Goal: Task Accomplishment & Management: Use online tool/utility

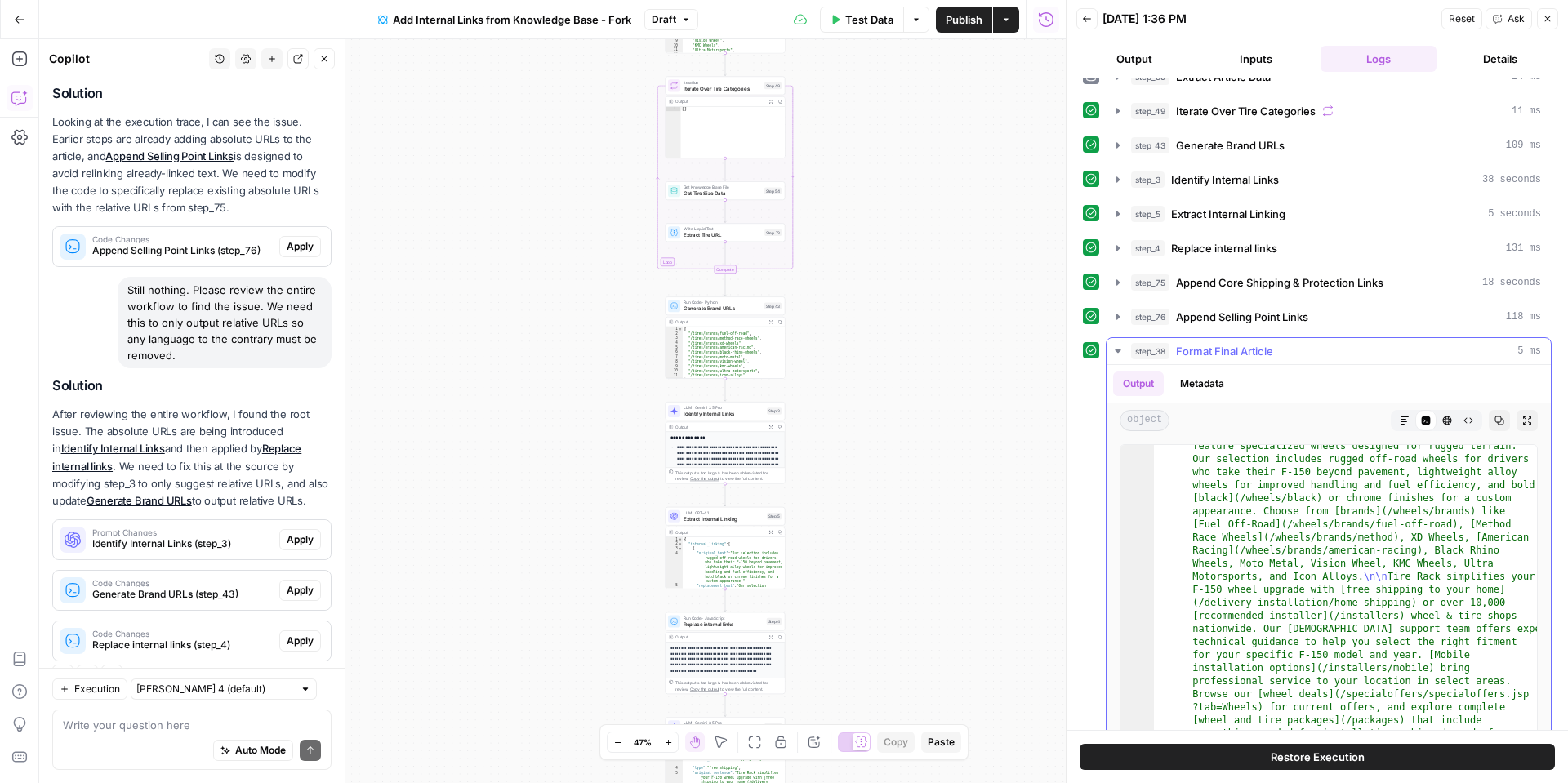
scroll to position [124, 0]
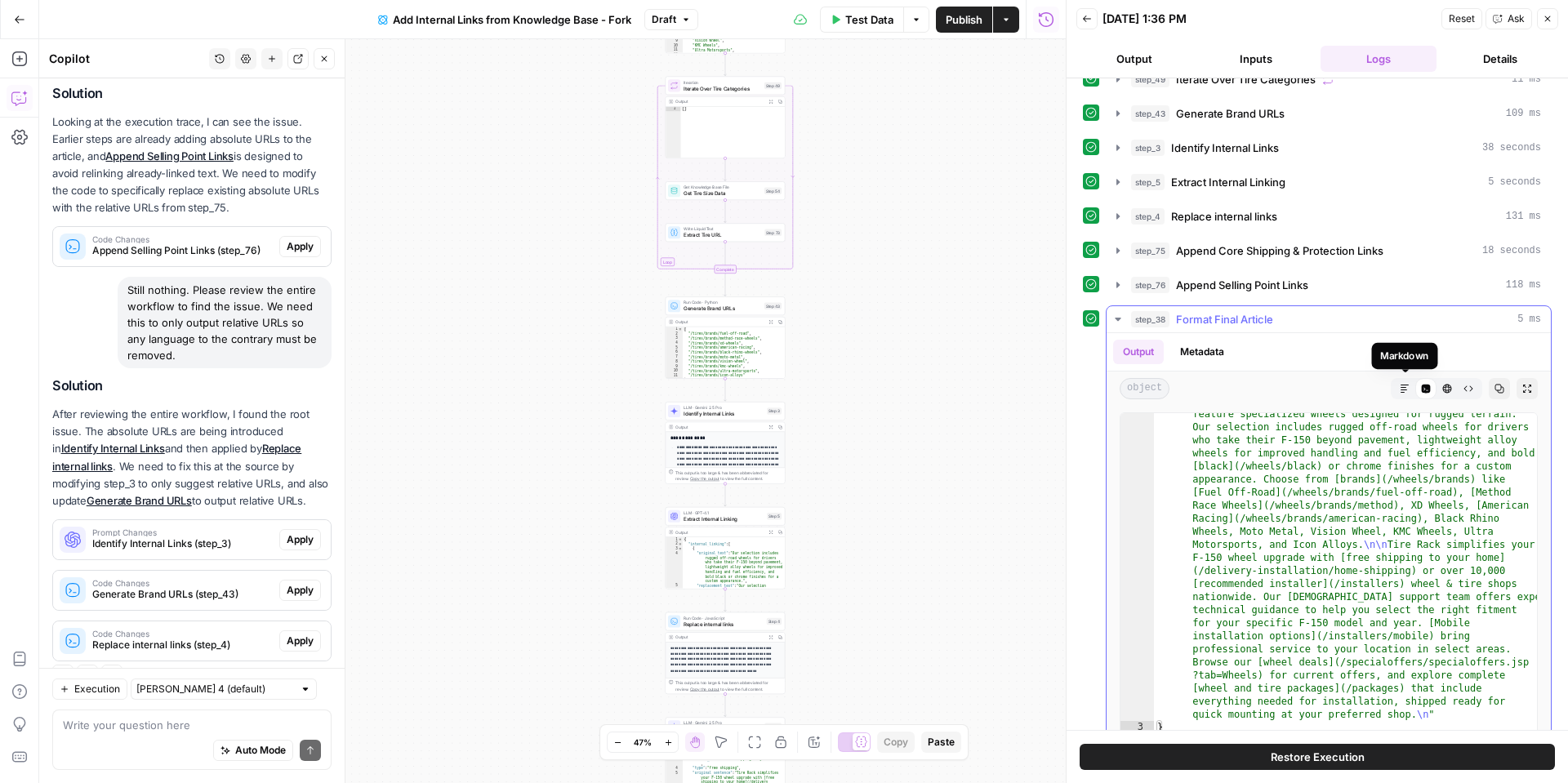
click at [1401, 385] on icon "button" at bounding box center [1404, 389] width 10 height 10
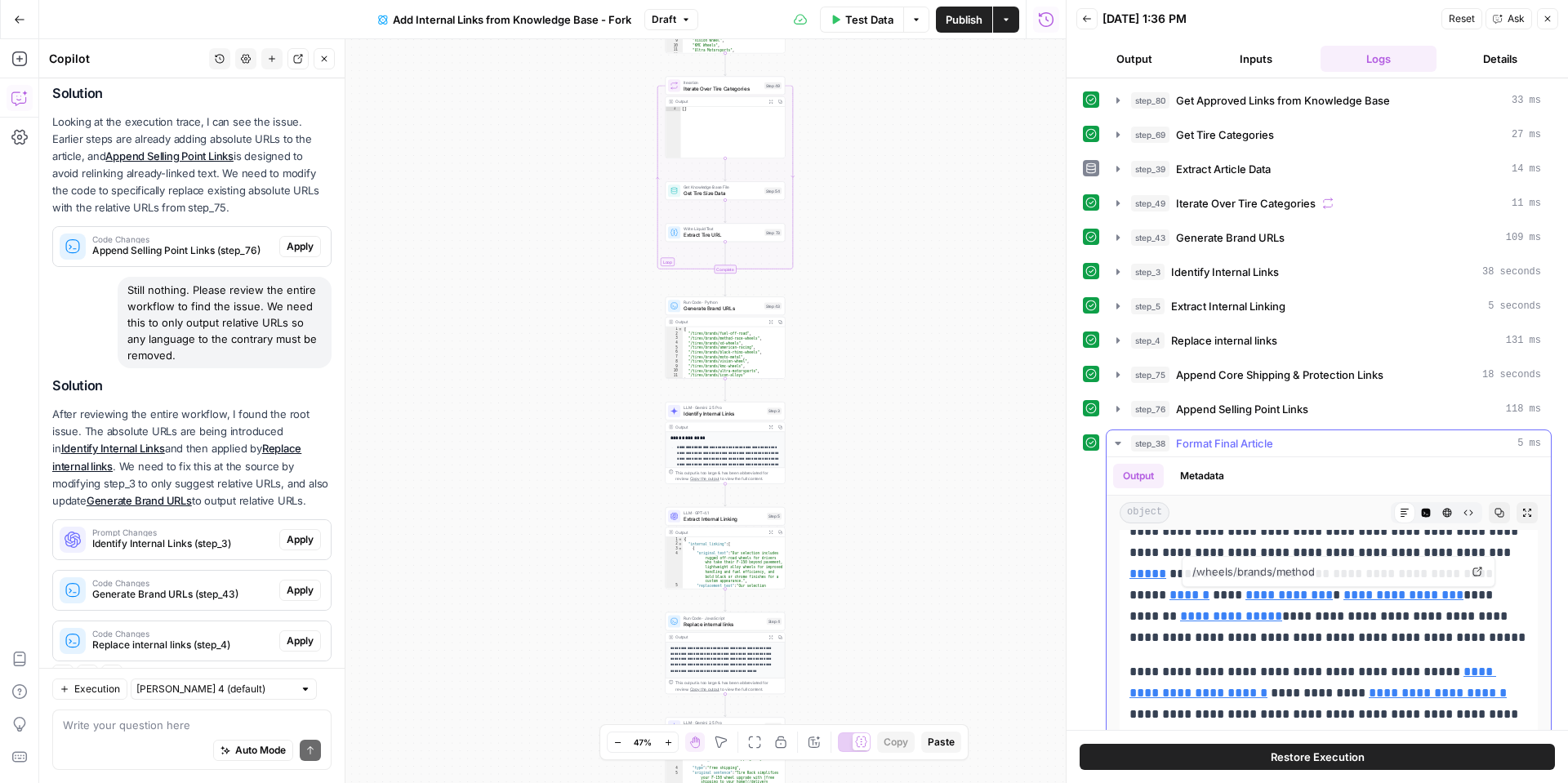
scroll to position [2, 0]
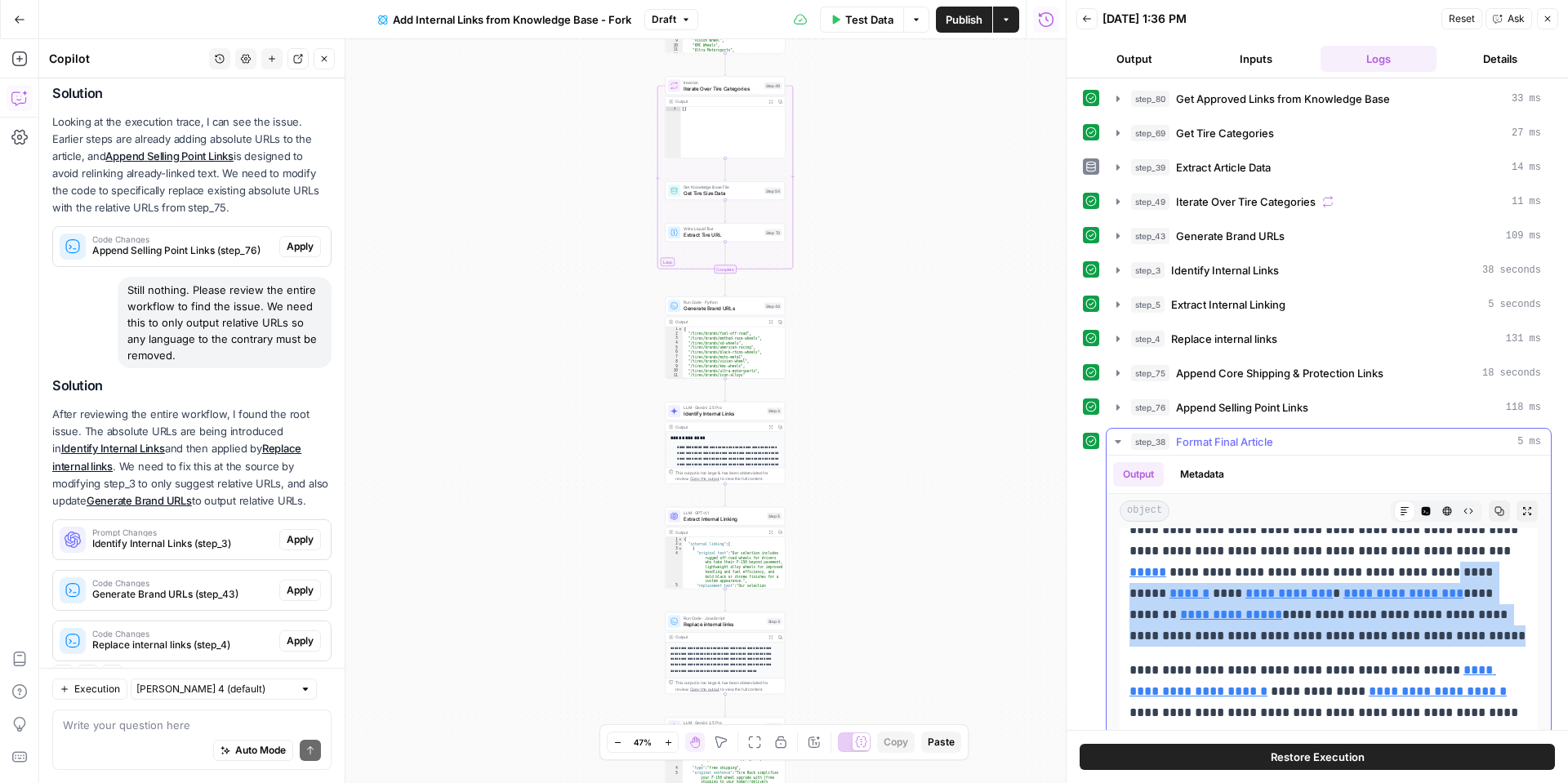
drag, startPoint x: 1351, startPoint y: 635, endPoint x: 1336, endPoint y: 572, distance: 64.8
click at [1336, 572] on p "**********" at bounding box center [1328, 509] width 399 height 276
copy p "**********"
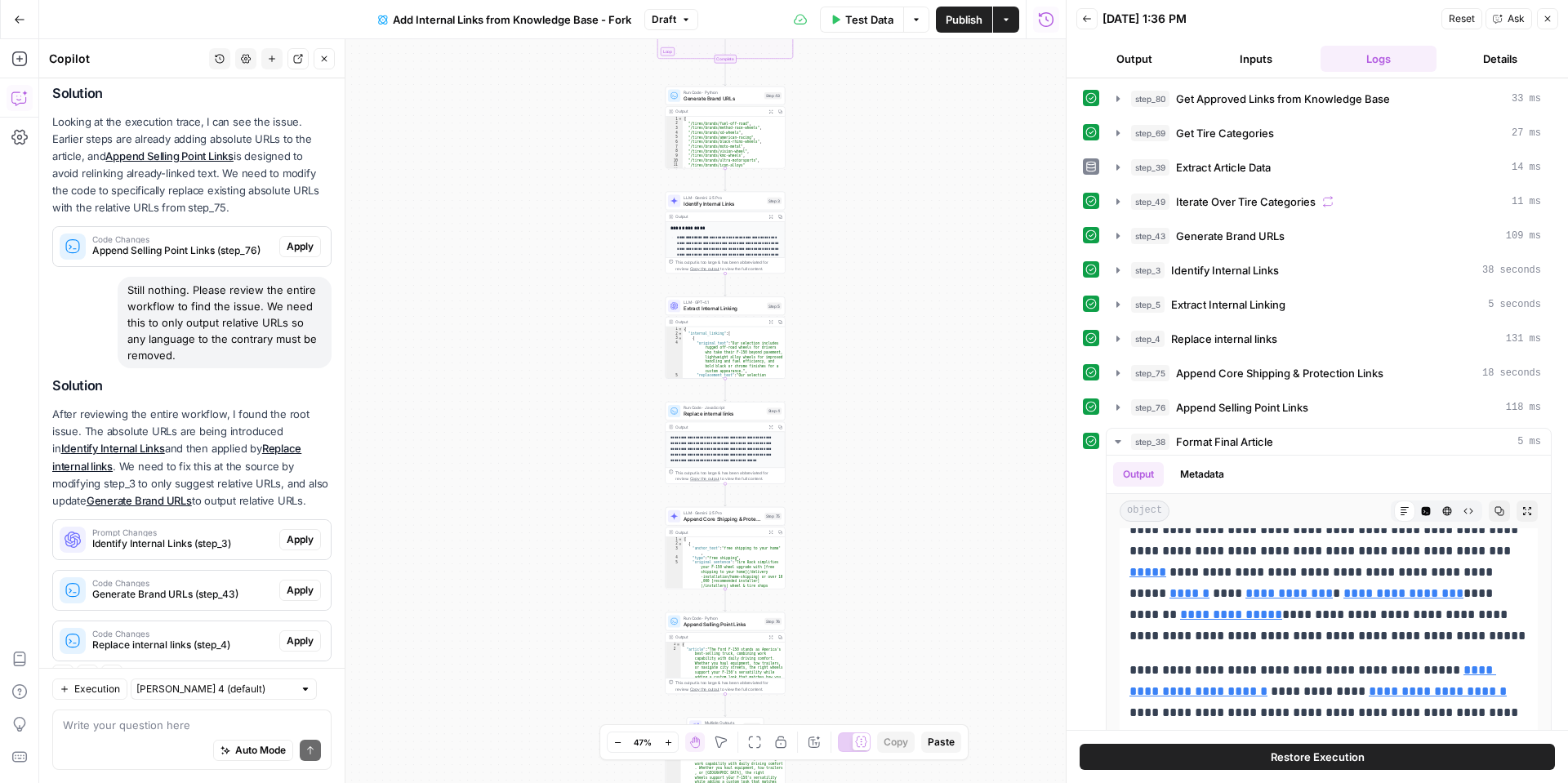
click at [101, 738] on div "Auto Mode Send" at bounding box center [192, 751] width 258 height 36
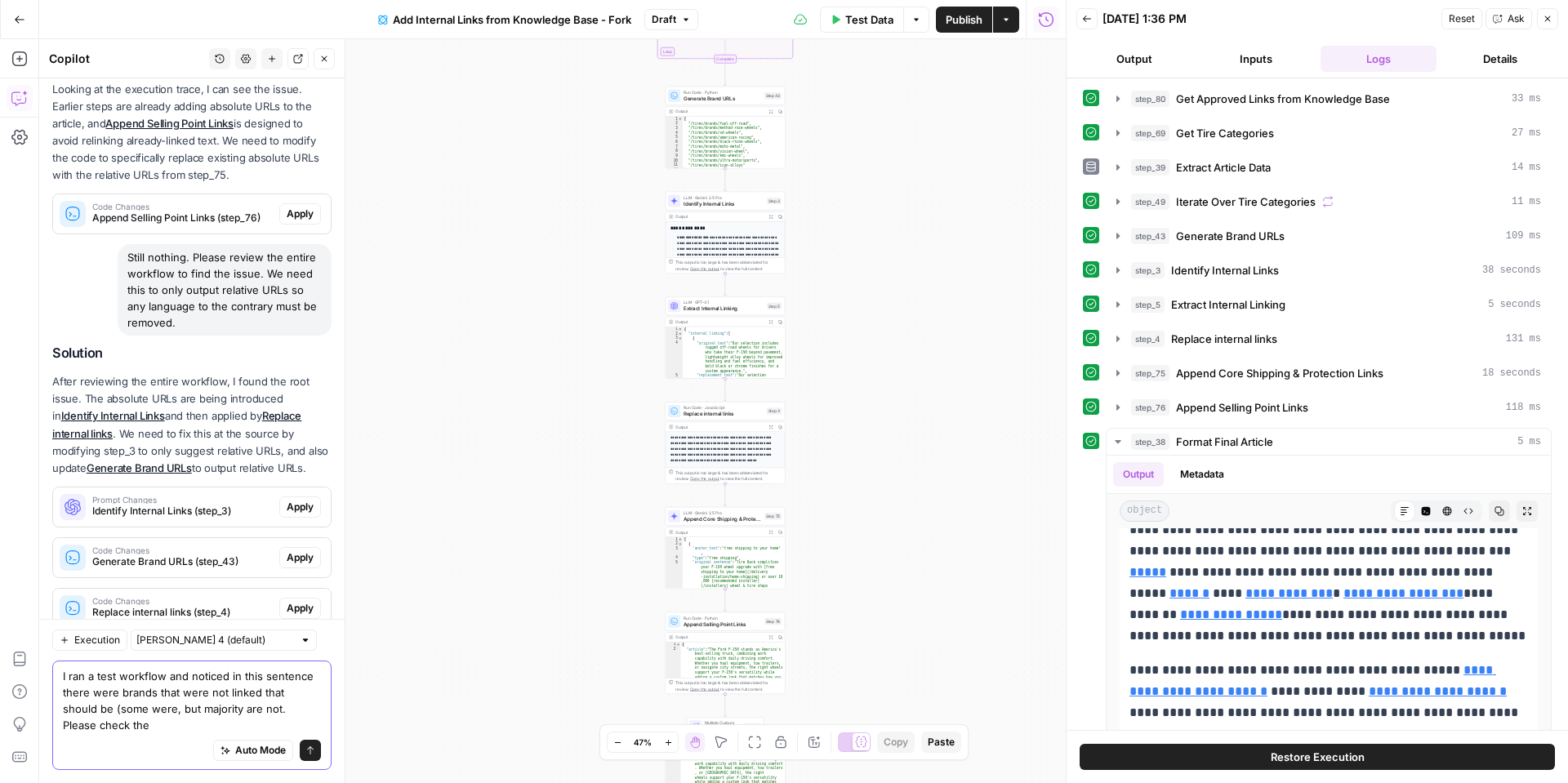
scroll to position [1603, 0]
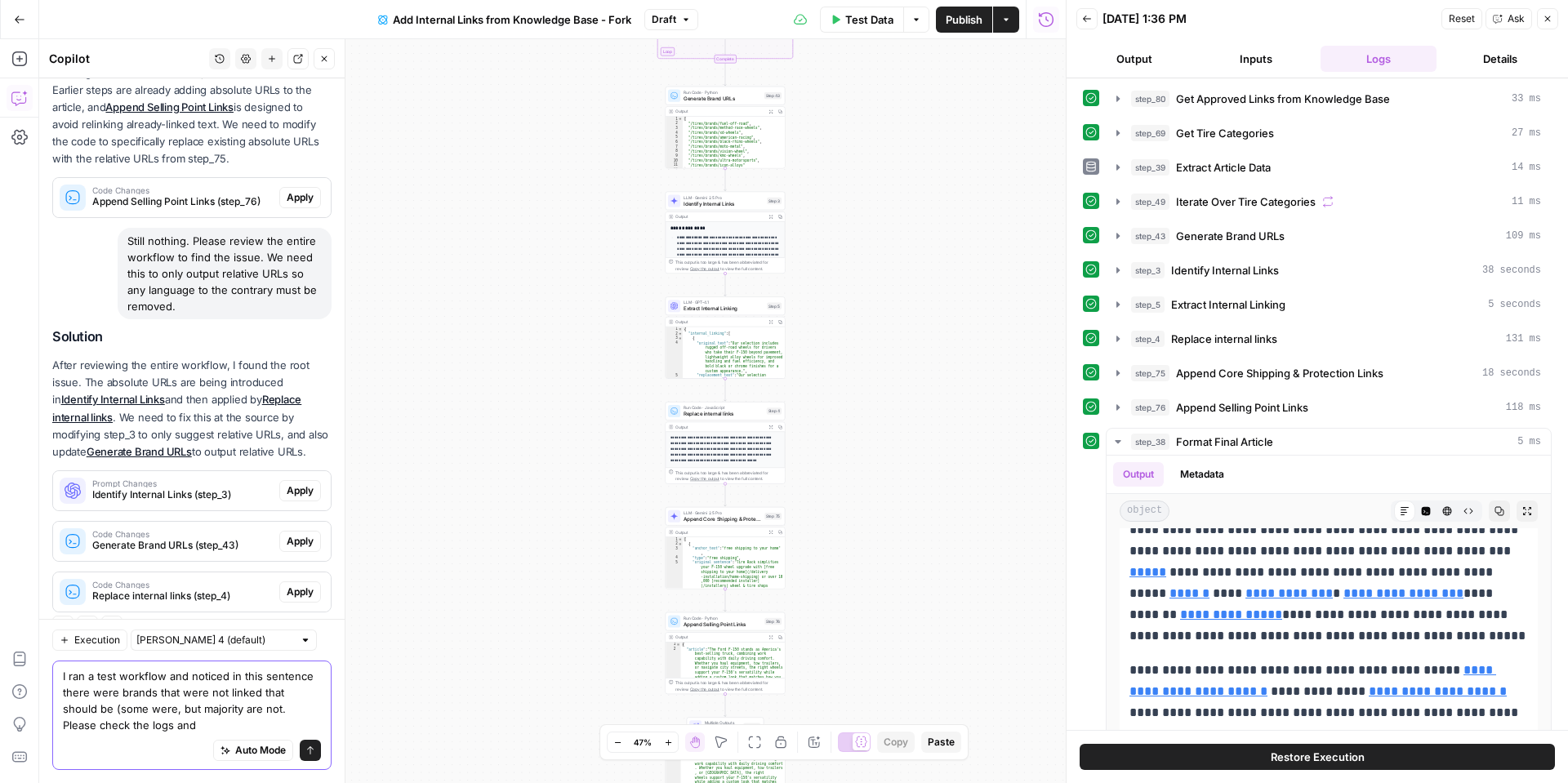
click at [240, 709] on textarea "I ran a test workflow and noticed in this sentence there were brands that were …" at bounding box center [192, 700] width 258 height 65
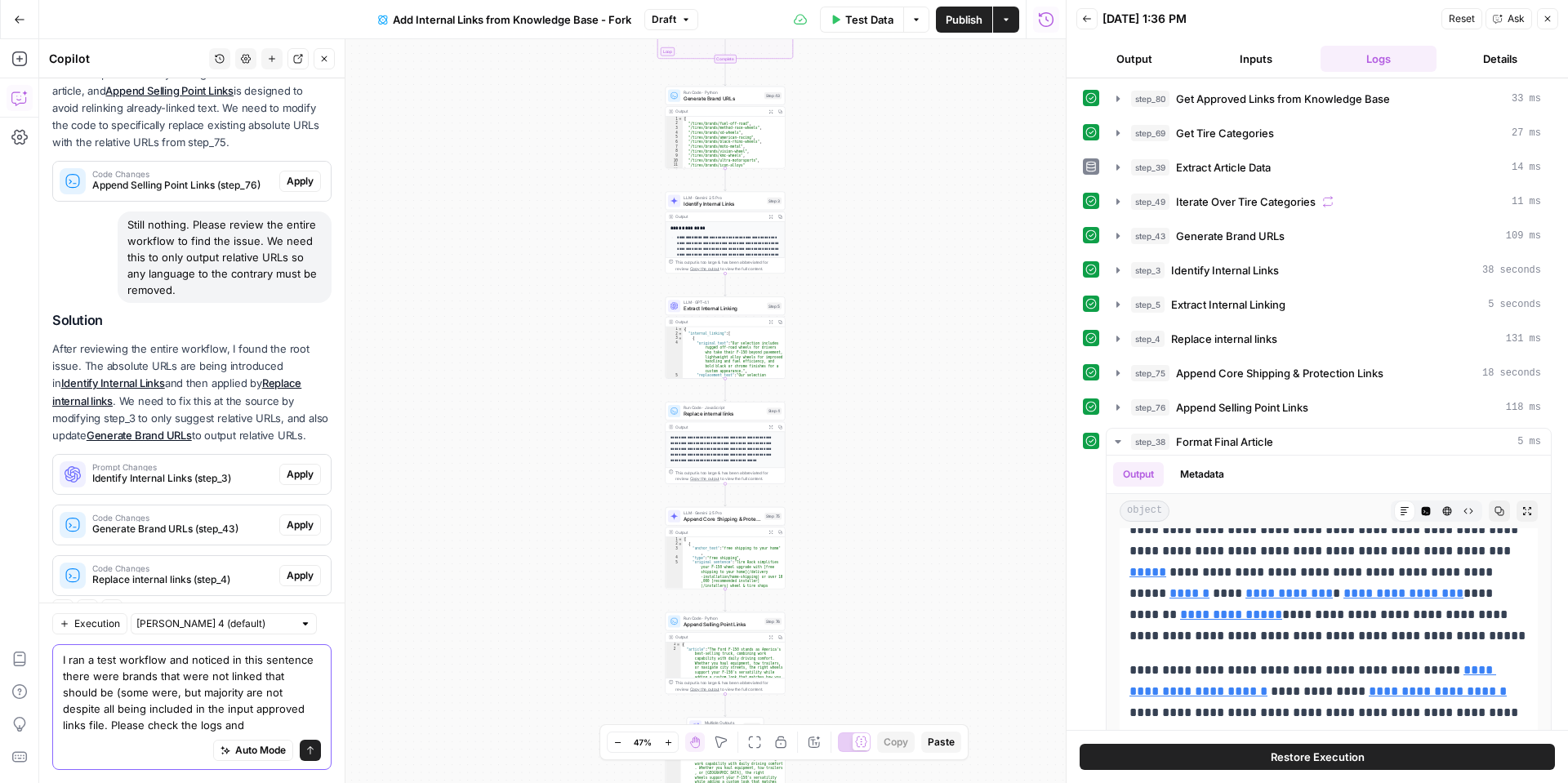
click at [81, 692] on textarea "I ran a test workflow and noticed in this sentence there were brands that were …" at bounding box center [192, 692] width 258 height 82
drag, startPoint x: 242, startPoint y: 691, endPoint x: 76, endPoint y: 695, distance: 166.0
click at [76, 695] on textarea "I ran a test workflow and noticed in this sentence there were brands that were …" at bounding box center [192, 692] width 258 height 82
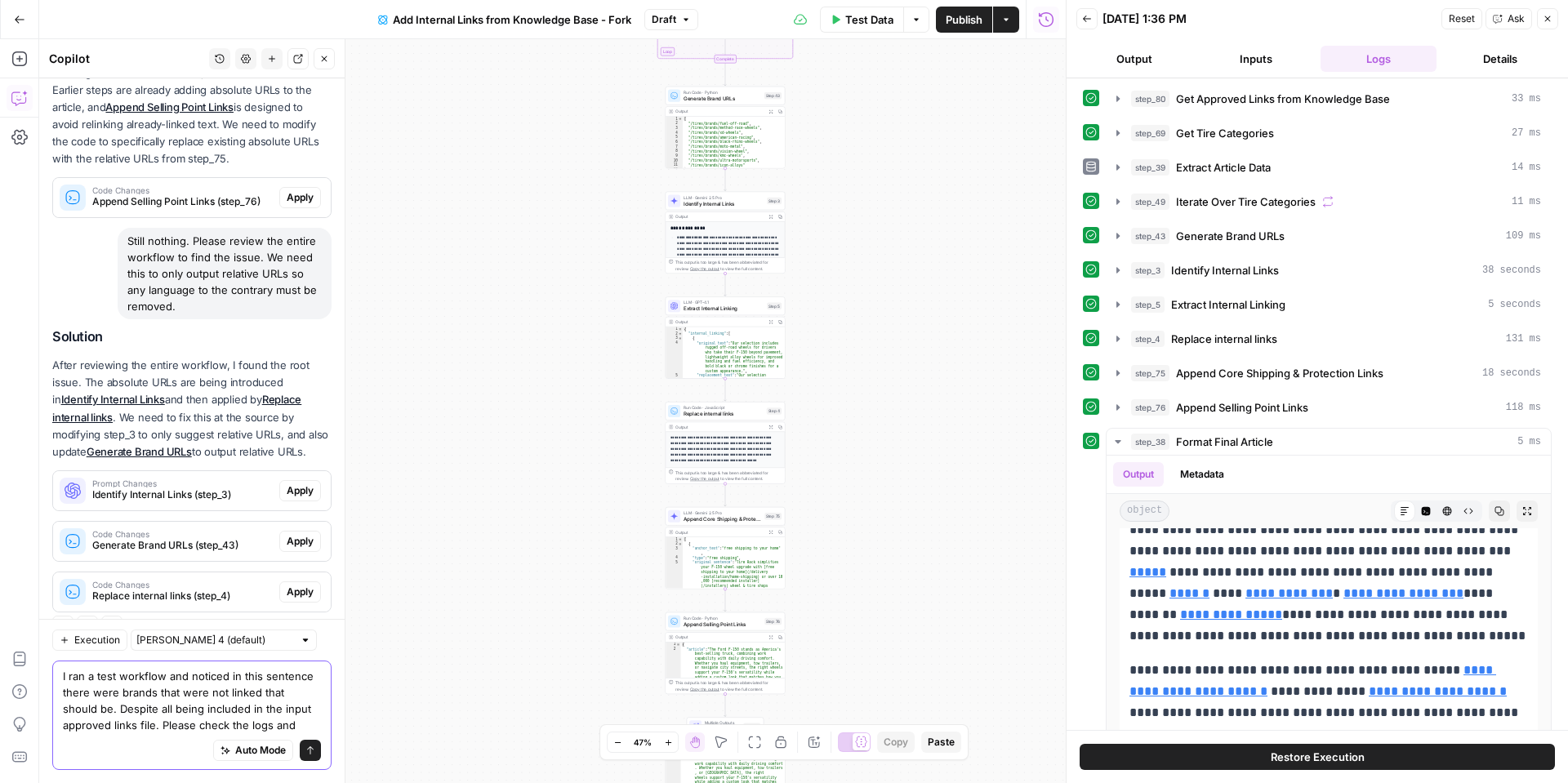
click at [273, 724] on textarea "I ran a test workflow and noticed in this sentence there were brands that were …" at bounding box center [192, 700] width 258 height 65
drag, startPoint x: 257, startPoint y: 724, endPoint x: 198, endPoint y: 726, distance: 59.0
click at [198, 726] on textarea "I ran a test workflow and noticed in this sentence there were brands that were …" at bounding box center [192, 700] width 258 height 65
click at [249, 726] on textarea "I ran a test workflow and noticed in this sentence there were brands that were …" at bounding box center [192, 700] width 258 height 65
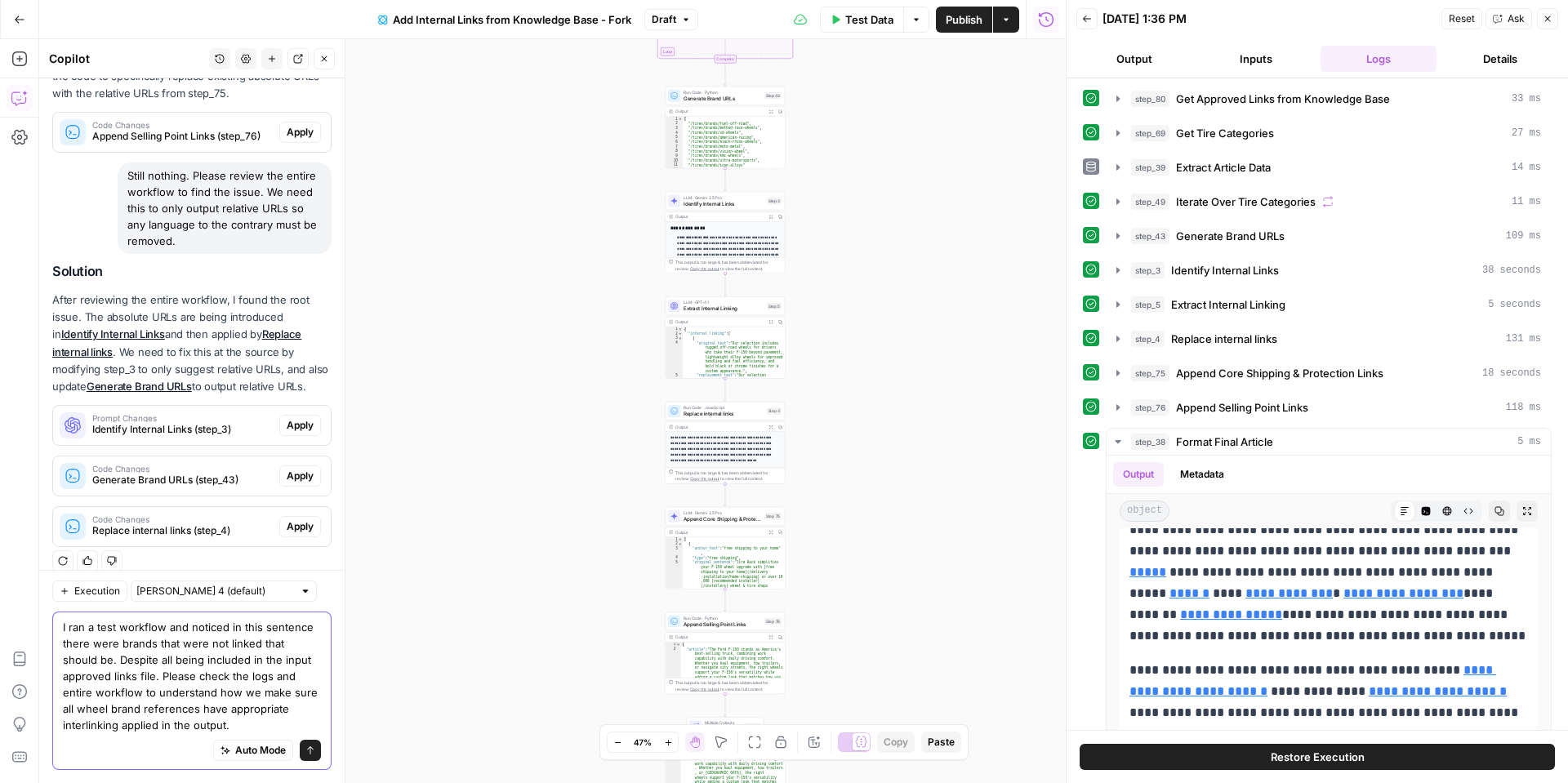
scroll to position [1685, 0]
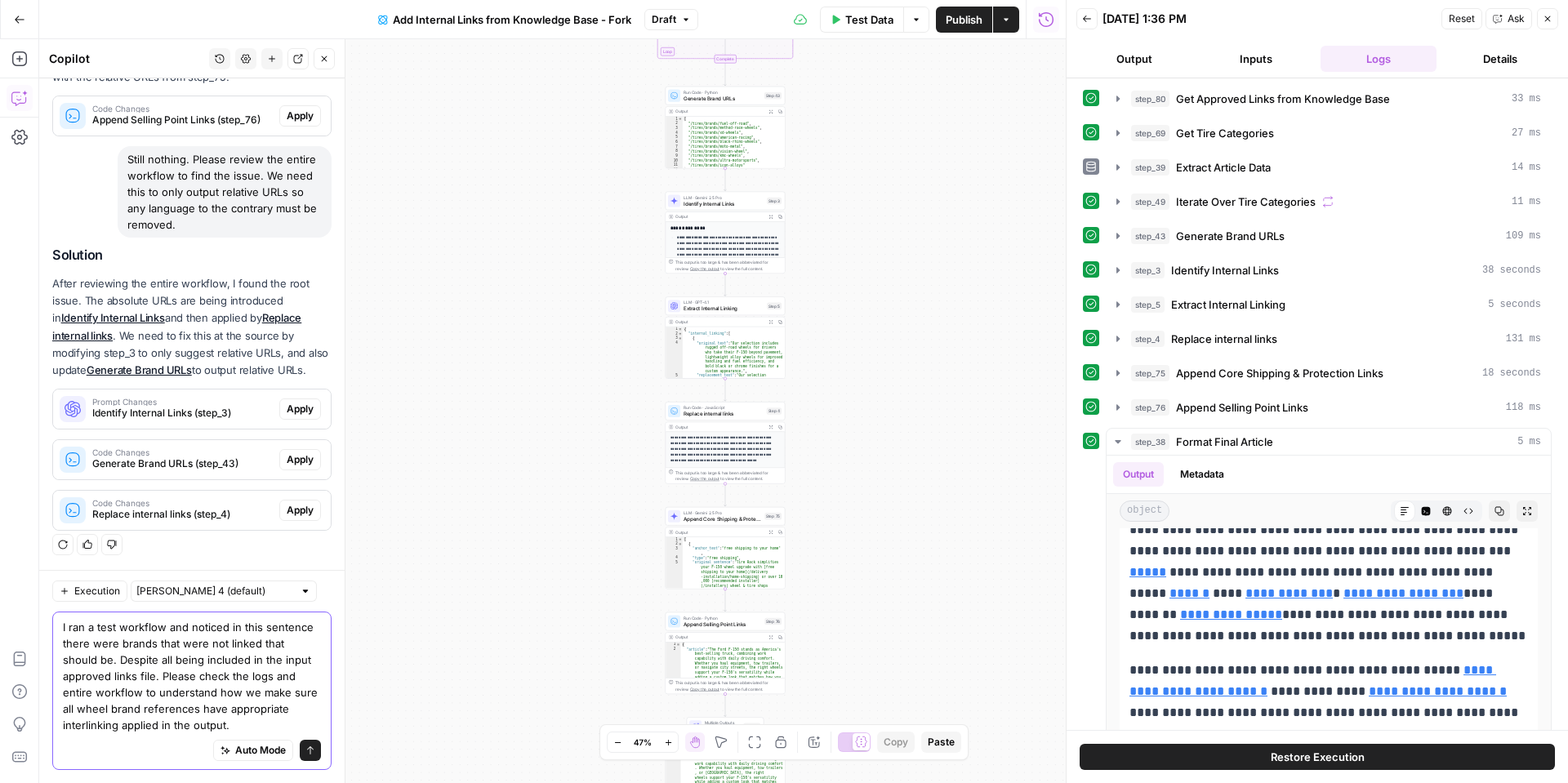
paste textarea "Choose from brands like Fuel Off-Road, Method Race Wheels, XD Wheels, American …"
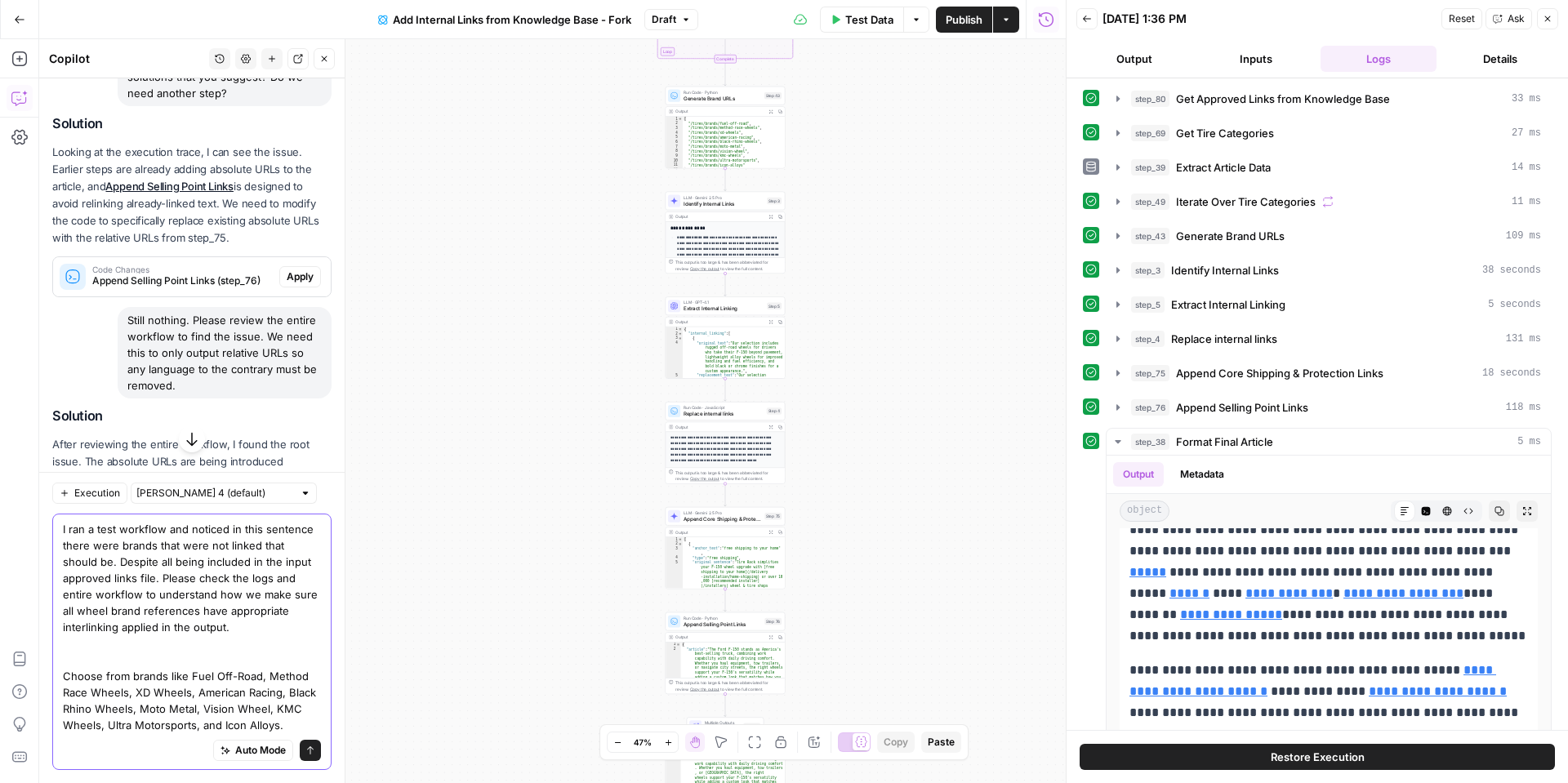
scroll to position [1527, 0]
click at [256, 546] on textarea "I ran a test workflow and noticed in this sentence there were brands that were …" at bounding box center [192, 628] width 258 height 213
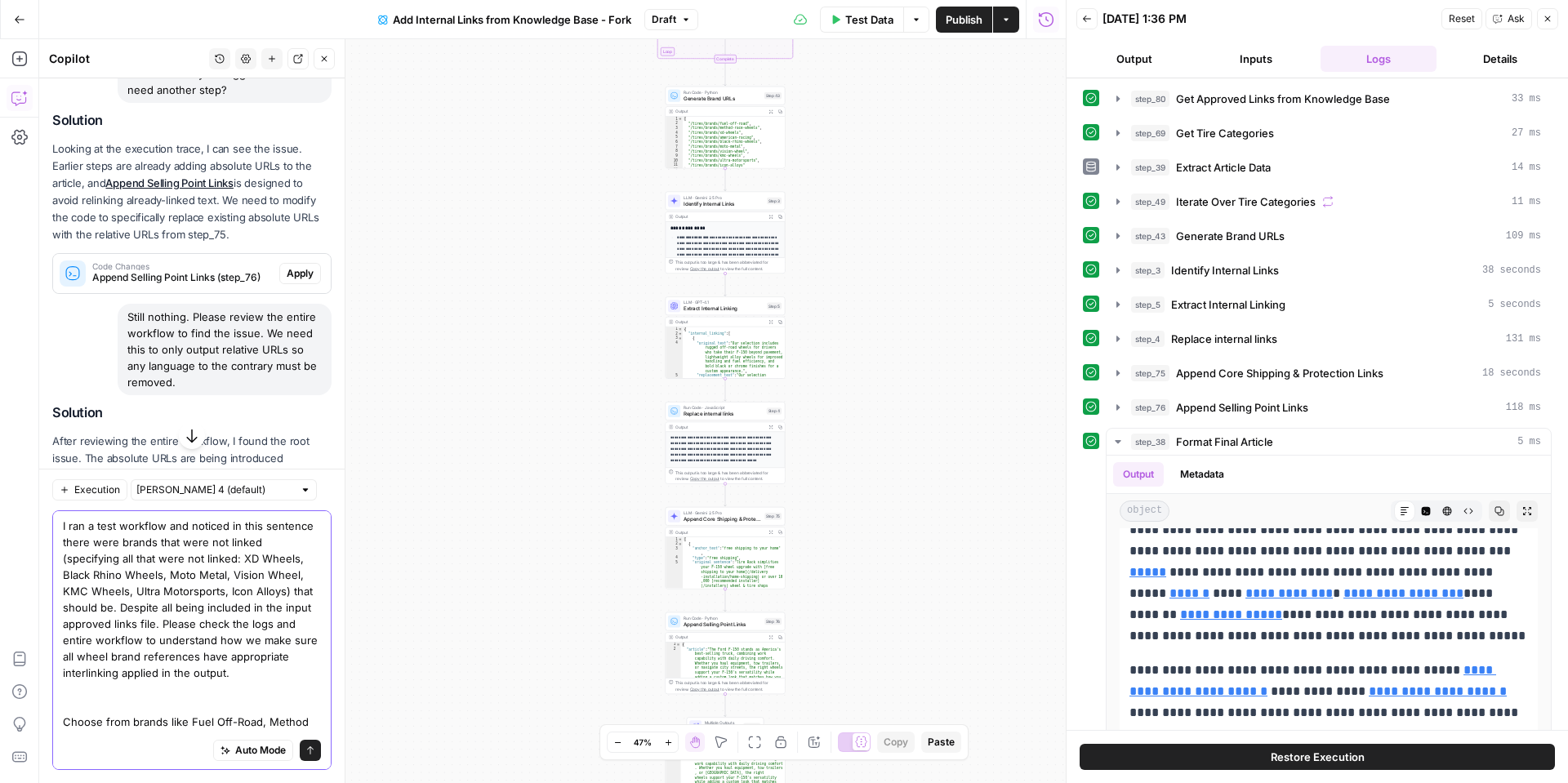
click at [73, 544] on textarea "I ran a test workflow and noticed in this sentence there were brands that were …" at bounding box center [192, 649] width 258 height 262
click at [74, 544] on textarea "I ran a test workflow and noticed in this sentence there were brands that were …" at bounding box center [192, 649] width 258 height 262
click at [138, 543] on textarea "I ran a test workflow and noticed in this sentence a majority of were brands th…" at bounding box center [192, 649] width 258 height 262
click at [201, 544] on textarea "I ran a test workflow and noticed in this sentence a majority of were brands th…" at bounding box center [192, 649] width 258 height 262
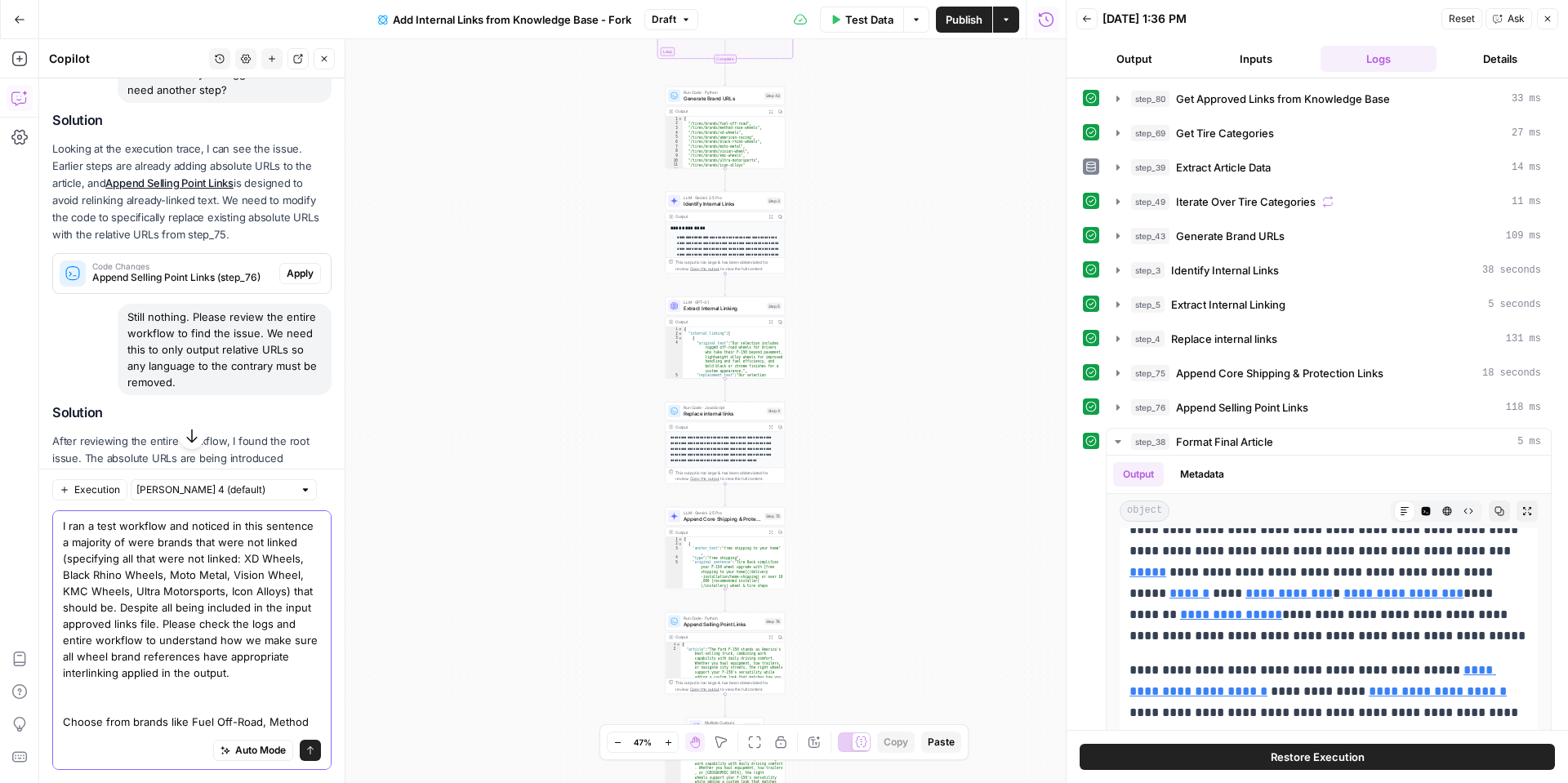
drag, startPoint x: 207, startPoint y: 543, endPoint x: 120, endPoint y: 545, distance: 87.0
click at [121, 545] on textarea "I ran a test workflow and noticed in this sentence a majority of were brands th…" at bounding box center [192, 649] width 258 height 262
click at [200, 541] on textarea "I ran a test workflow and noticed in this sentence a majority of were not linke…" at bounding box center [192, 649] width 258 height 262
drag, startPoint x: 112, startPoint y: 603, endPoint x: 289, endPoint y: 594, distance: 177.2
click at [289, 594] on textarea "I ran a test workflow and noticed in this sentence a majority of were not linke…" at bounding box center [192, 649] width 258 height 262
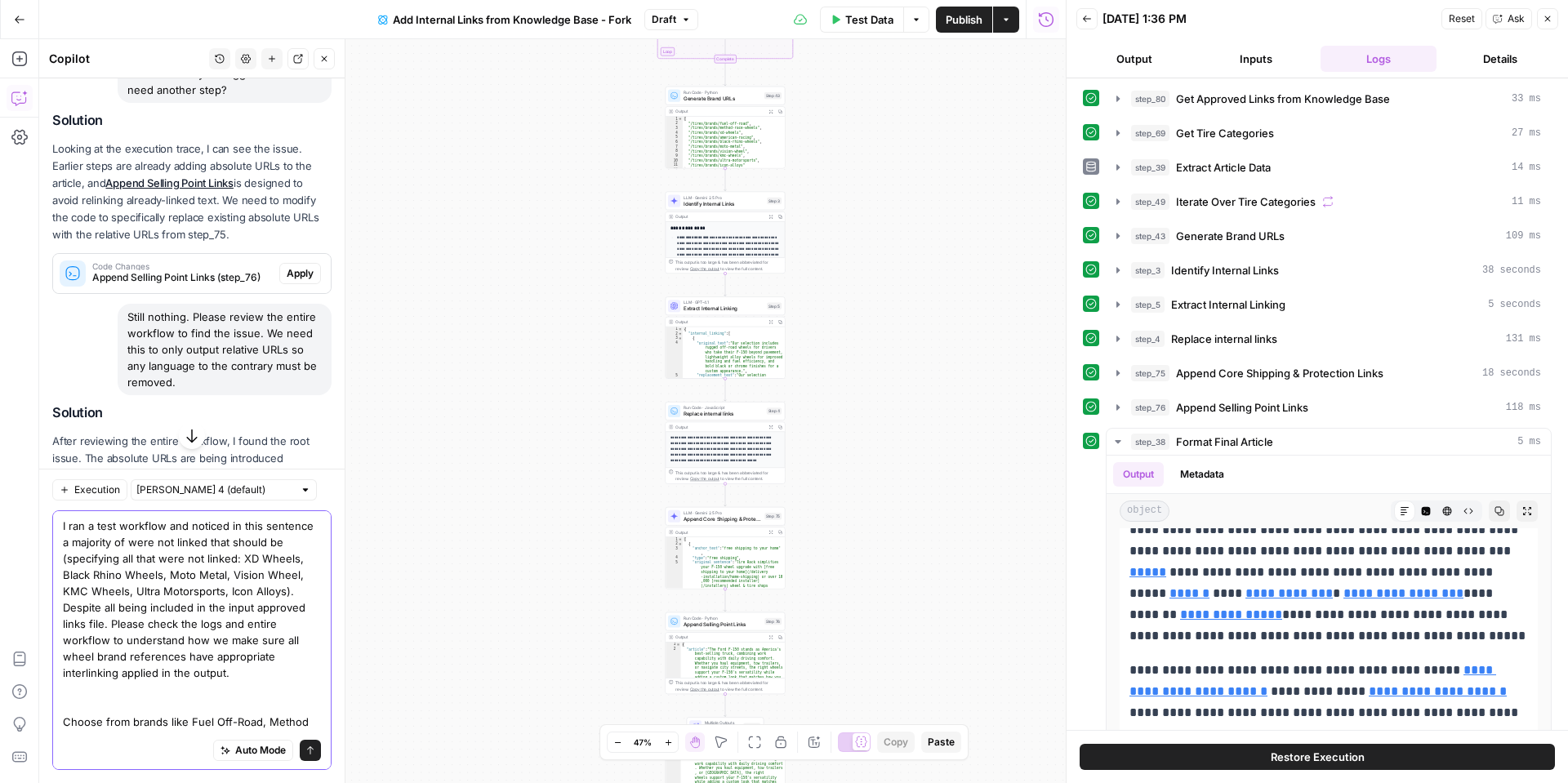
scroll to position [45, 0]
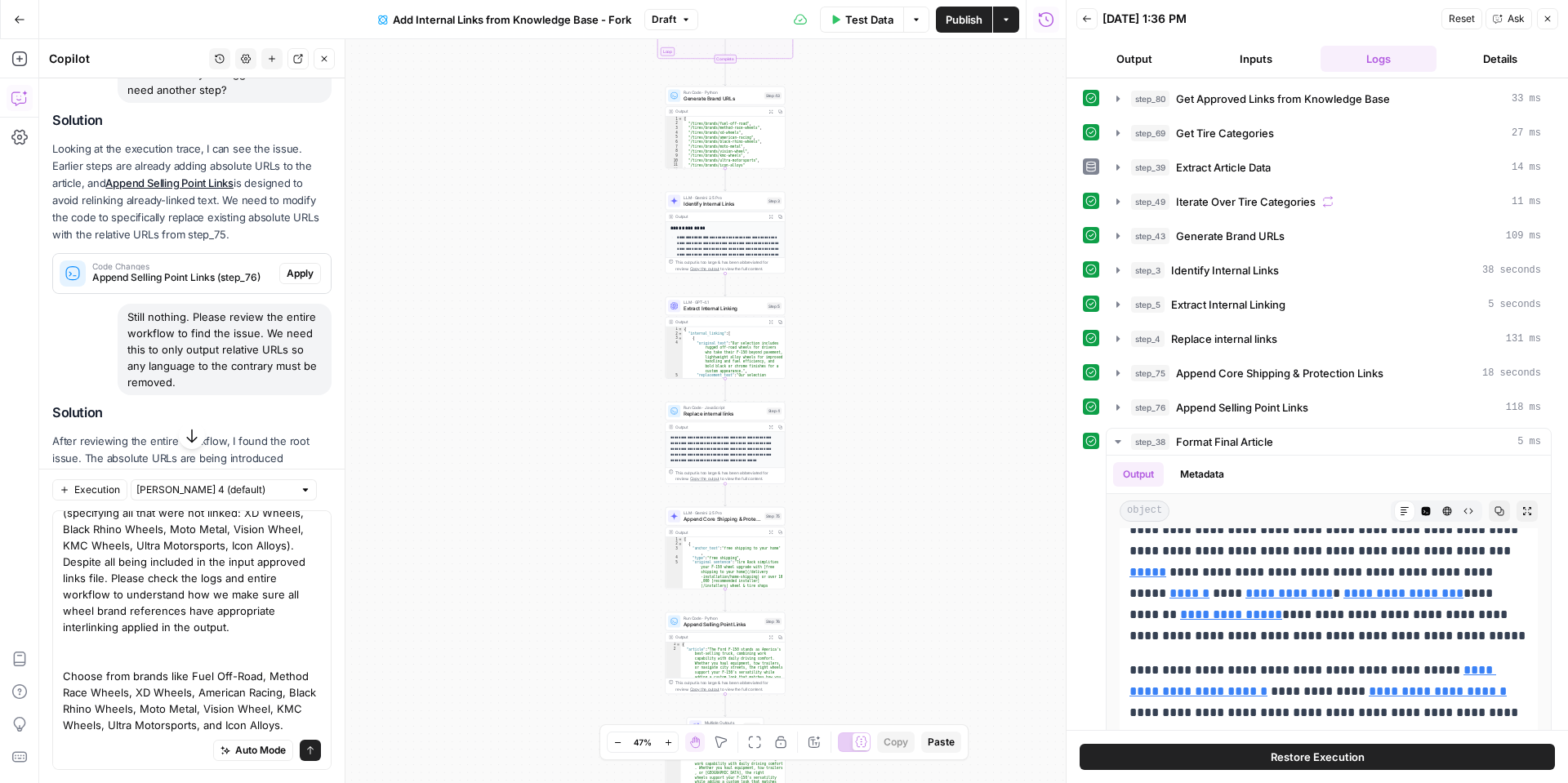
click at [59, 675] on div "I ran a test workflow and noticed in this sentence a majority of were not linke…" at bounding box center [192, 640] width 279 height 260
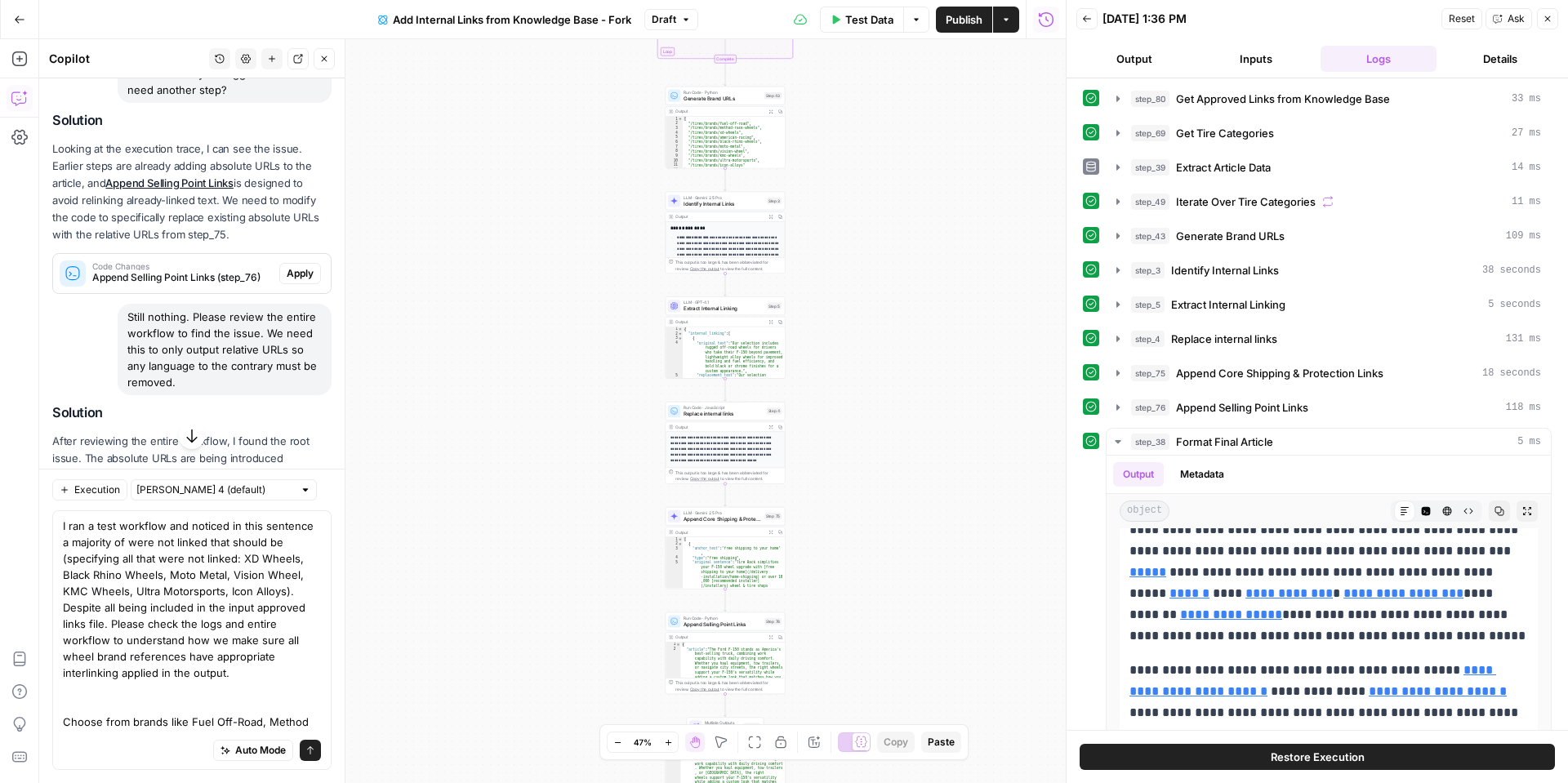
click at [61, 717] on div "I ran a test workflow and noticed in this sentence a majority of were not linke…" at bounding box center [192, 640] width 279 height 260
click at [65, 725] on textarea "I ran a test workflow and noticed in this sentence a majority of were not linke…" at bounding box center [192, 649] width 258 height 262
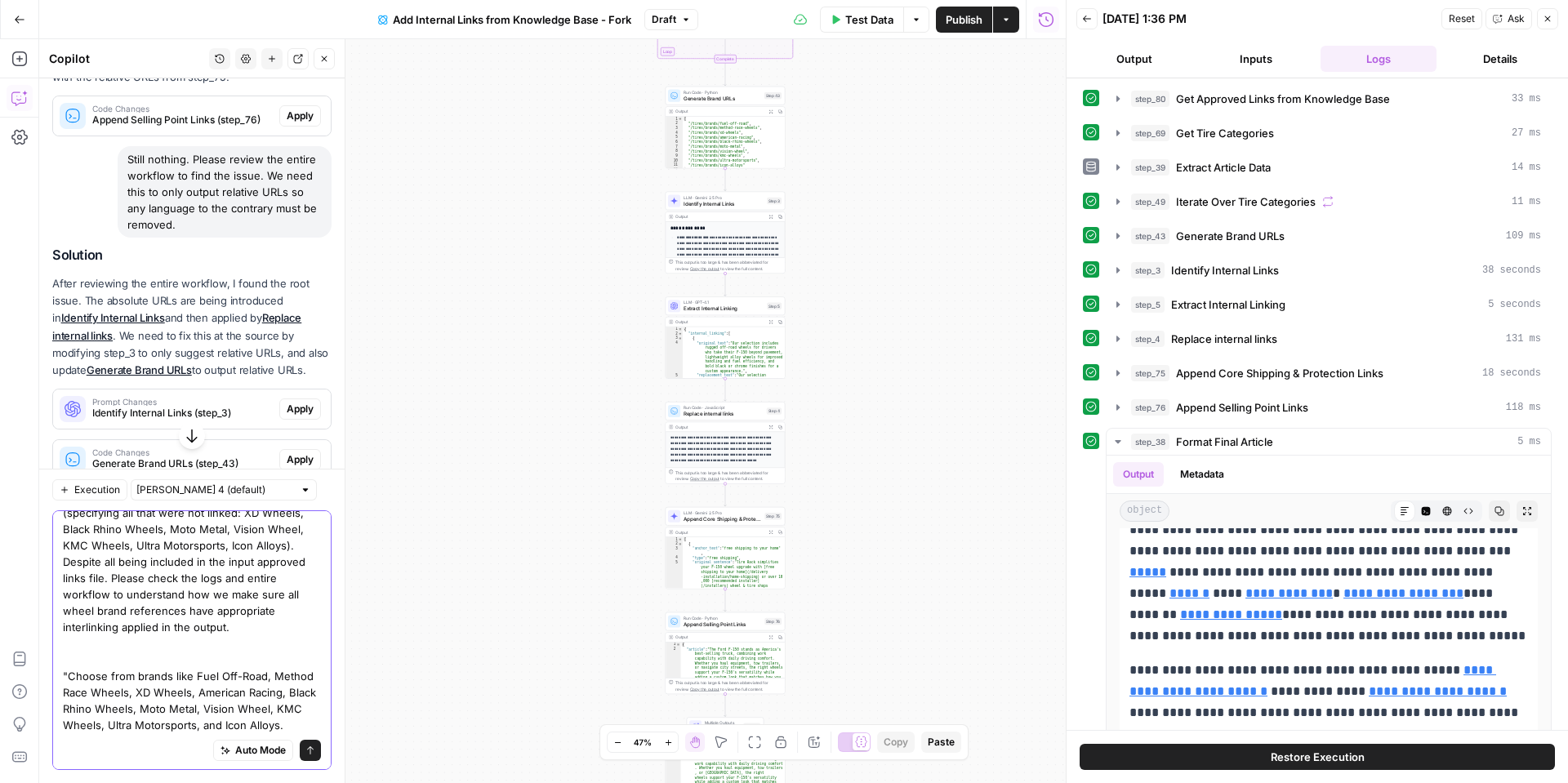
scroll to position [1735, 0]
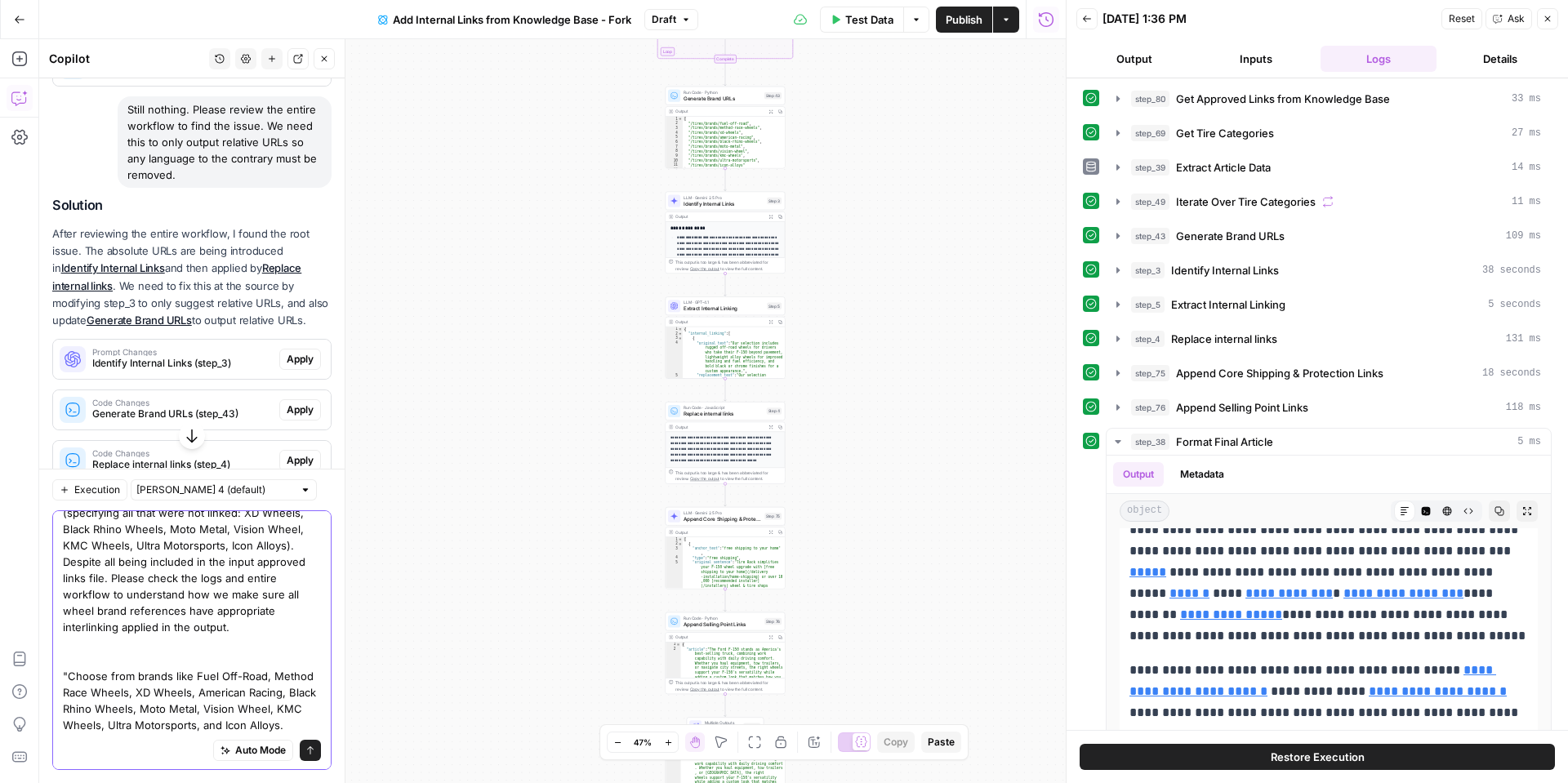
click at [286, 724] on textarea "I ran a test workflow and noticed in this sentence a majority of were not linke…" at bounding box center [192, 603] width 258 height 262
type textarea "I ran a test workflow and noticed in this sentence a majority of were not linke…"
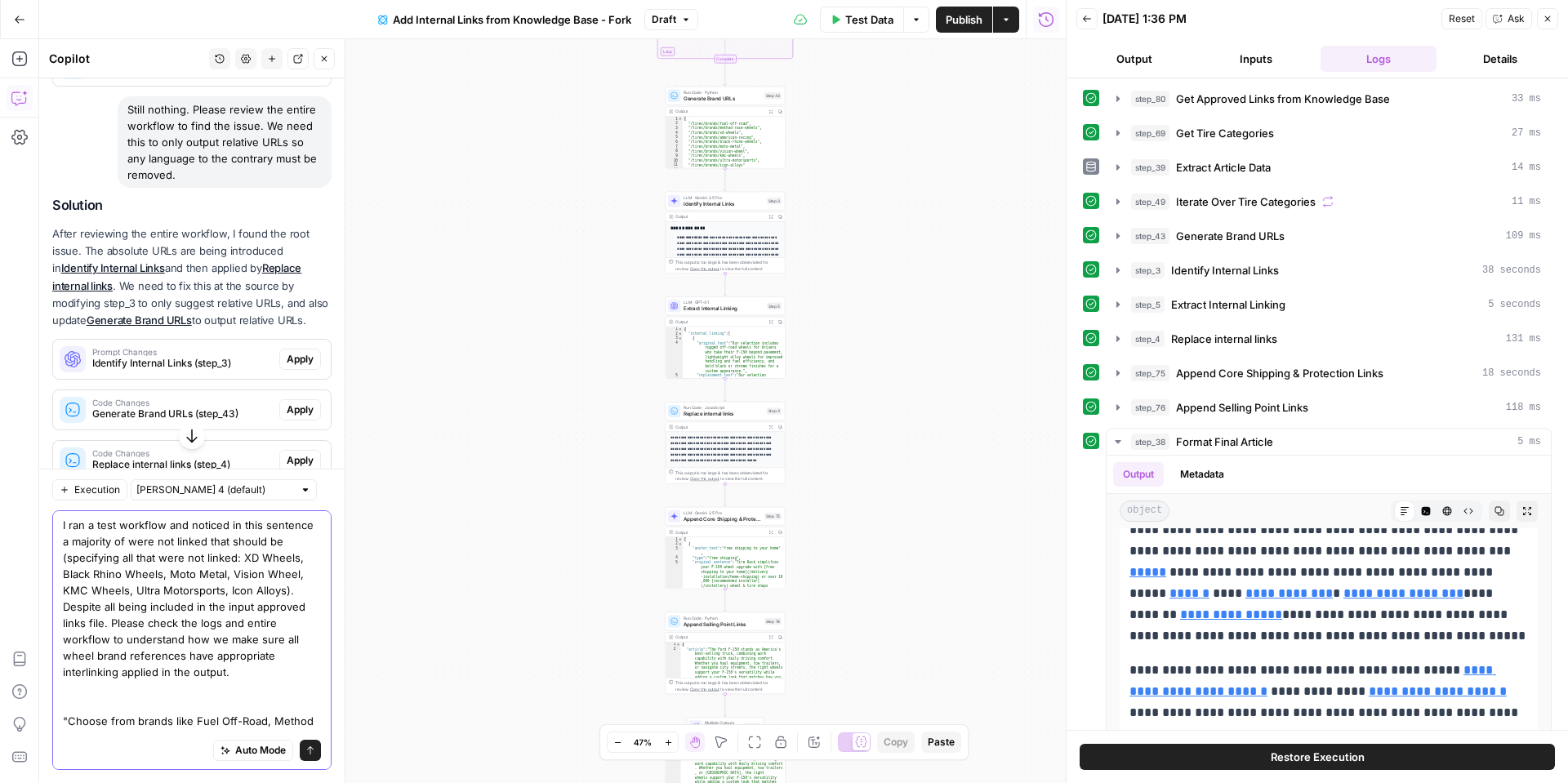
click at [307, 754] on icon "submit" at bounding box center [310, 750] width 10 height 10
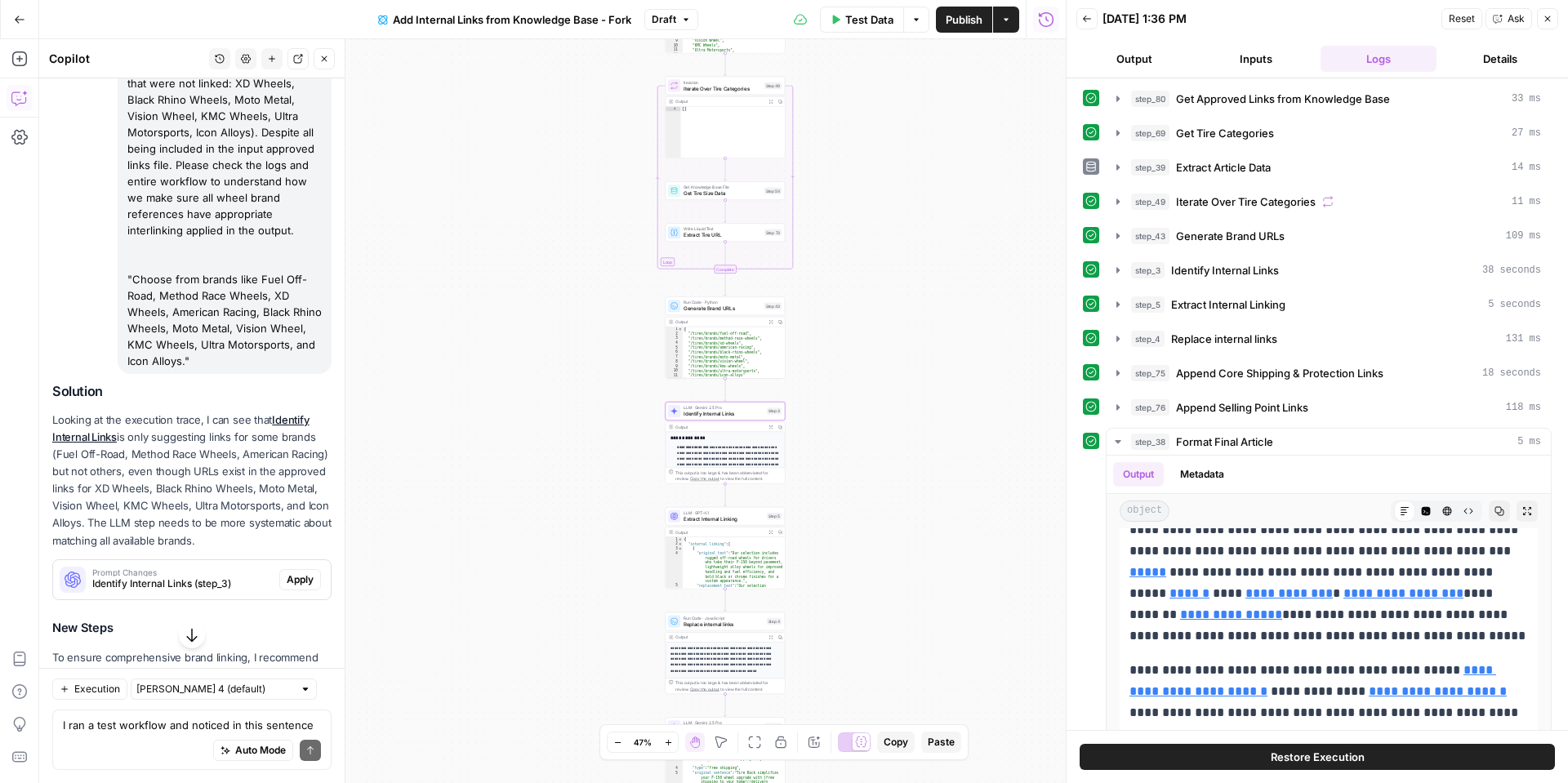
scroll to position [2372, 0]
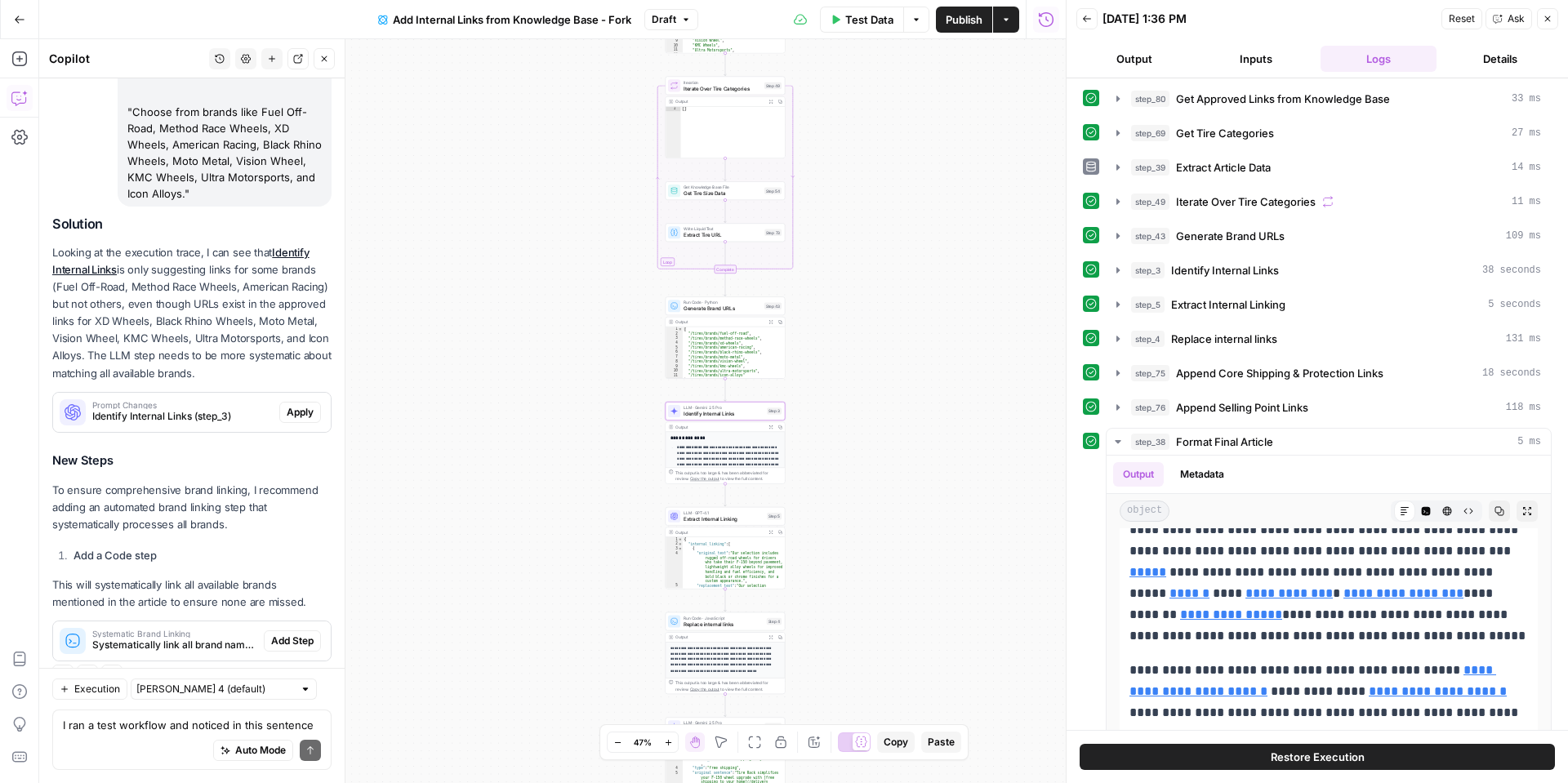
click at [311, 405] on span "Apply" at bounding box center [301, 412] width 27 height 15
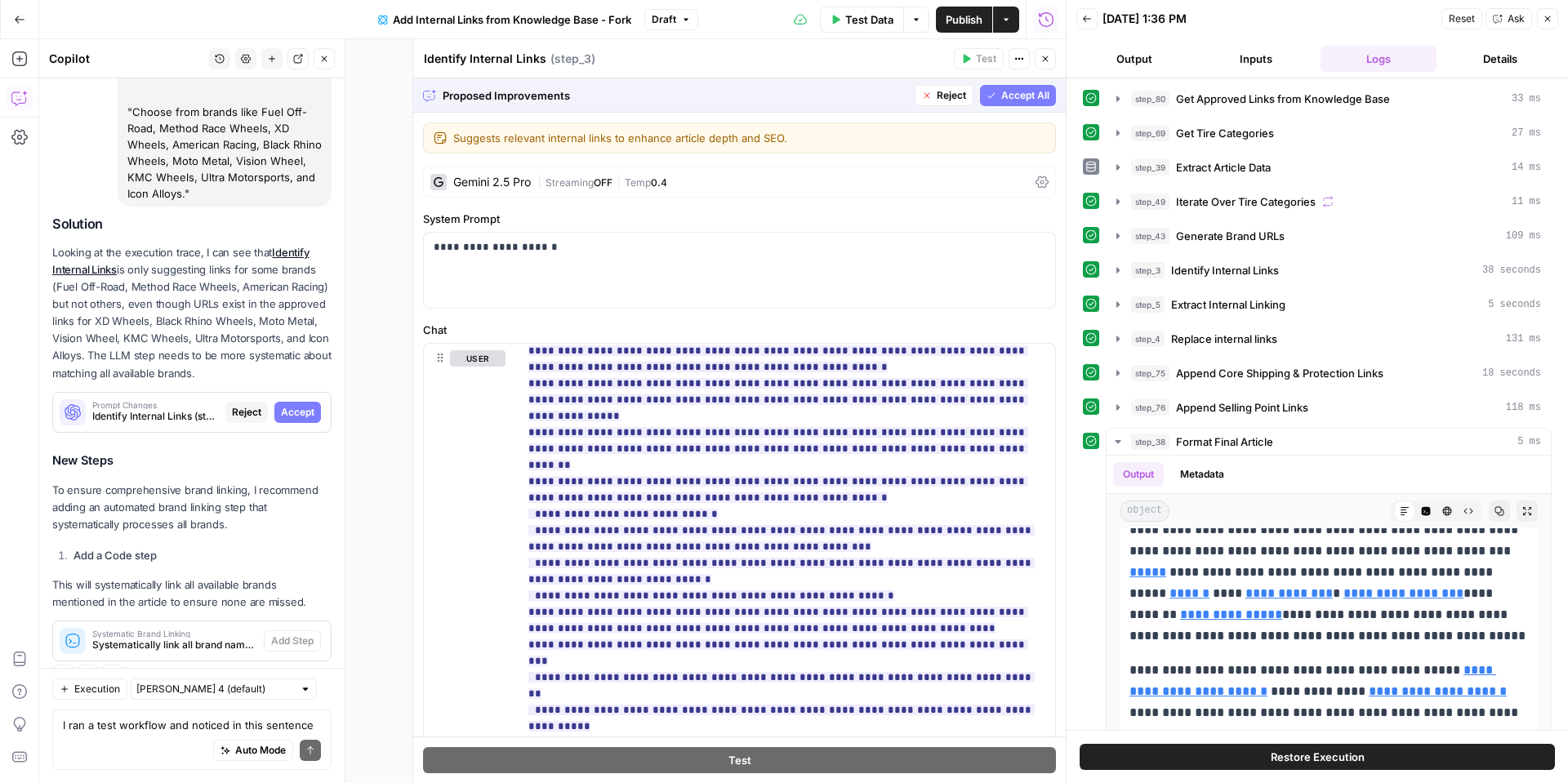
scroll to position [953, 0]
click at [1011, 96] on span "Accept All" at bounding box center [1025, 95] width 48 height 15
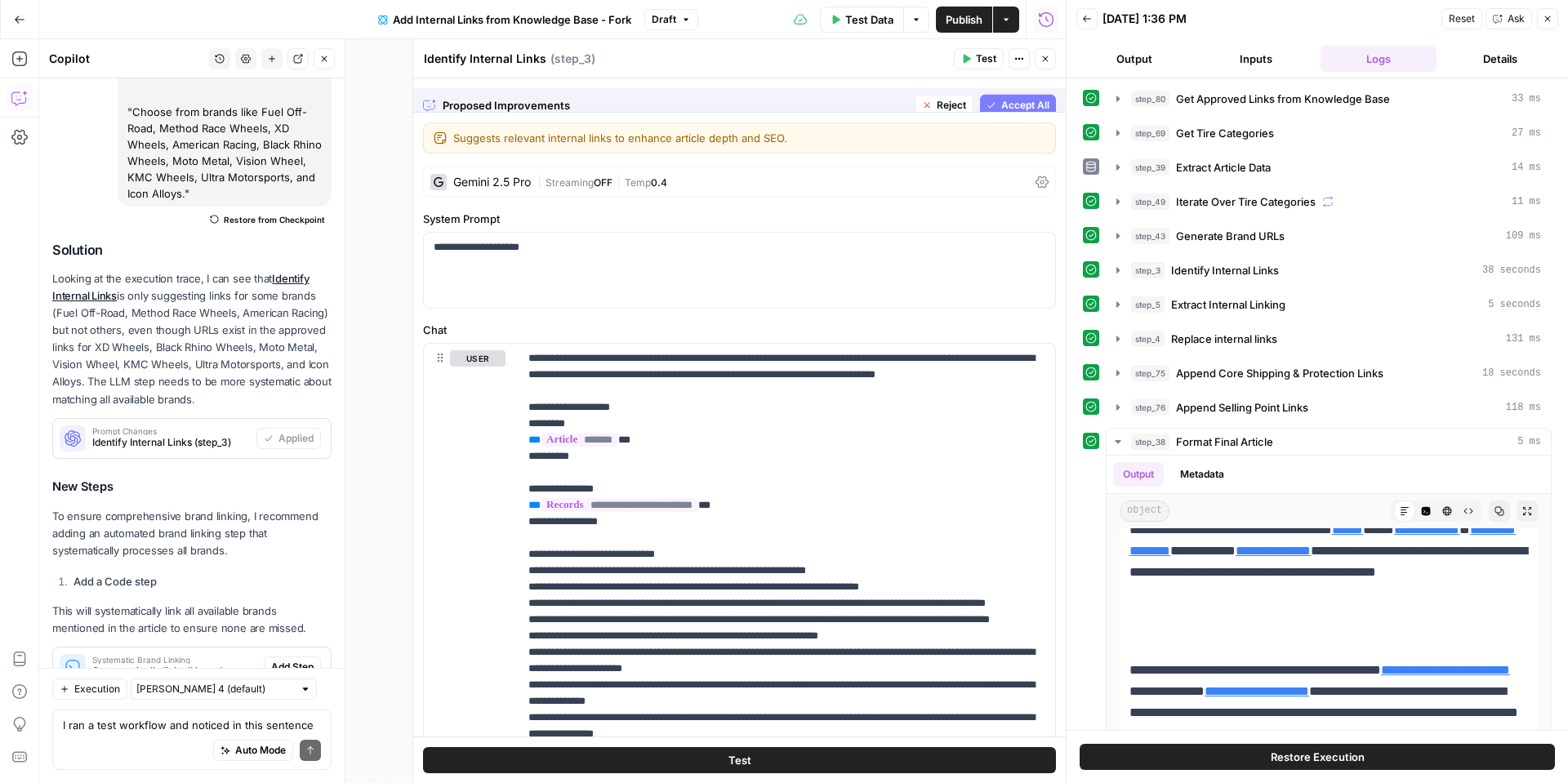
scroll to position [0, 0]
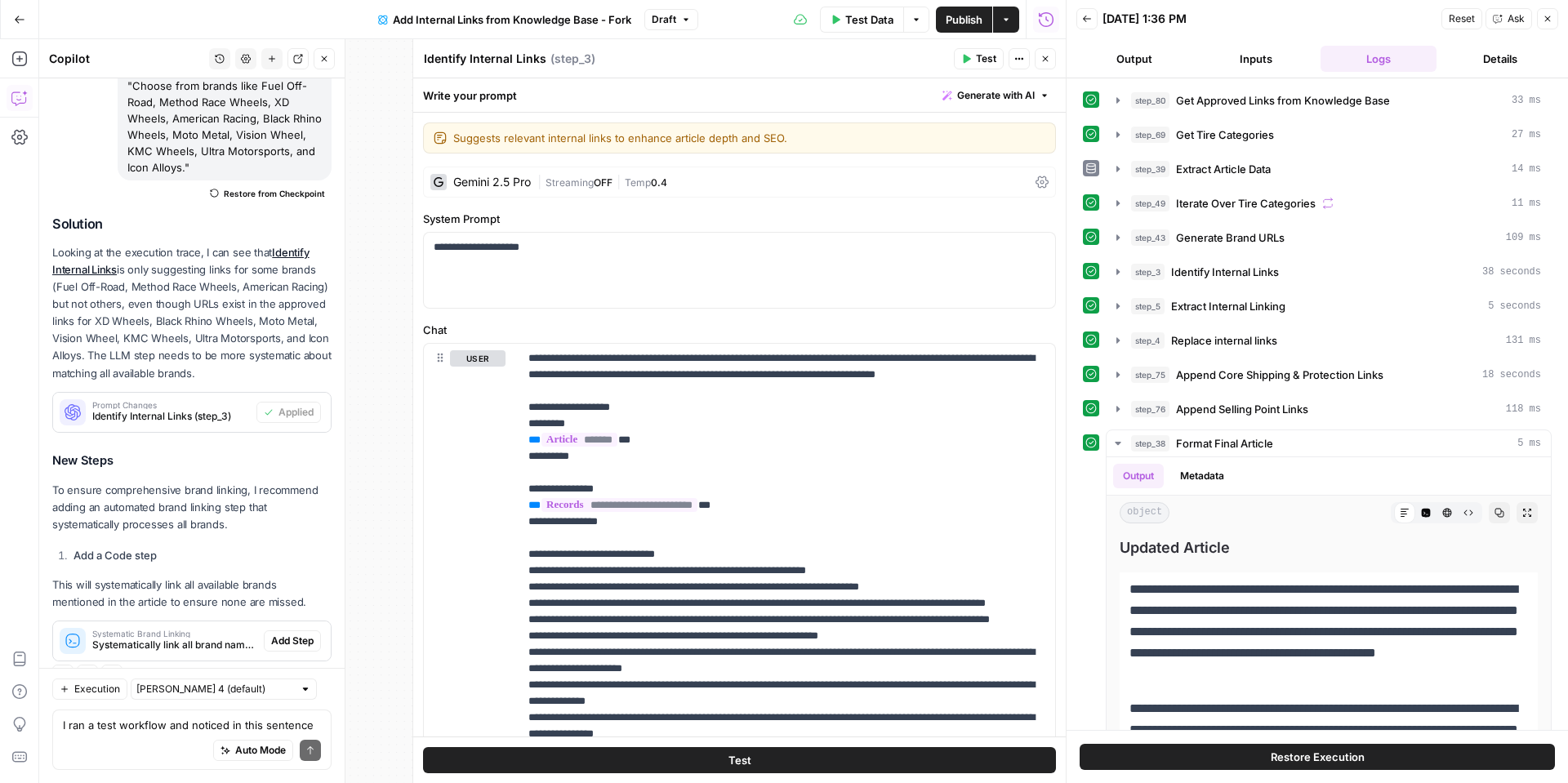
click at [312, 634] on span "Add Step" at bounding box center [292, 641] width 43 height 15
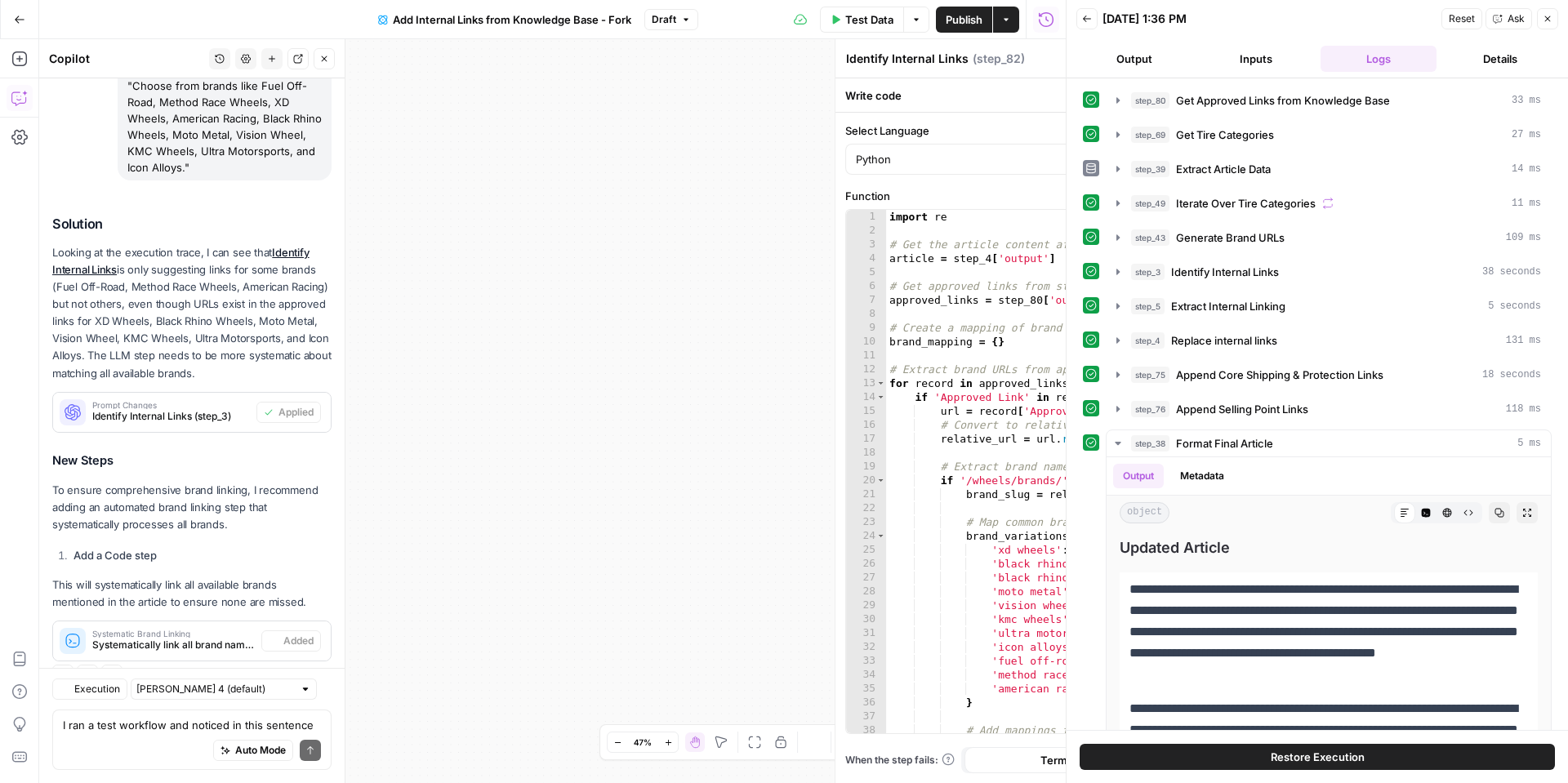
type textarea "Systematic Brand Linking"
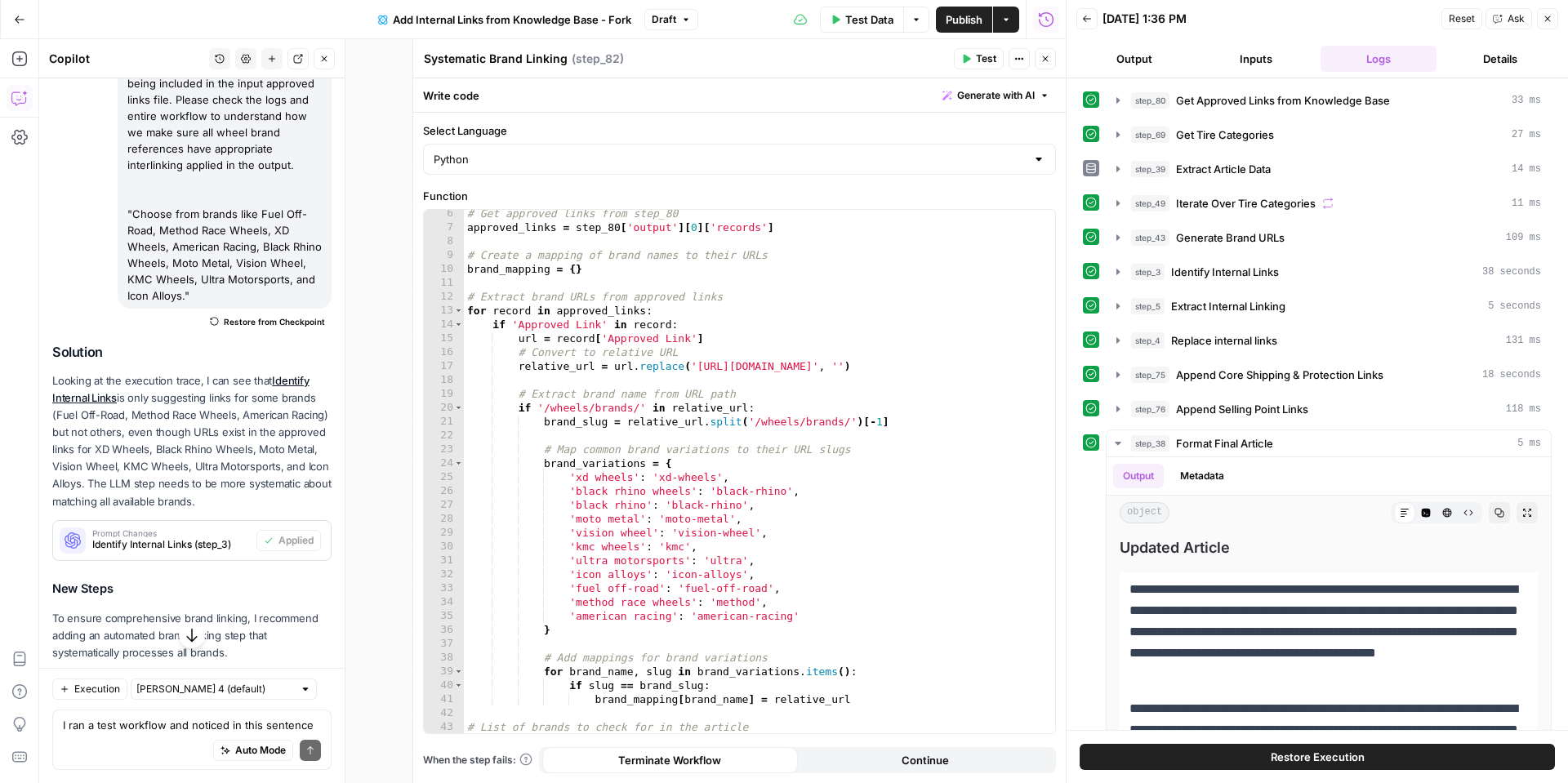
scroll to position [2398, 0]
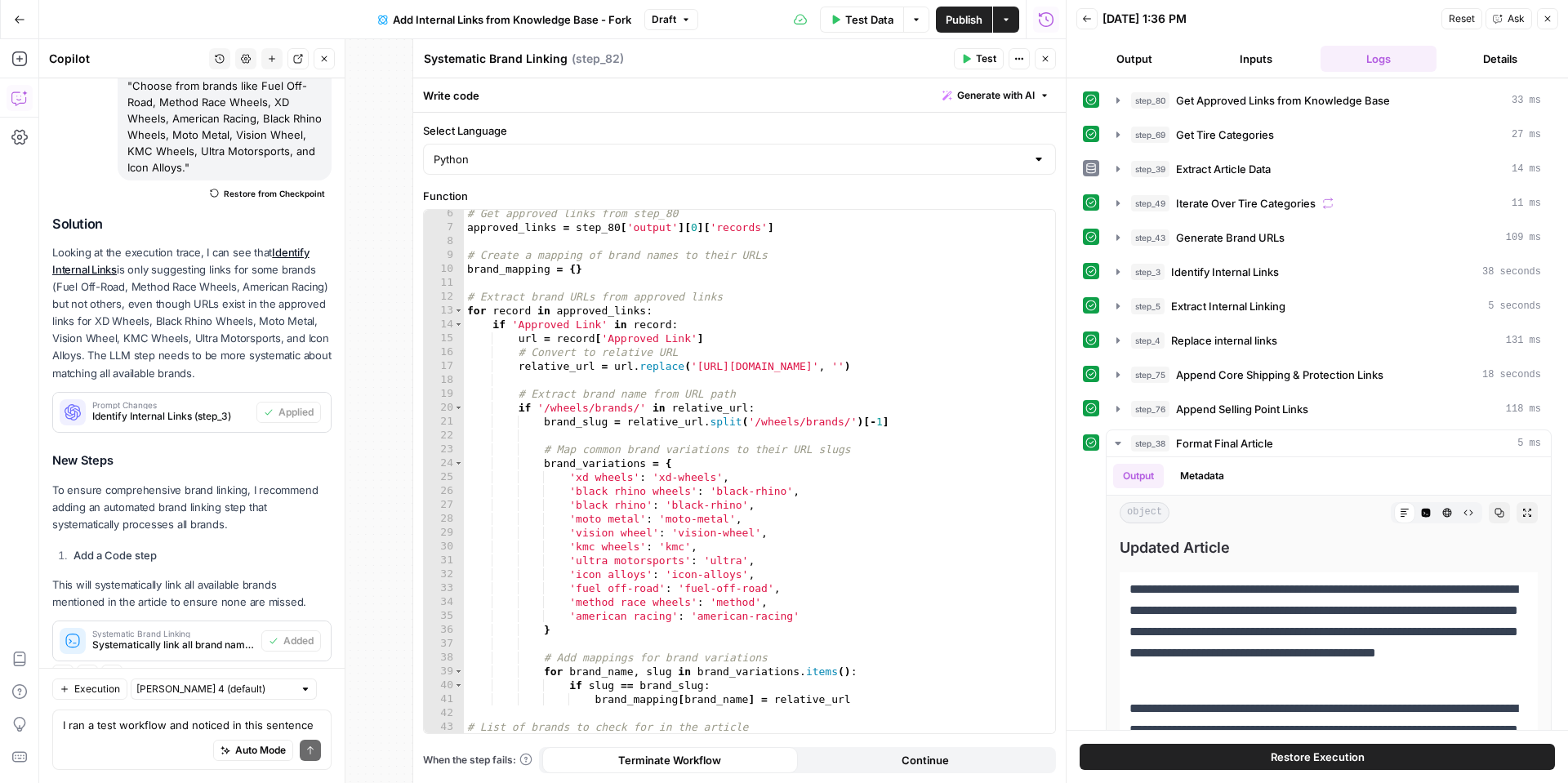
click at [1035, 57] on button "Close" at bounding box center [1045, 58] width 21 height 21
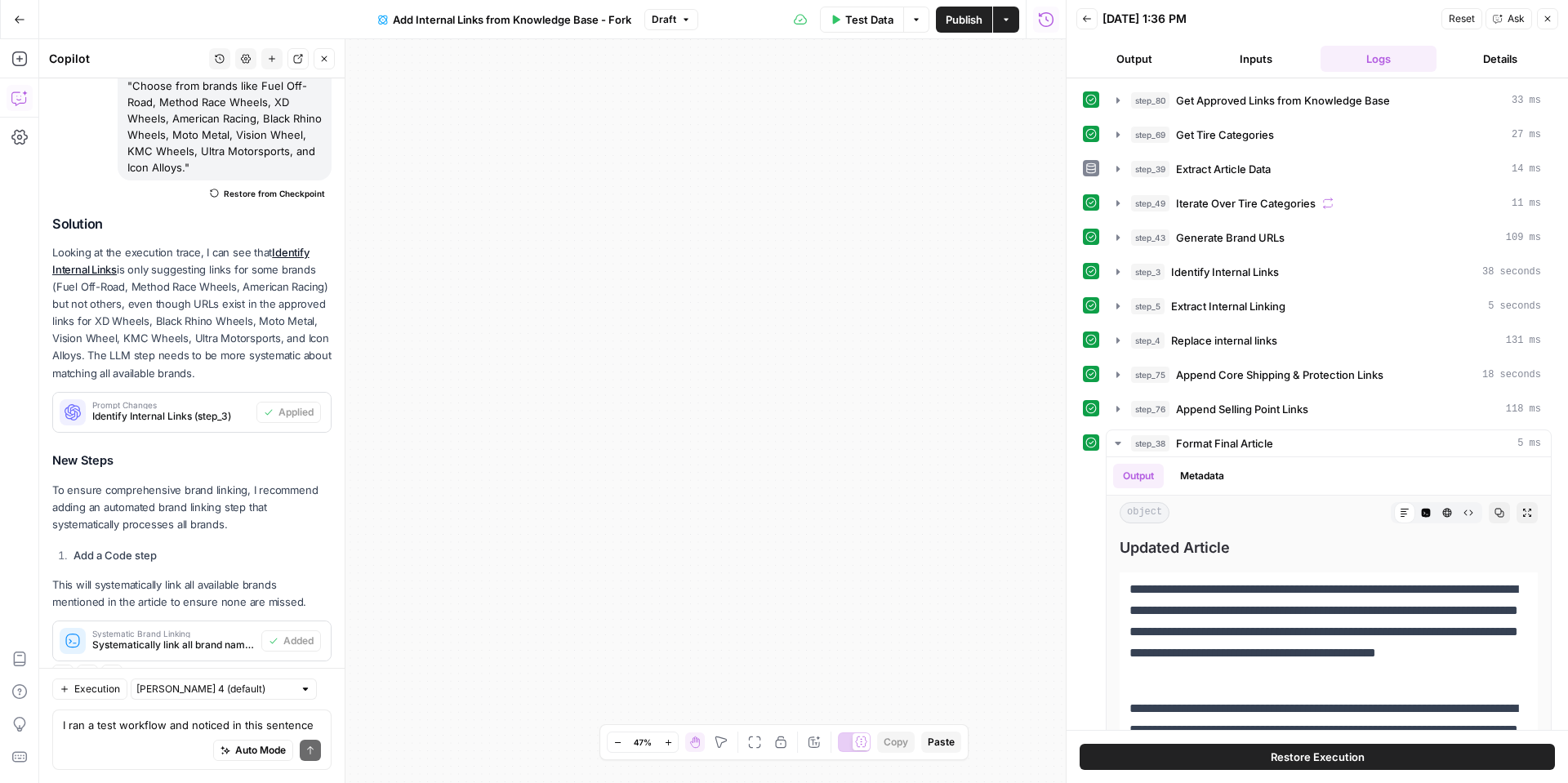
click at [878, 21] on span "Test Data" at bounding box center [869, 20] width 48 height 16
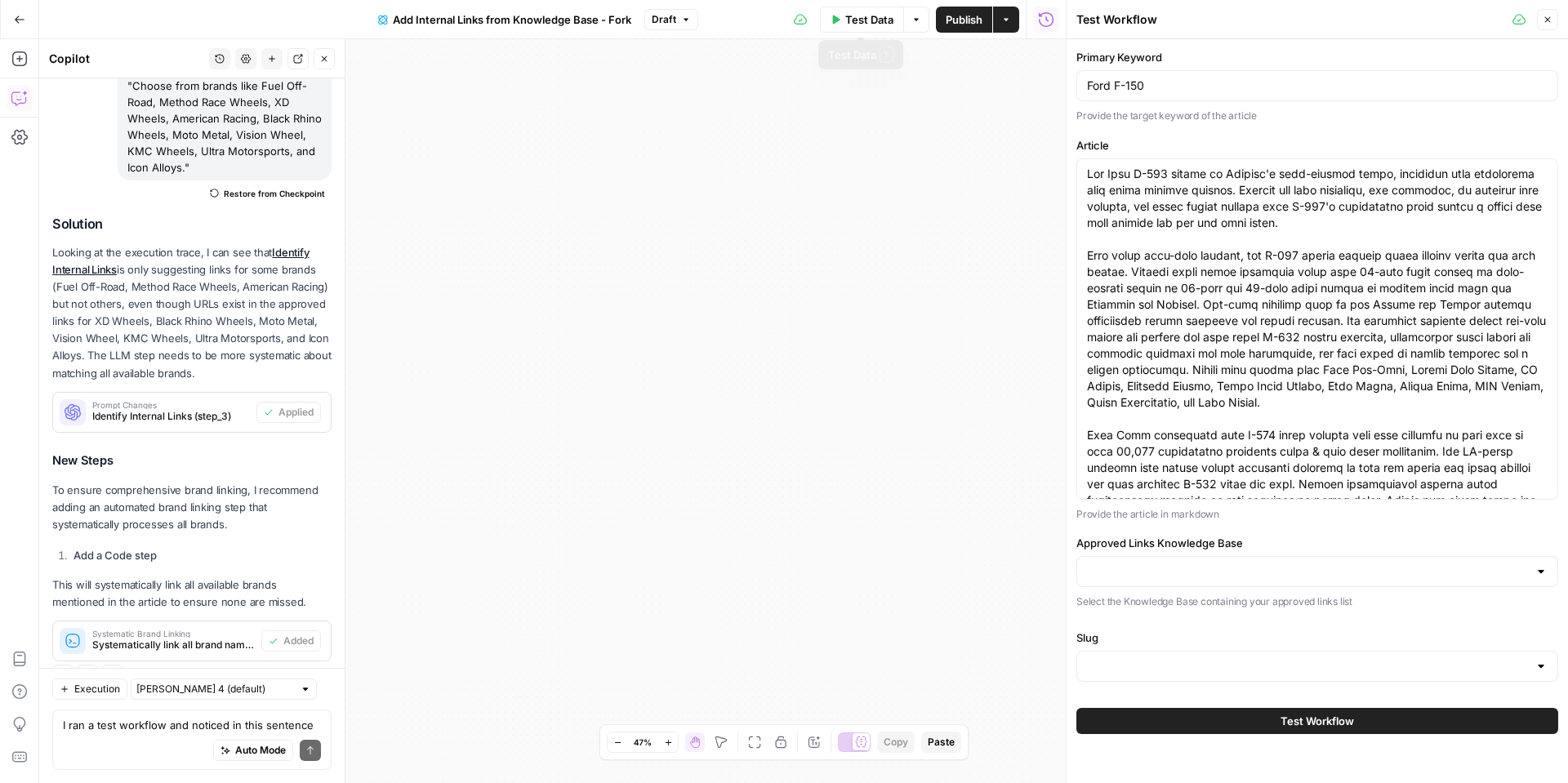
type input "Wheels_Approved Link List"
type input "Slugs"
click at [1239, 720] on button "Test Workflow" at bounding box center [1317, 720] width 481 height 26
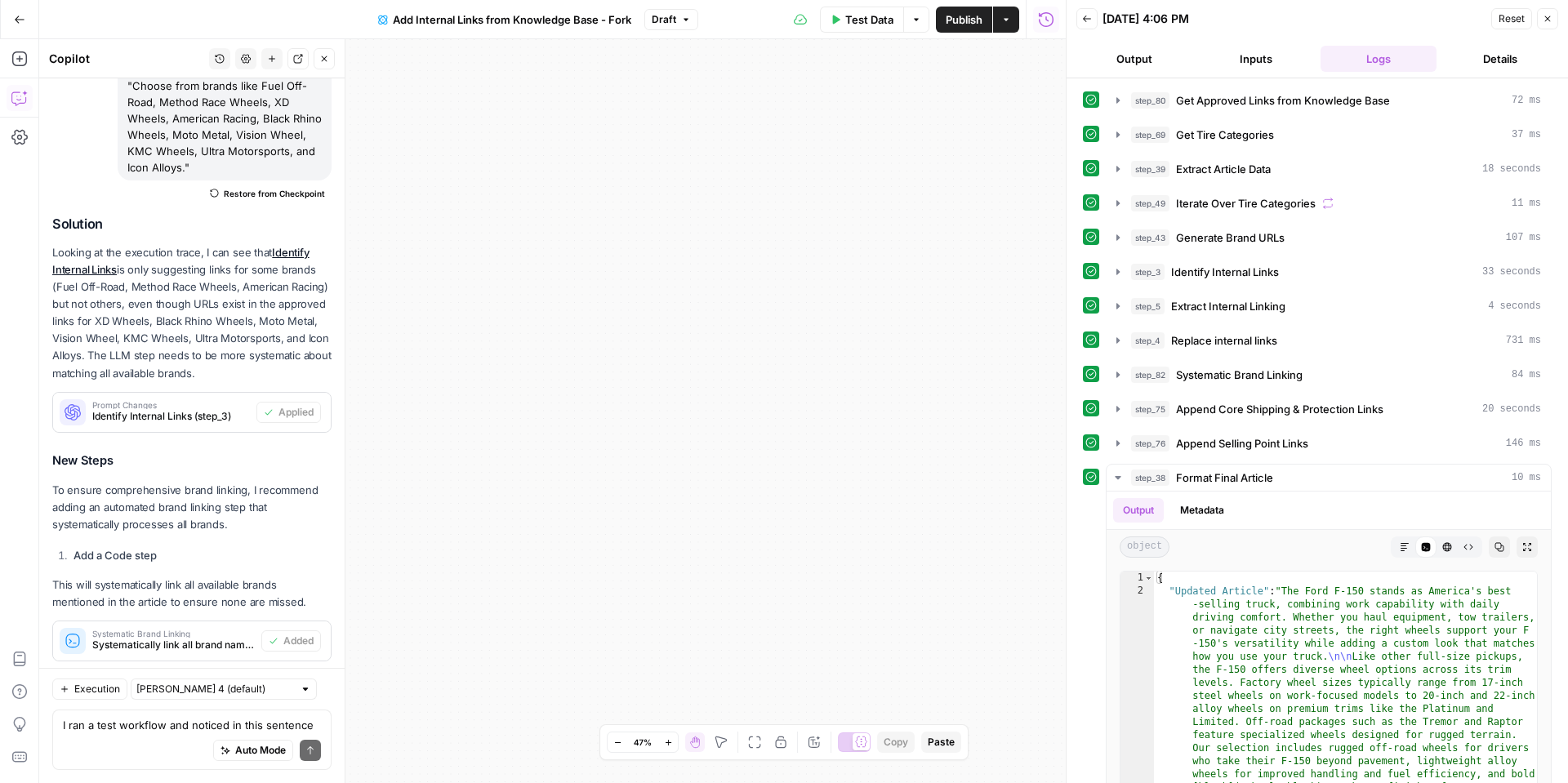
scroll to position [2499, 0]
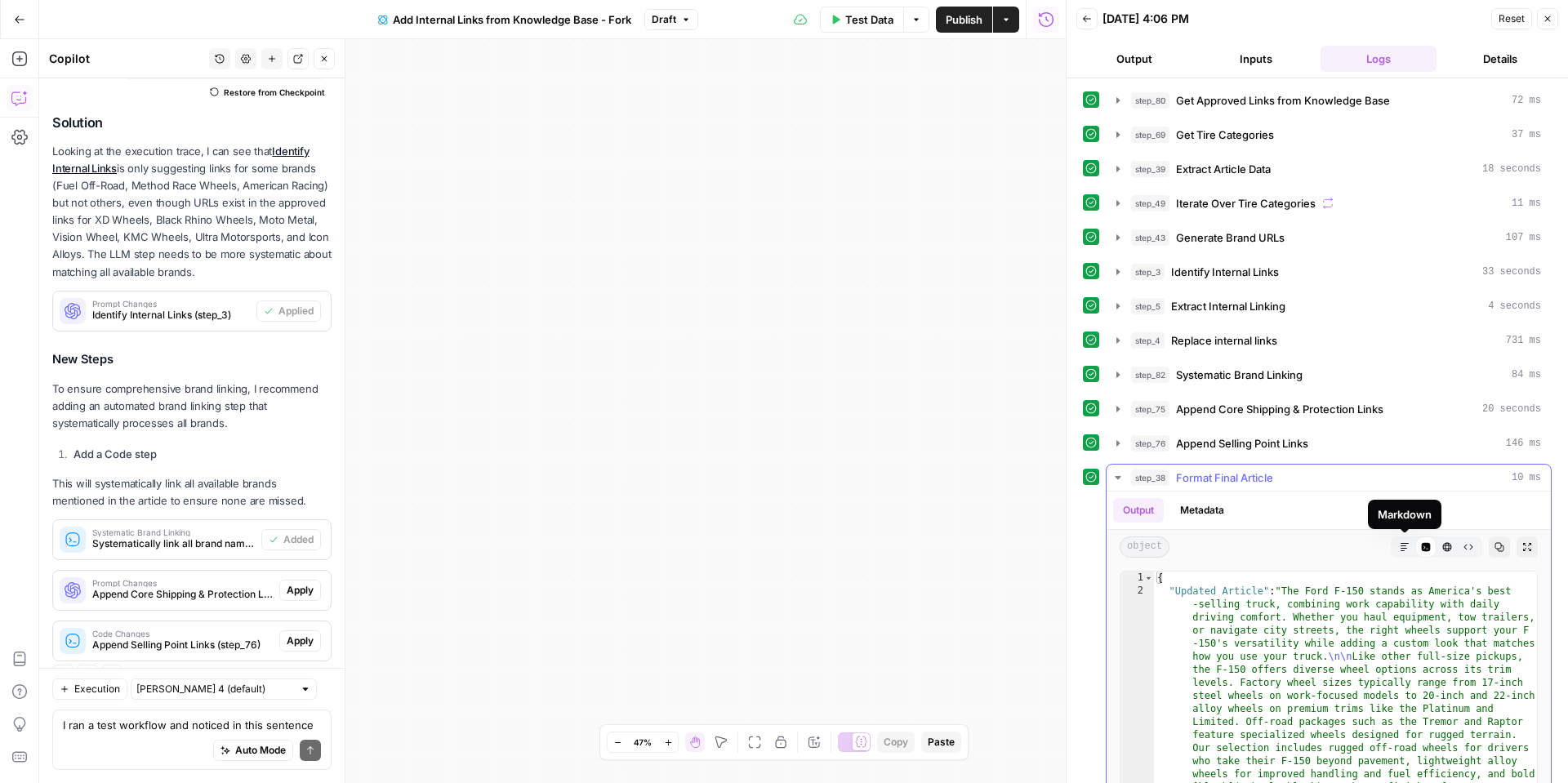
click at [1403, 544] on icon "button" at bounding box center [1404, 547] width 10 height 10
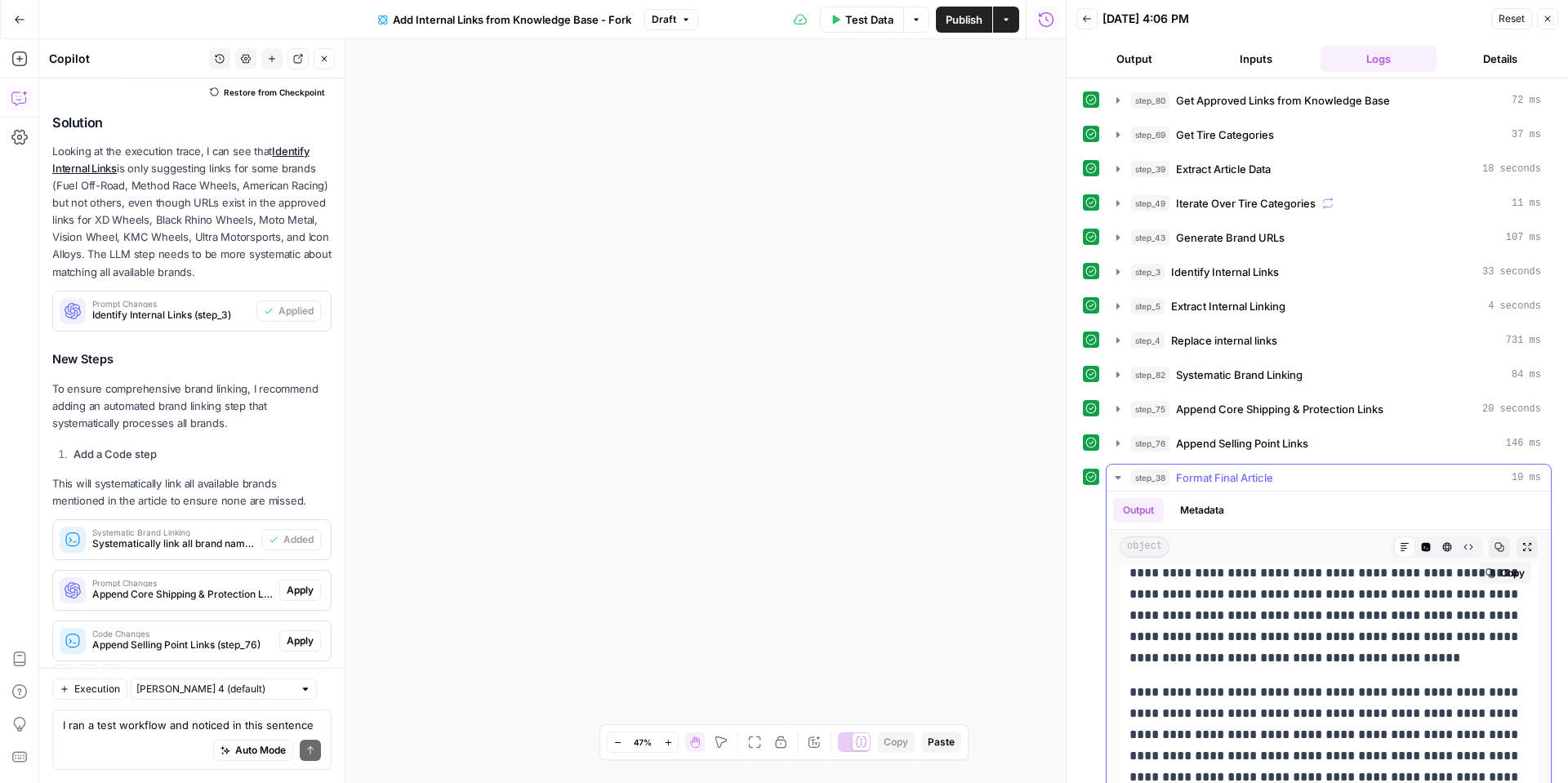
scroll to position [0, 0]
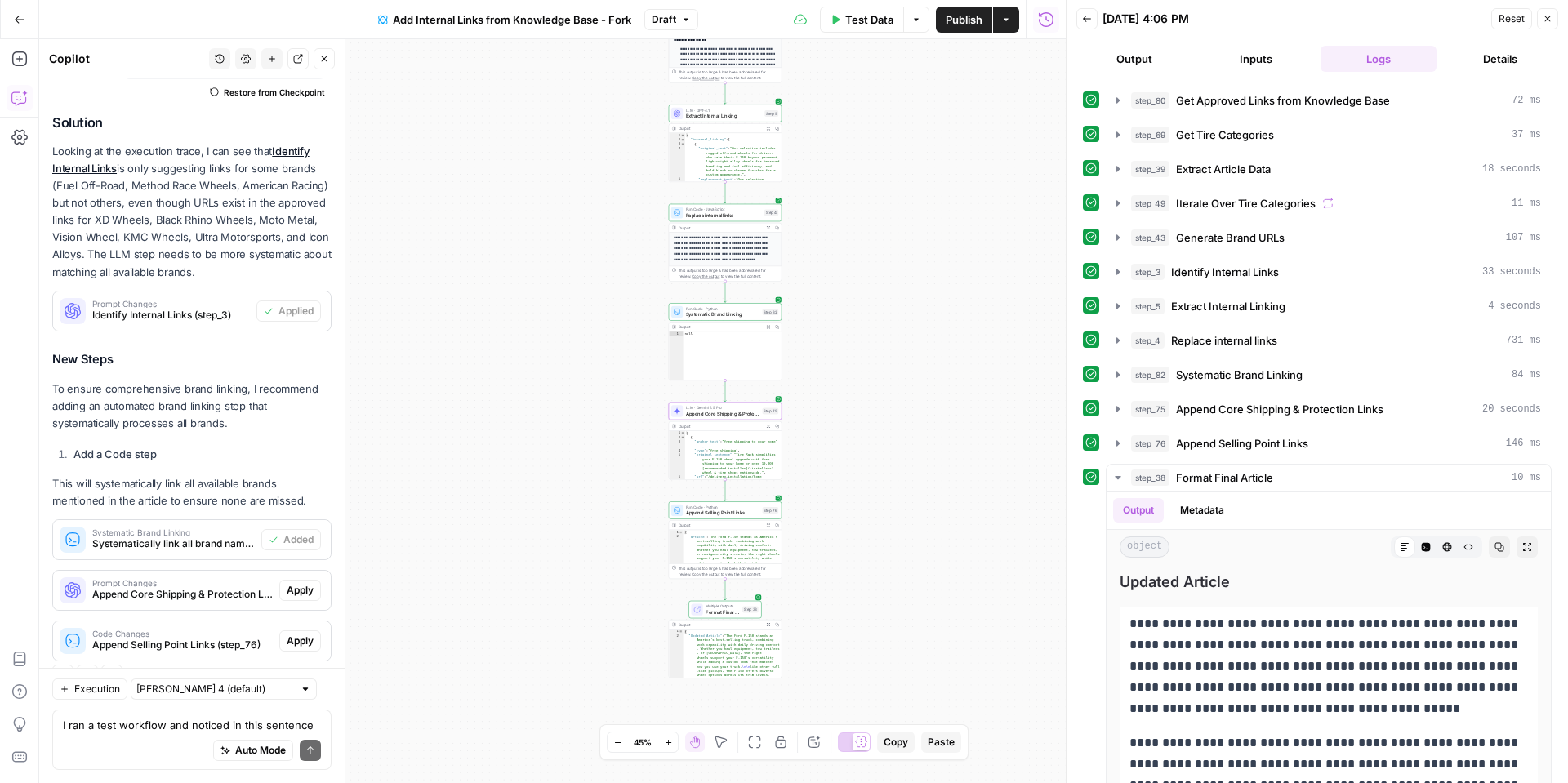
click at [298, 583] on span "Apply" at bounding box center [301, 590] width 27 height 15
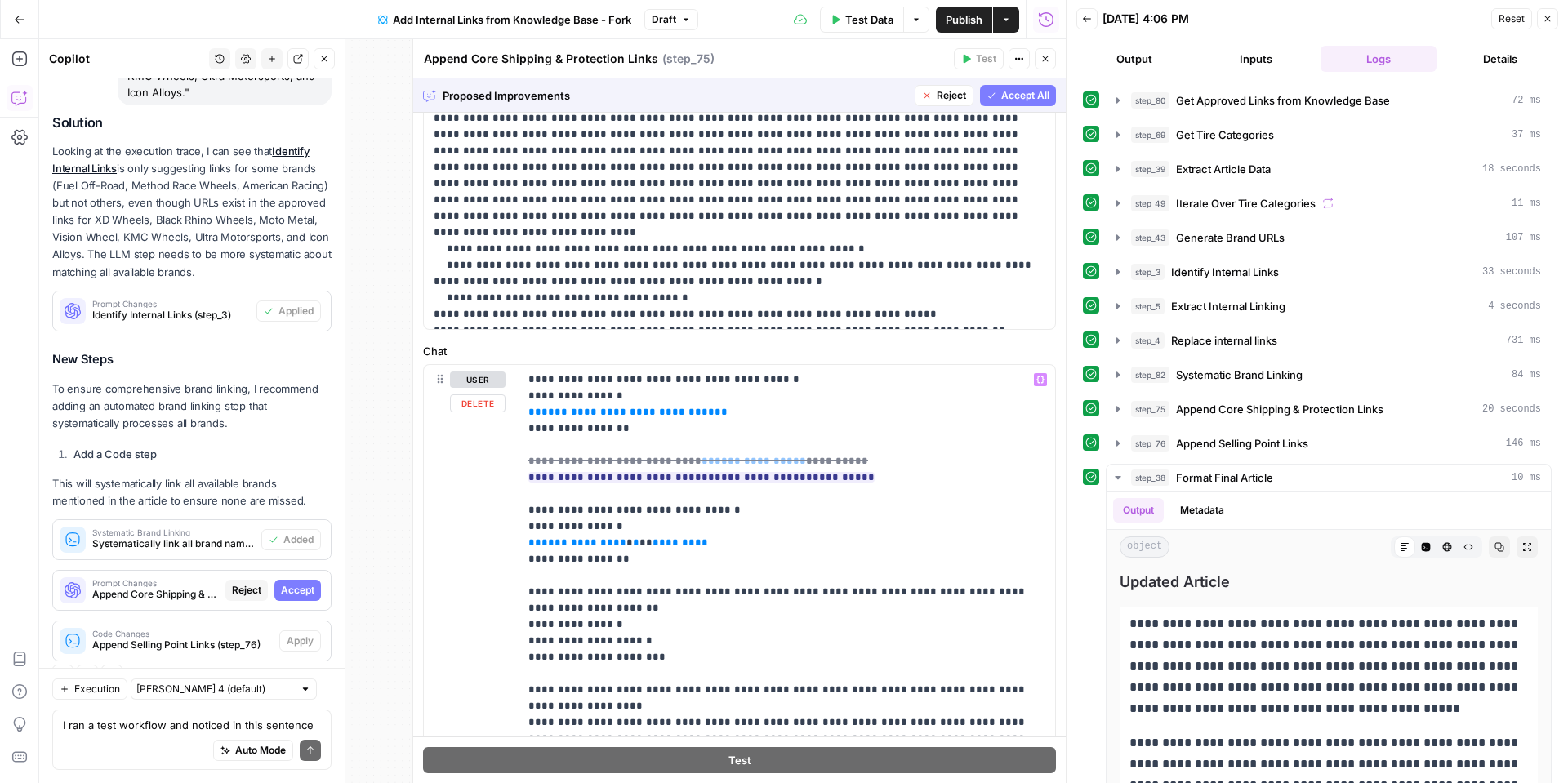
scroll to position [2, 0]
click at [296, 583] on span "Accept" at bounding box center [297, 590] width 34 height 15
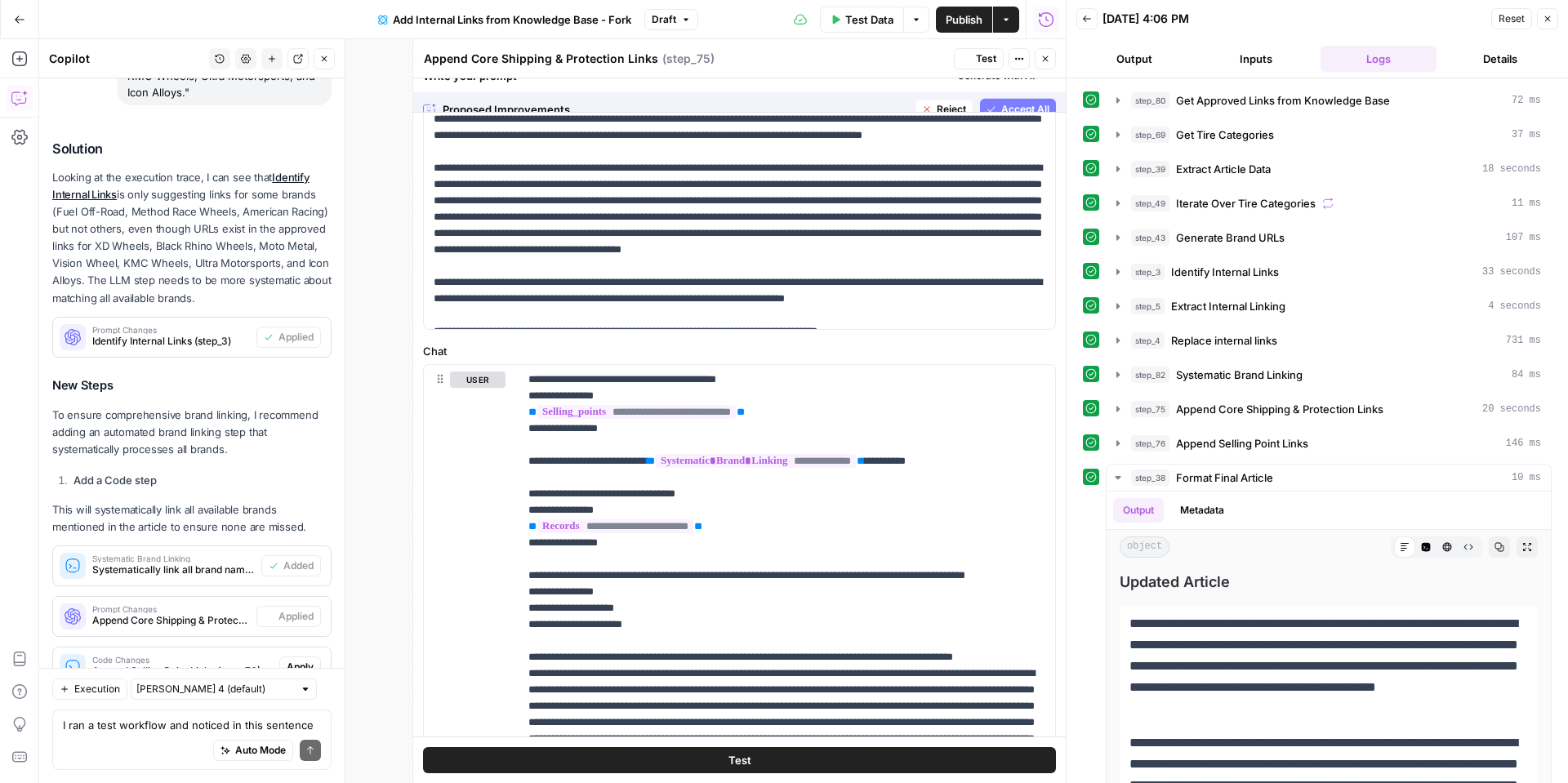
scroll to position [0, 0]
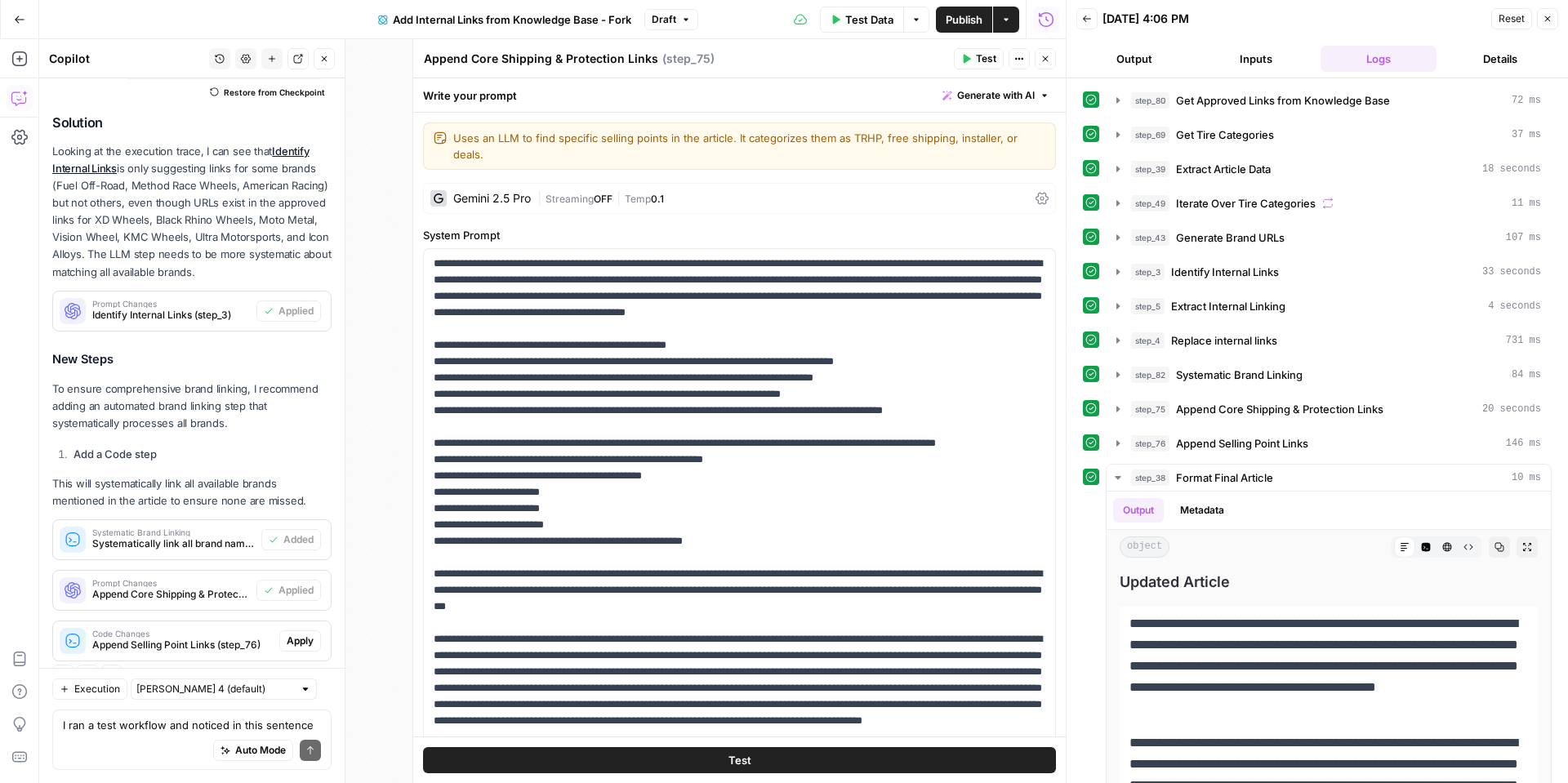
click at [307, 634] on span "Apply" at bounding box center [301, 641] width 27 height 15
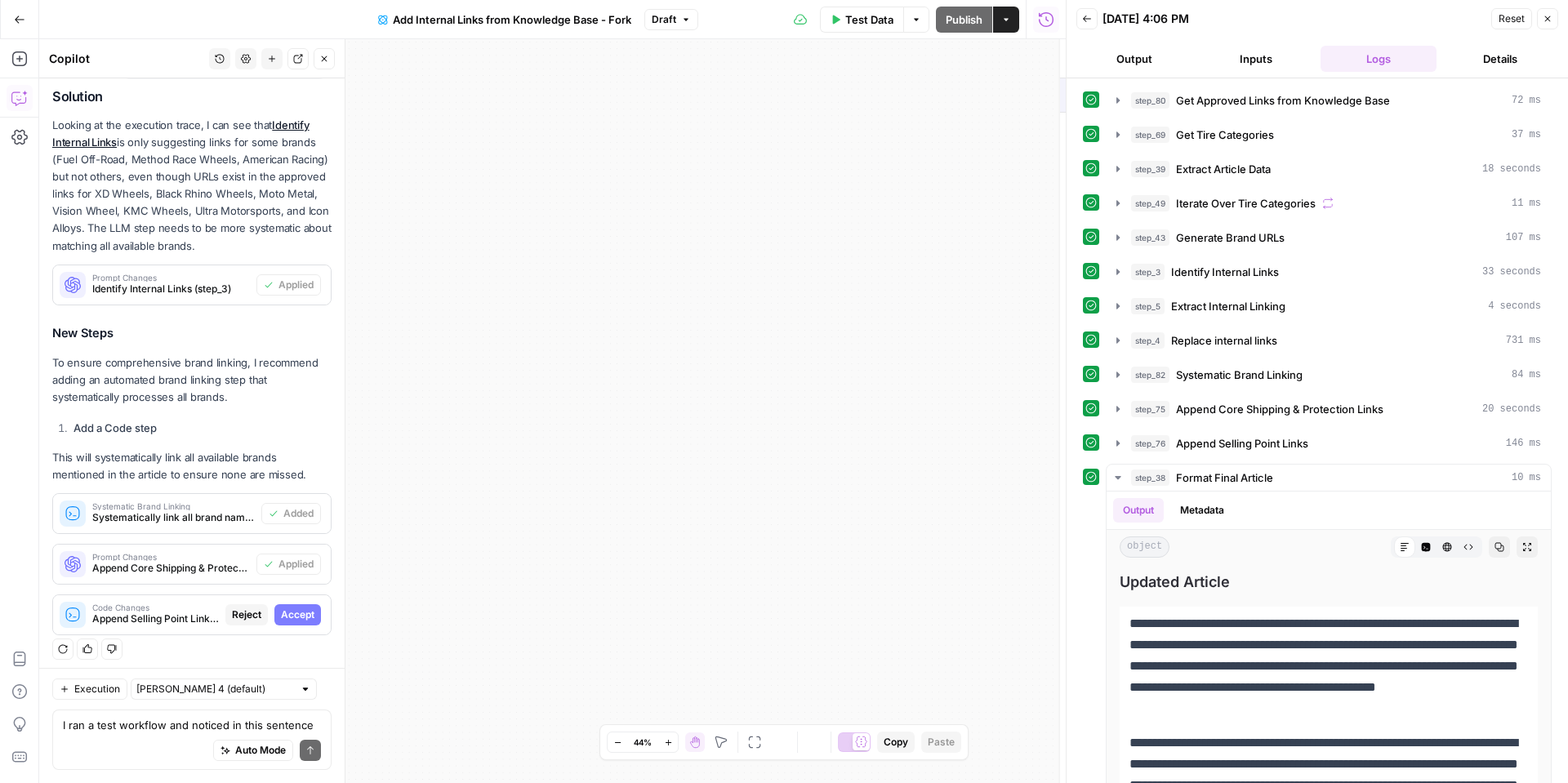
scroll to position [2473, 0]
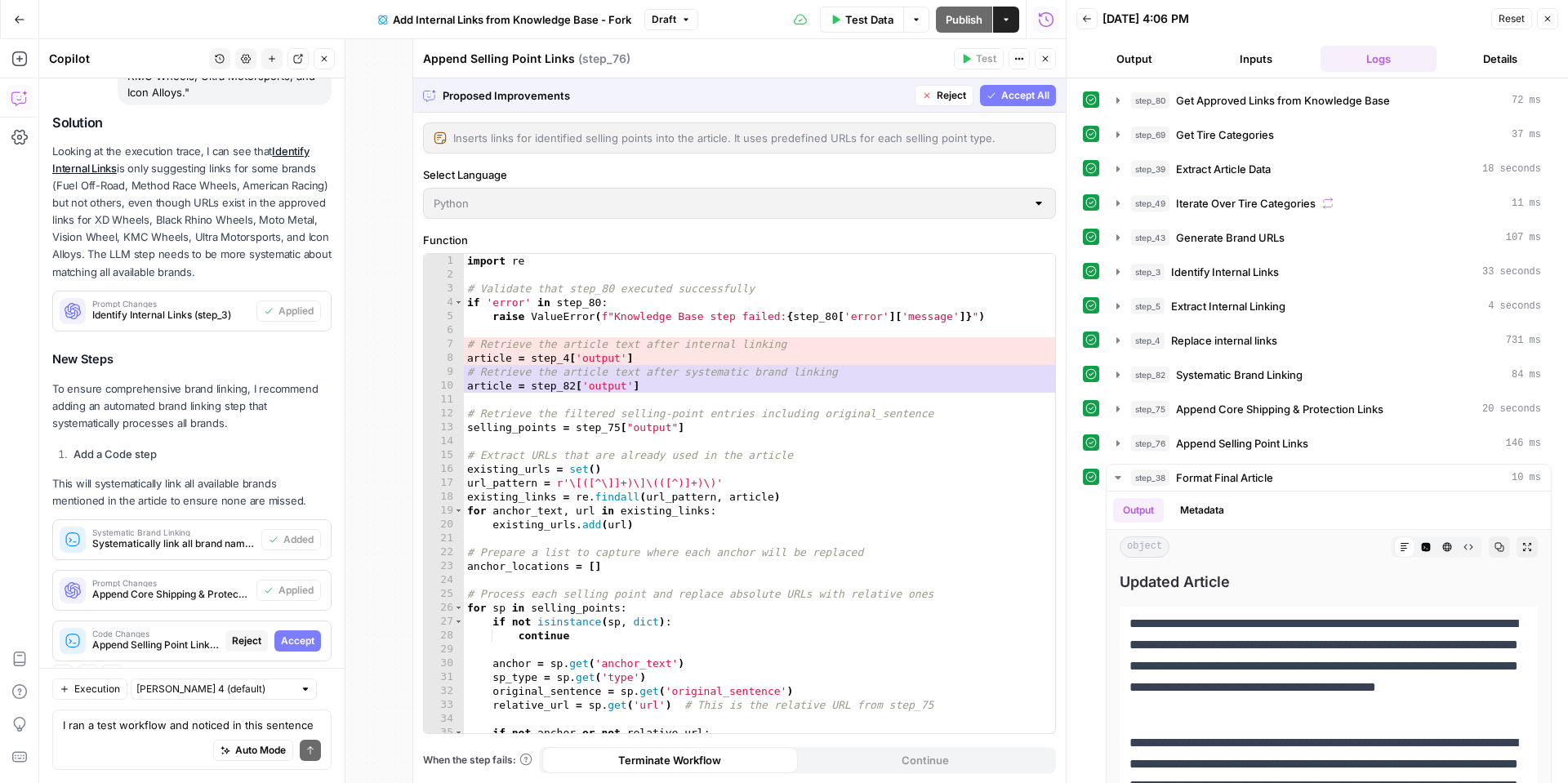
click at [303, 634] on span "Accept" at bounding box center [297, 641] width 34 height 15
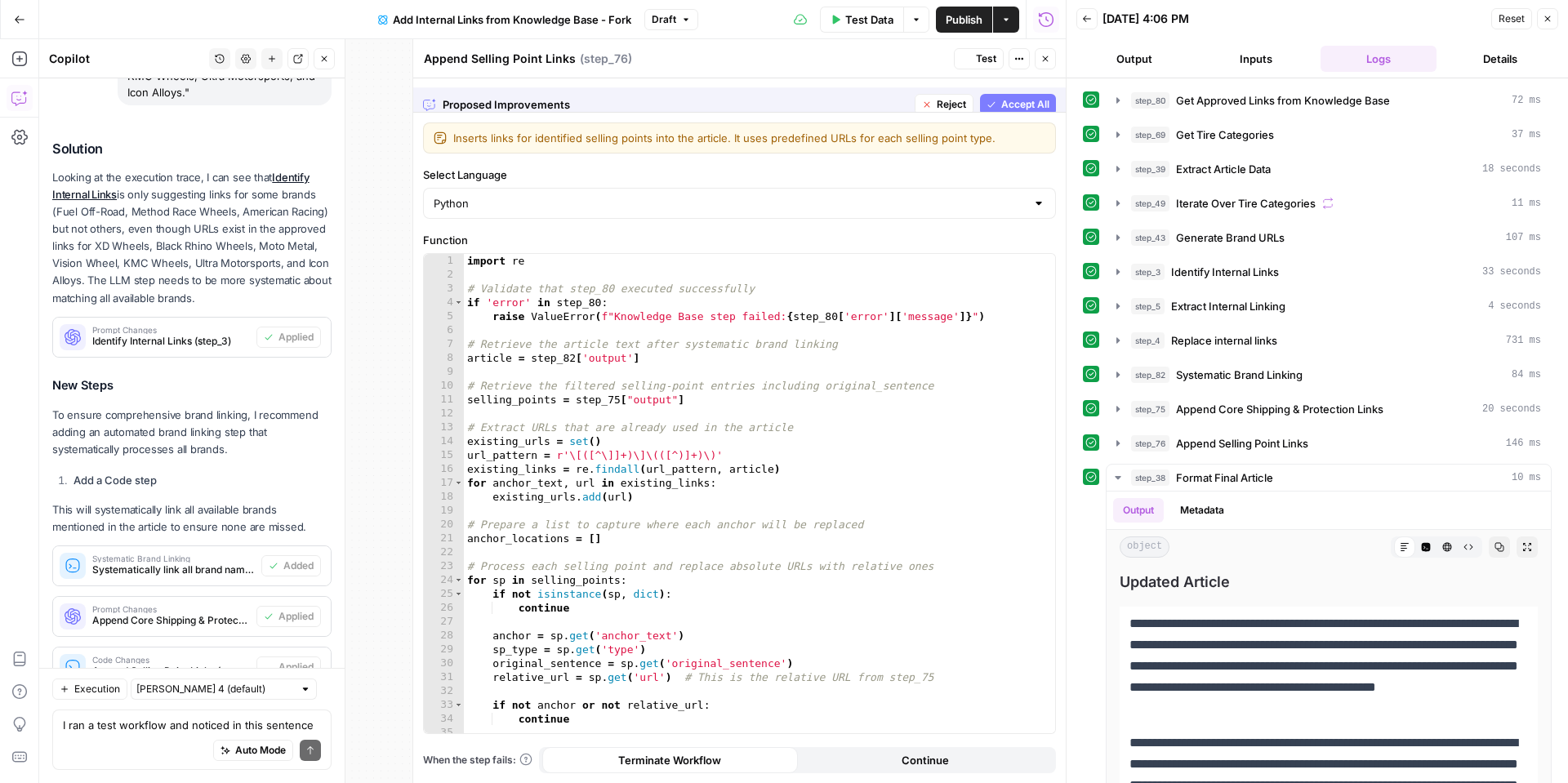
scroll to position [2499, 0]
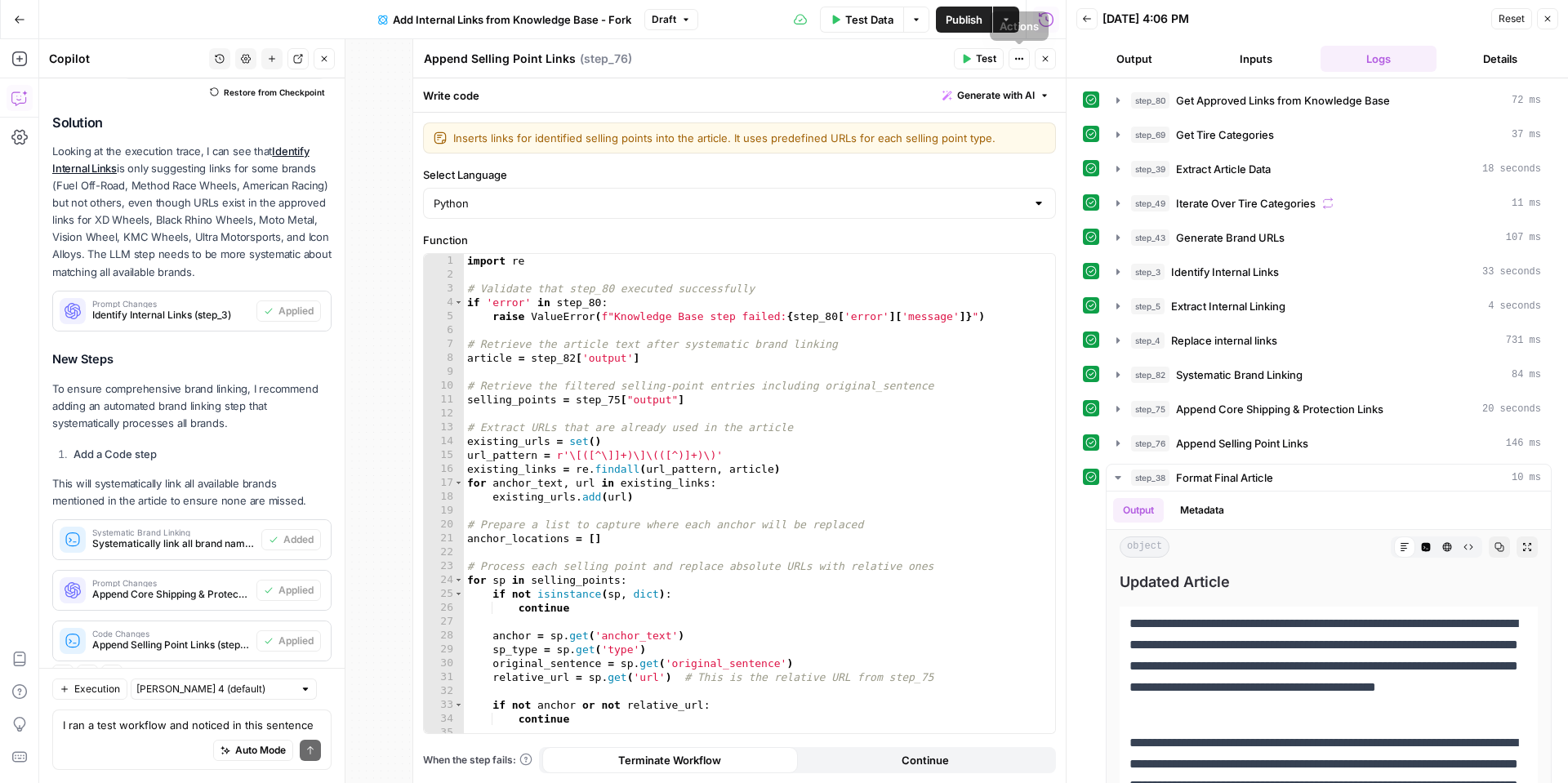
click at [1037, 54] on button "Close" at bounding box center [1045, 58] width 21 height 21
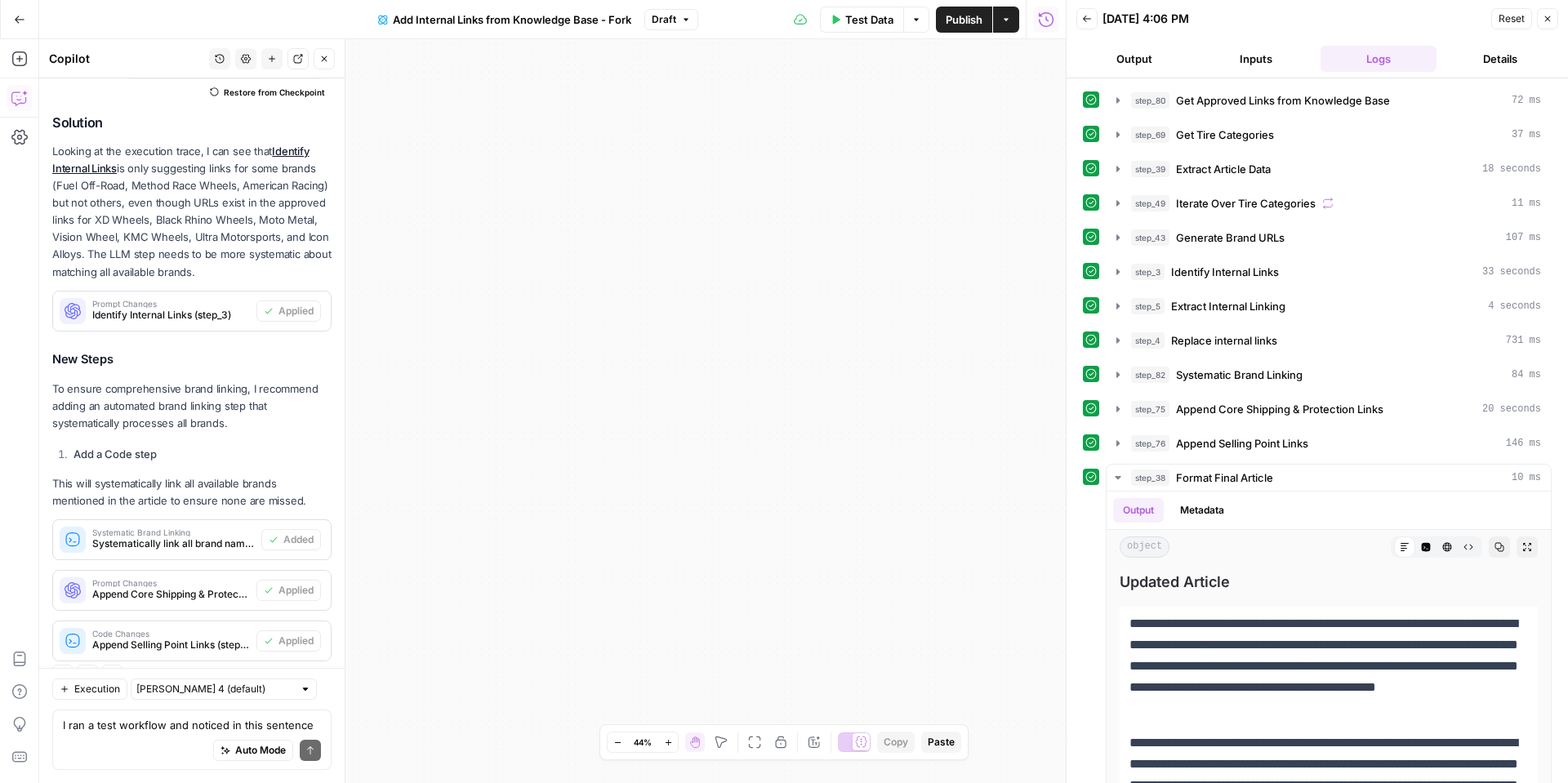
click at [1542, 29] on div "Reset Close" at bounding box center [1525, 18] width 67 height 25
click at [1544, 22] on icon "button" at bounding box center [1547, 18] width 10 height 10
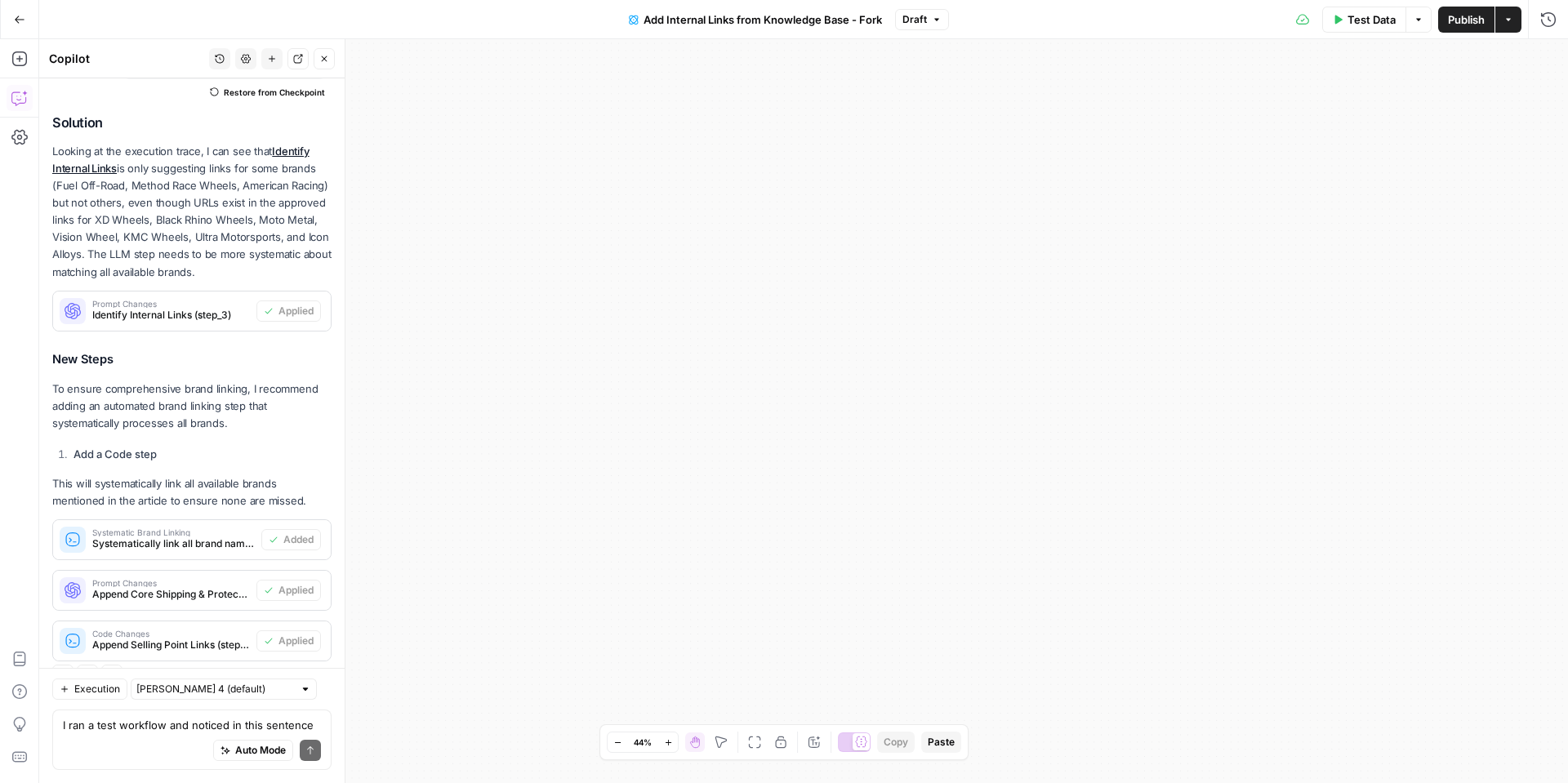
click at [1353, 35] on div "Test Data Options Publish Actions Run History" at bounding box center [1258, 19] width 619 height 38
click at [1353, 25] on span "Test Data" at bounding box center [1371, 20] width 48 height 16
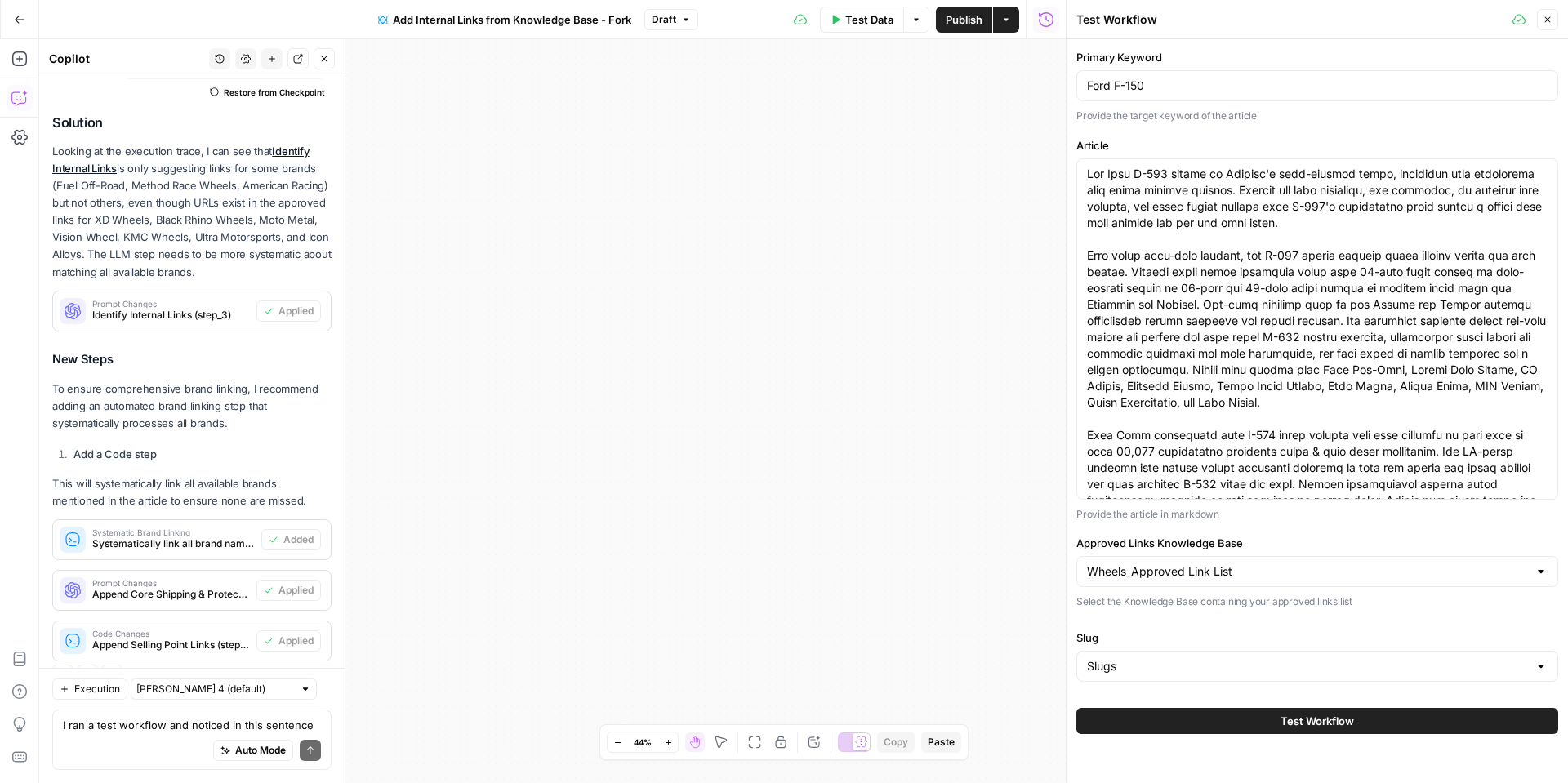
click at [1282, 716] on span "Test Workflow" at bounding box center [1317, 721] width 74 height 16
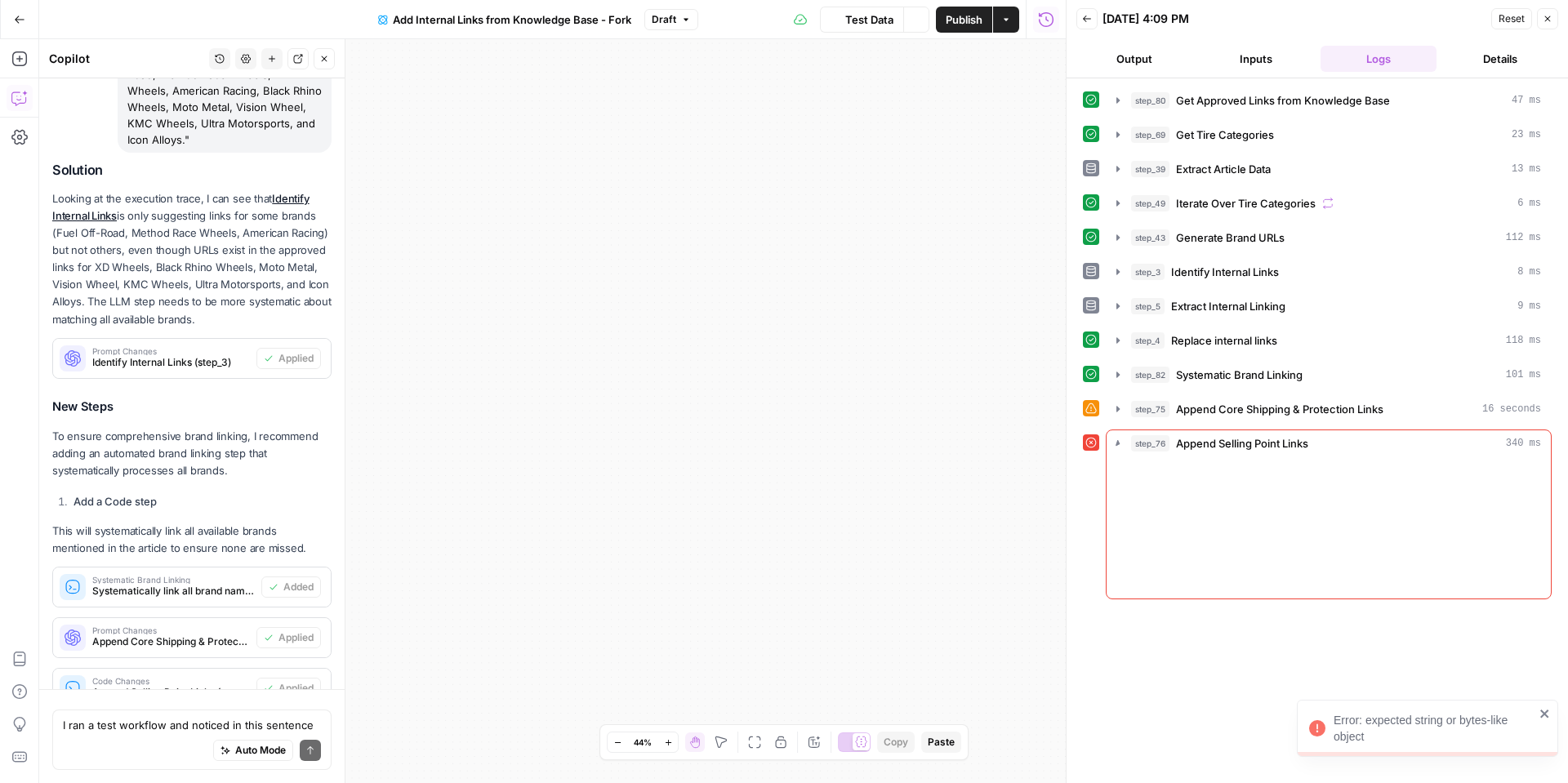
scroll to position [2499, 0]
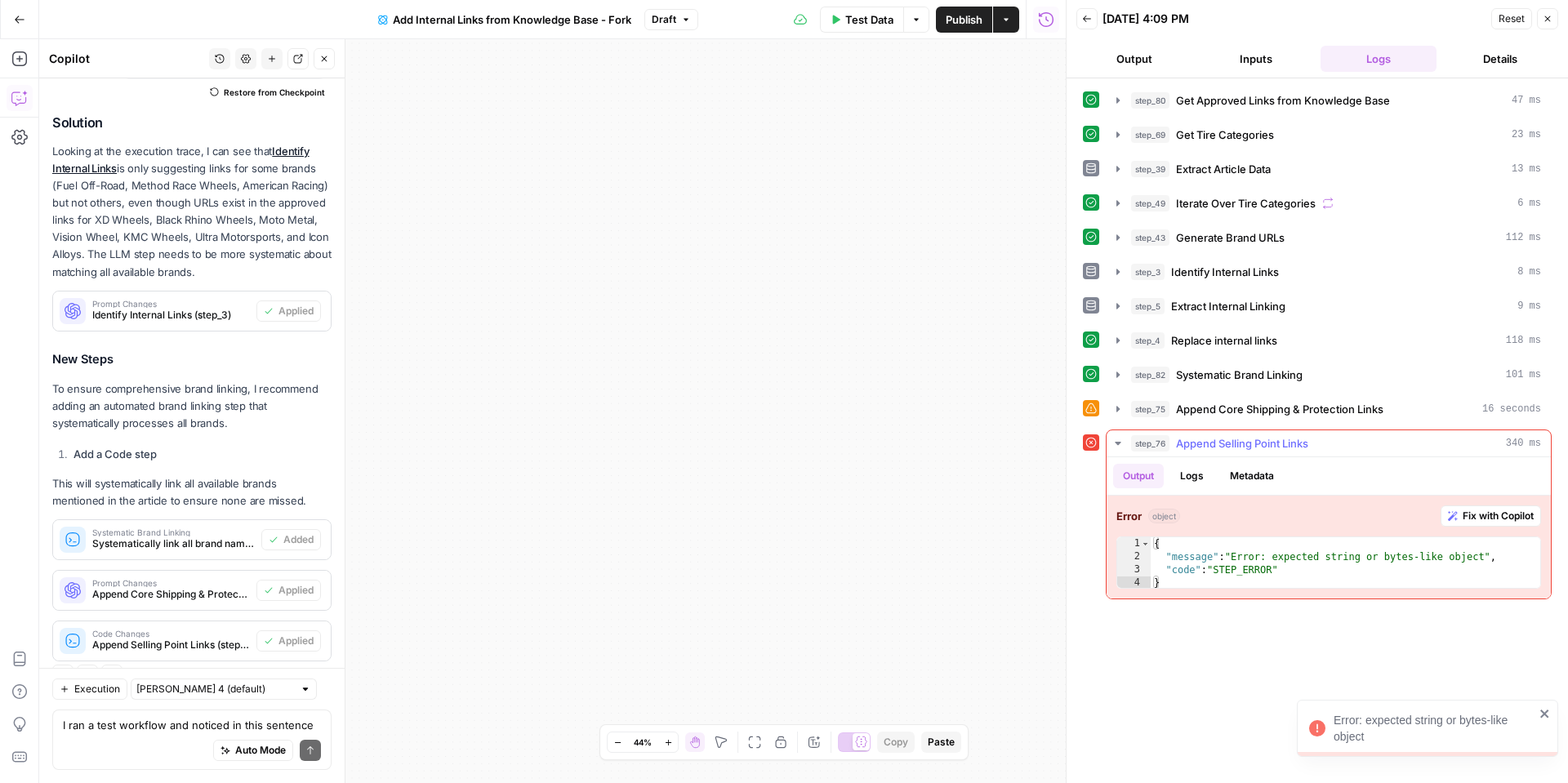
click at [1463, 515] on span "Fix with Copilot" at bounding box center [1498, 516] width 71 height 15
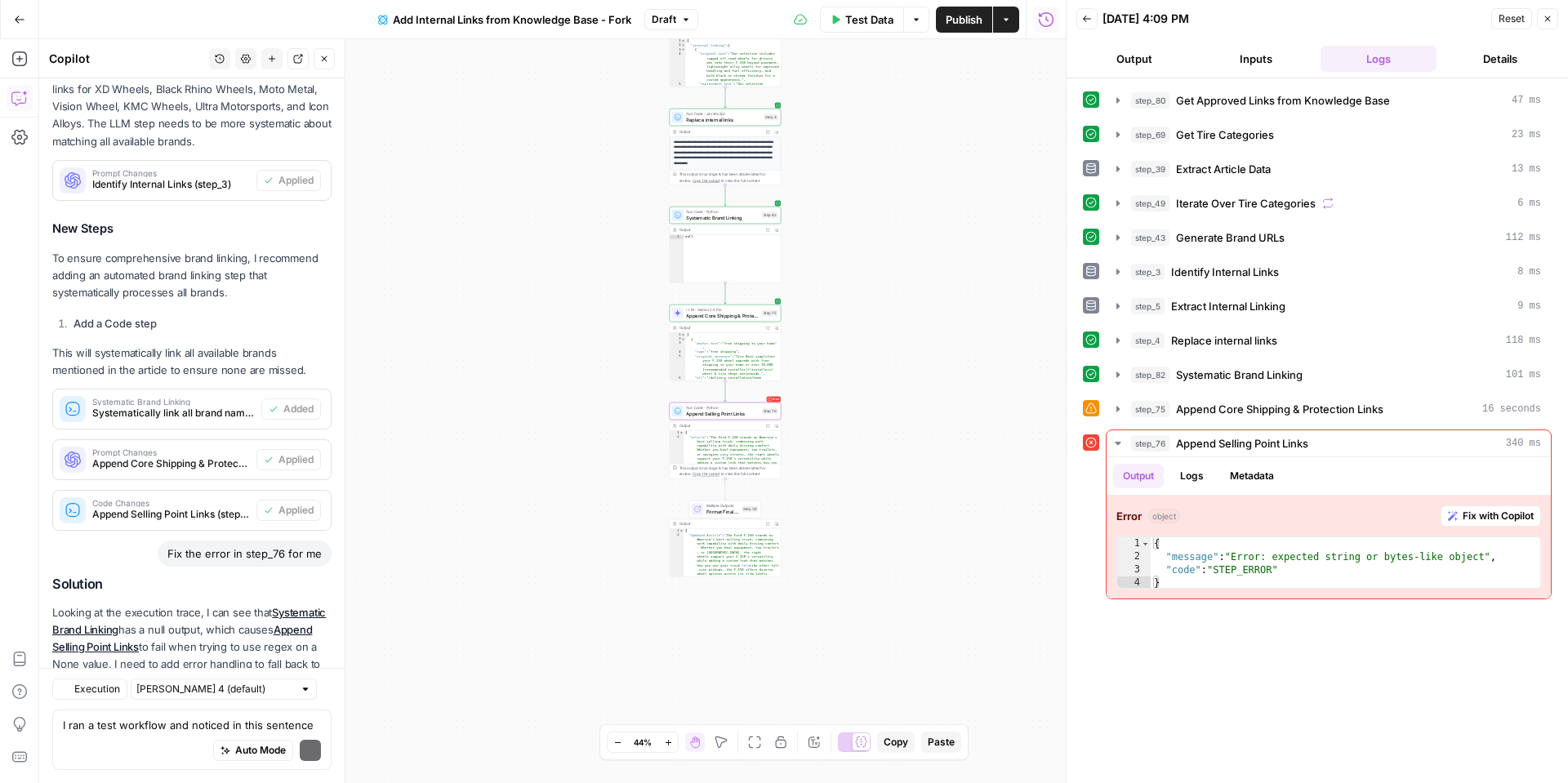
scroll to position [2709, 0]
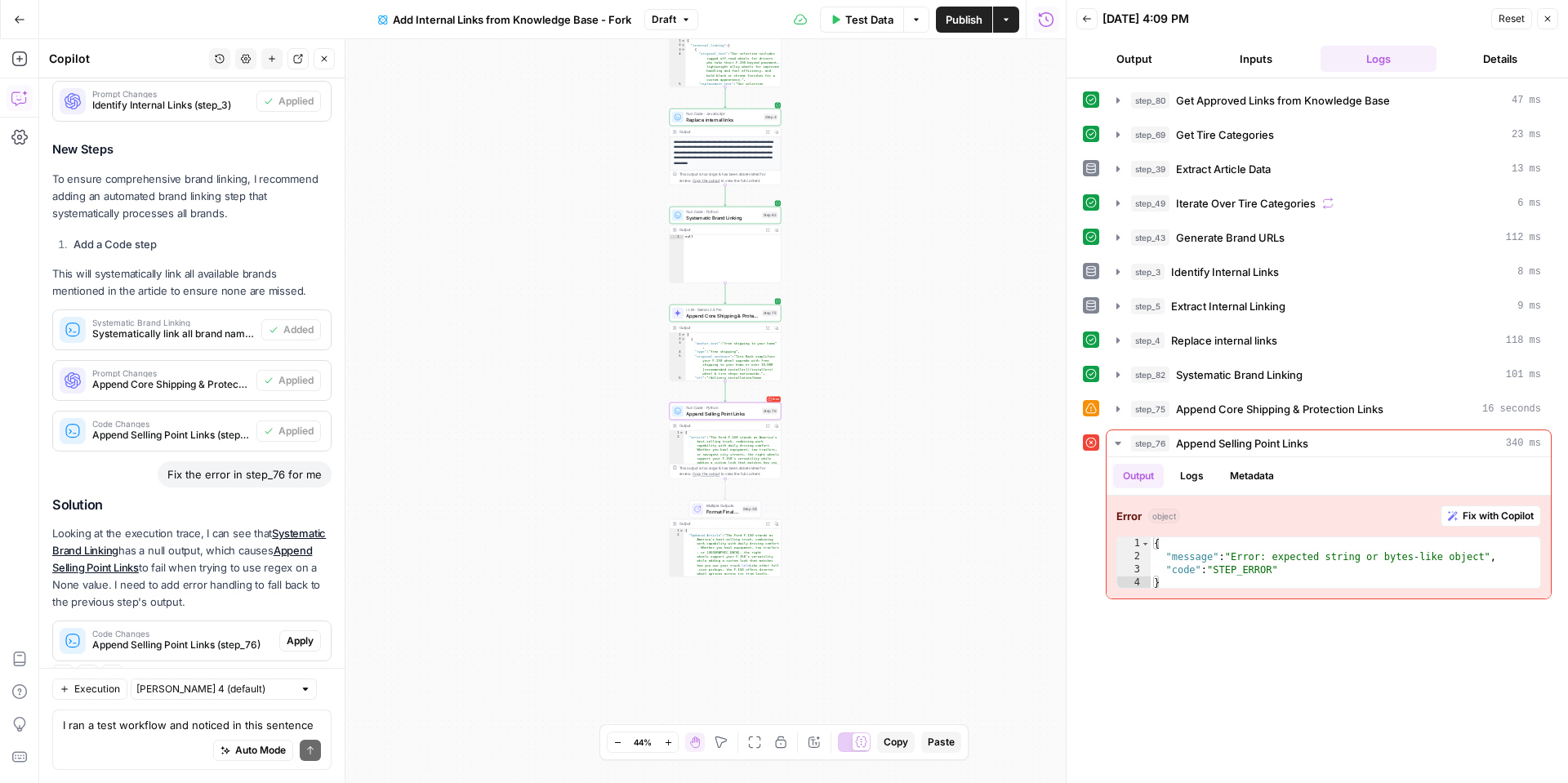
click at [310, 634] on span "Apply" at bounding box center [301, 641] width 27 height 15
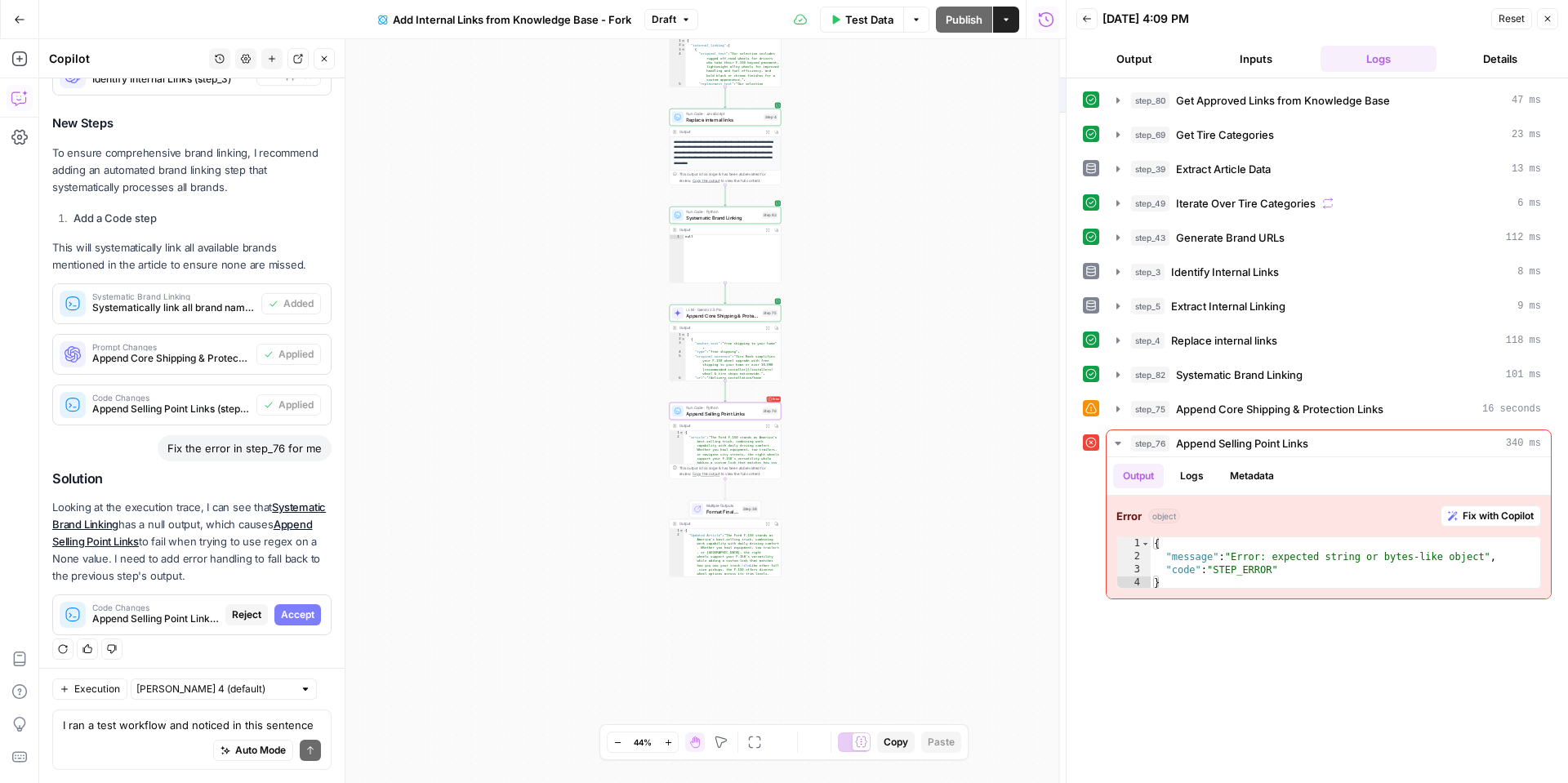
scroll to position [2682, 0]
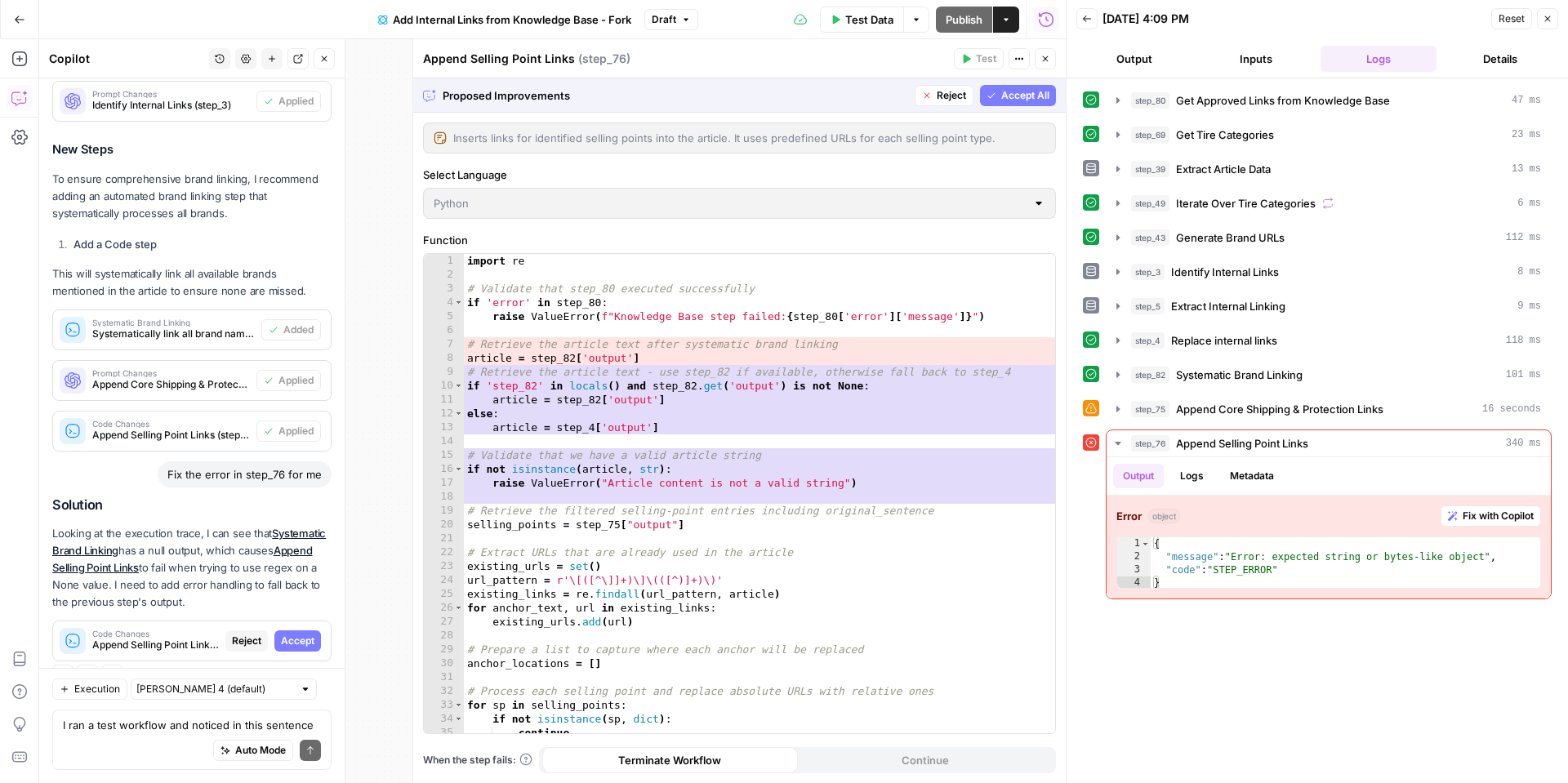
click at [1032, 92] on span "Accept All" at bounding box center [1025, 95] width 48 height 15
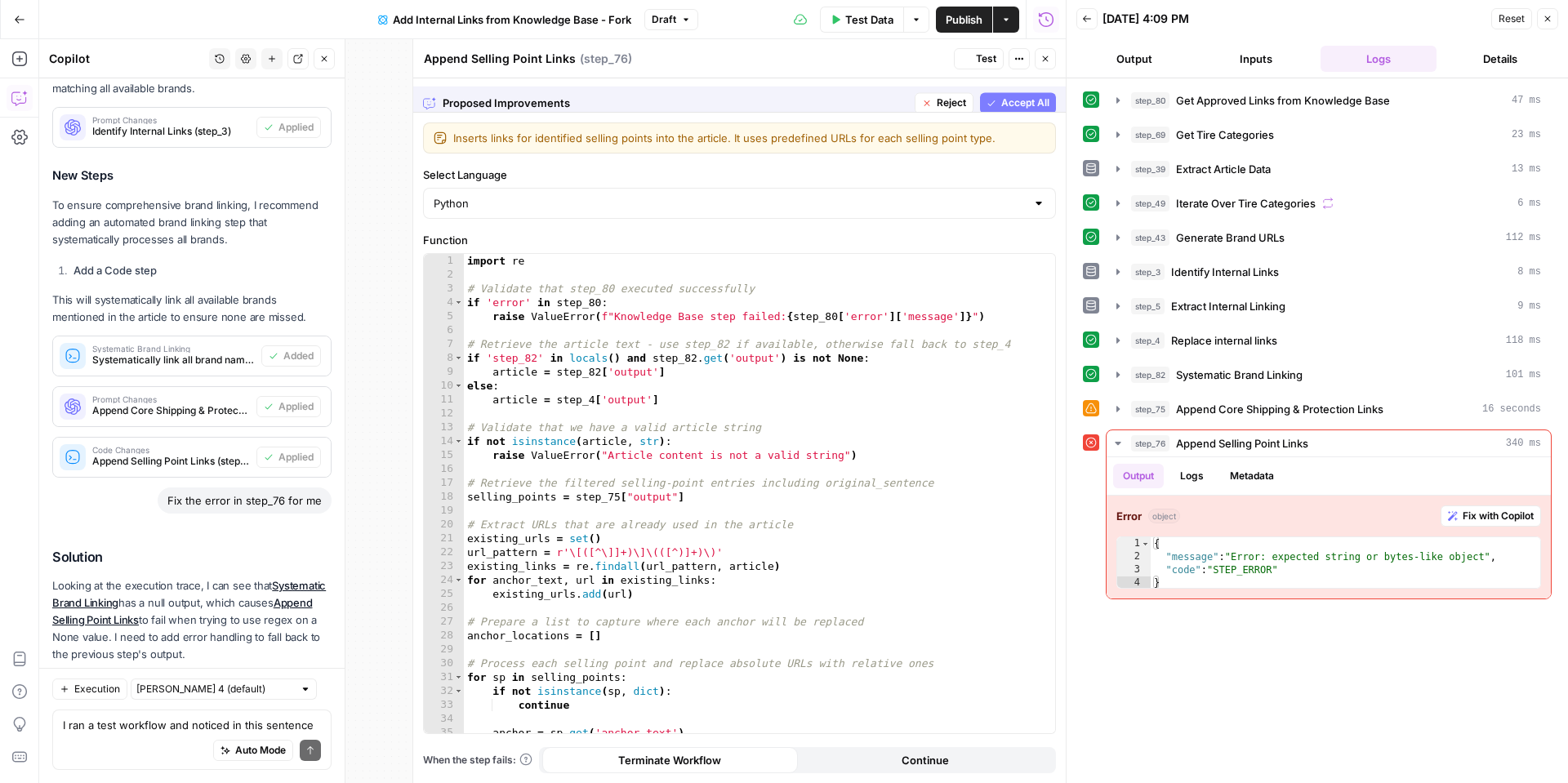
scroll to position [2735, 0]
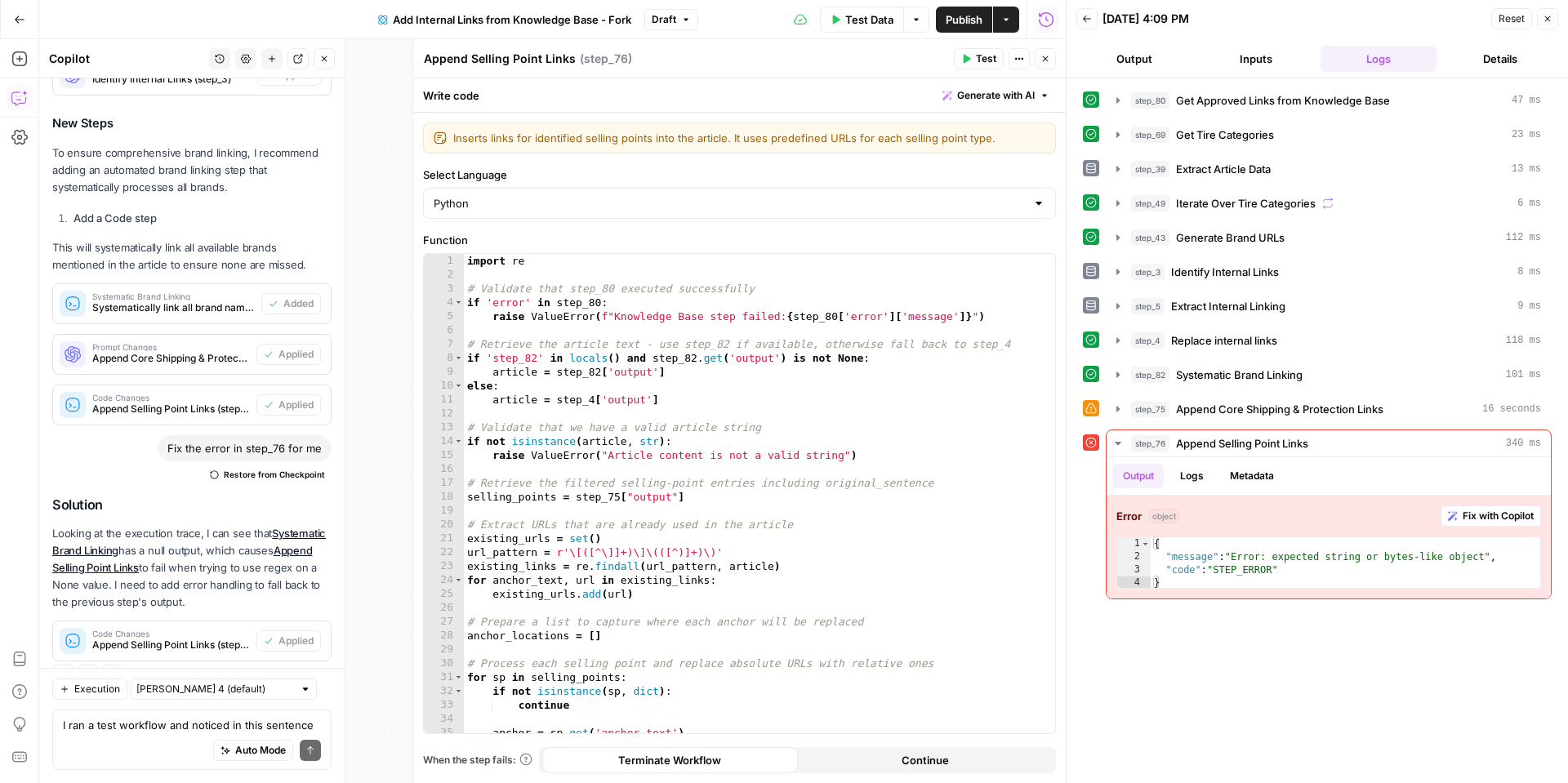
click at [1056, 68] on div "Test Actions Close" at bounding box center [1005, 58] width 102 height 21
click at [1051, 64] on button "Close" at bounding box center [1045, 58] width 21 height 21
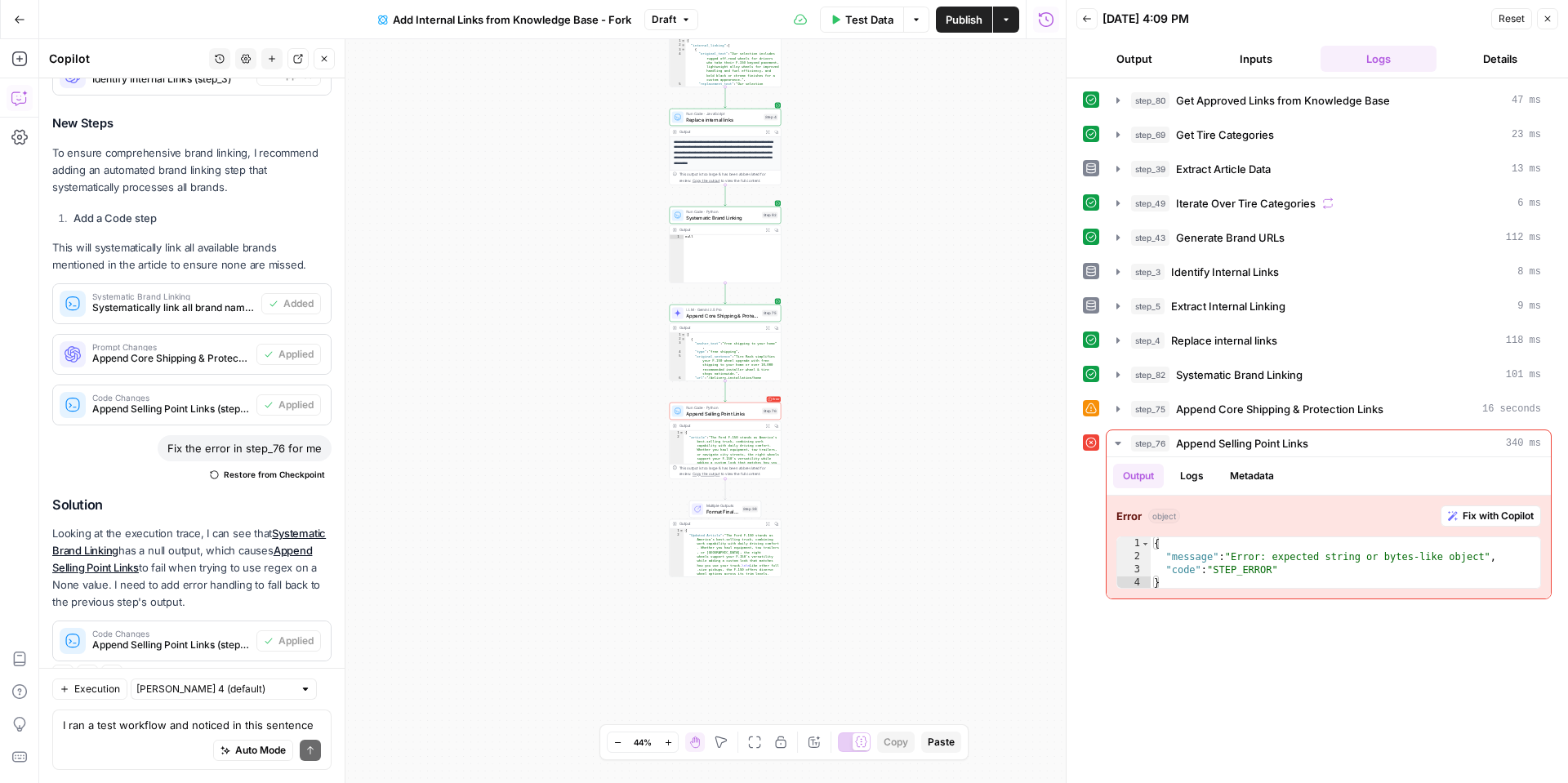
click at [846, 17] on span "Test Data" at bounding box center [869, 20] width 48 height 16
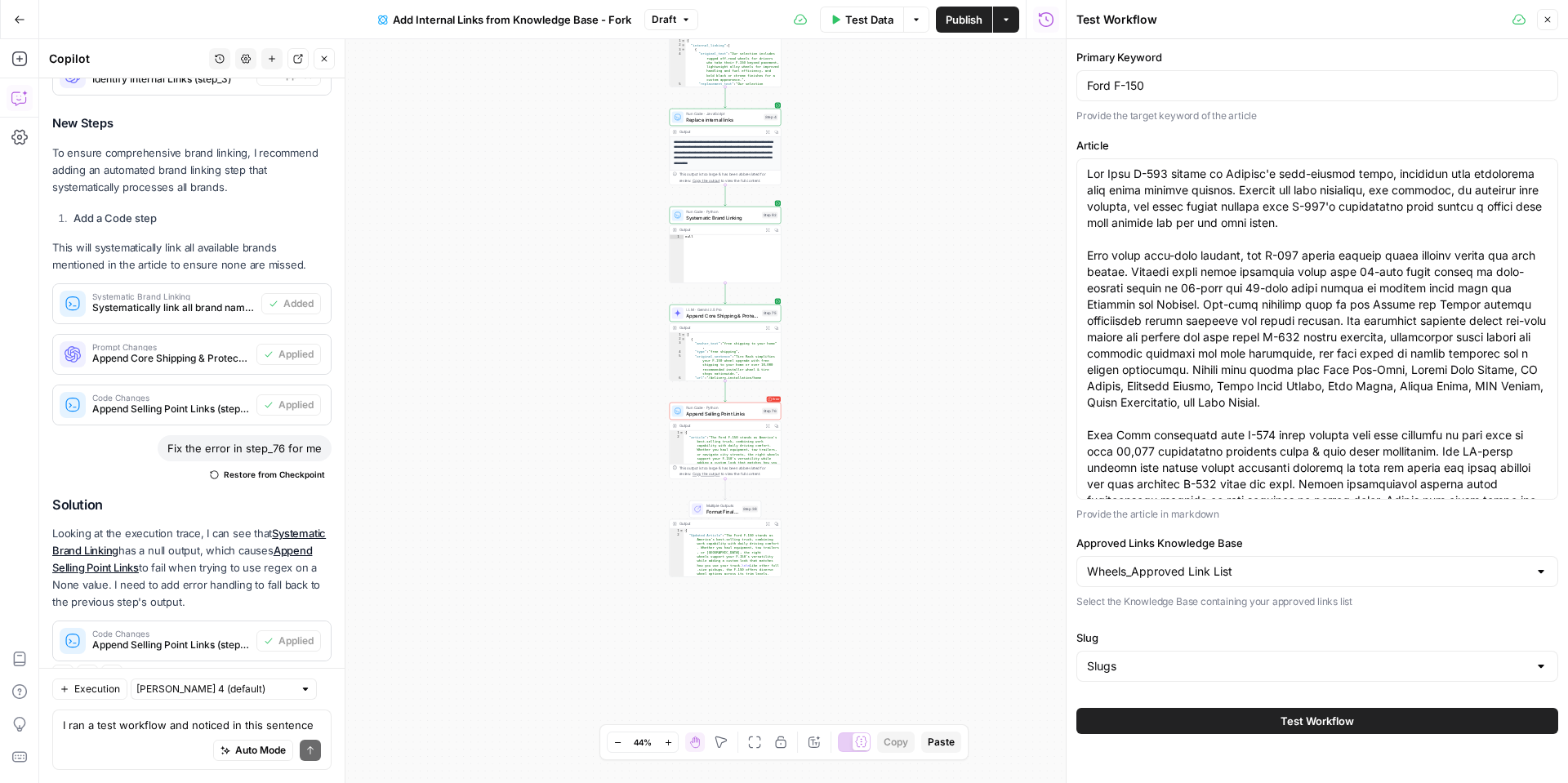
click at [1220, 709] on button "Test Workflow" at bounding box center [1317, 720] width 481 height 26
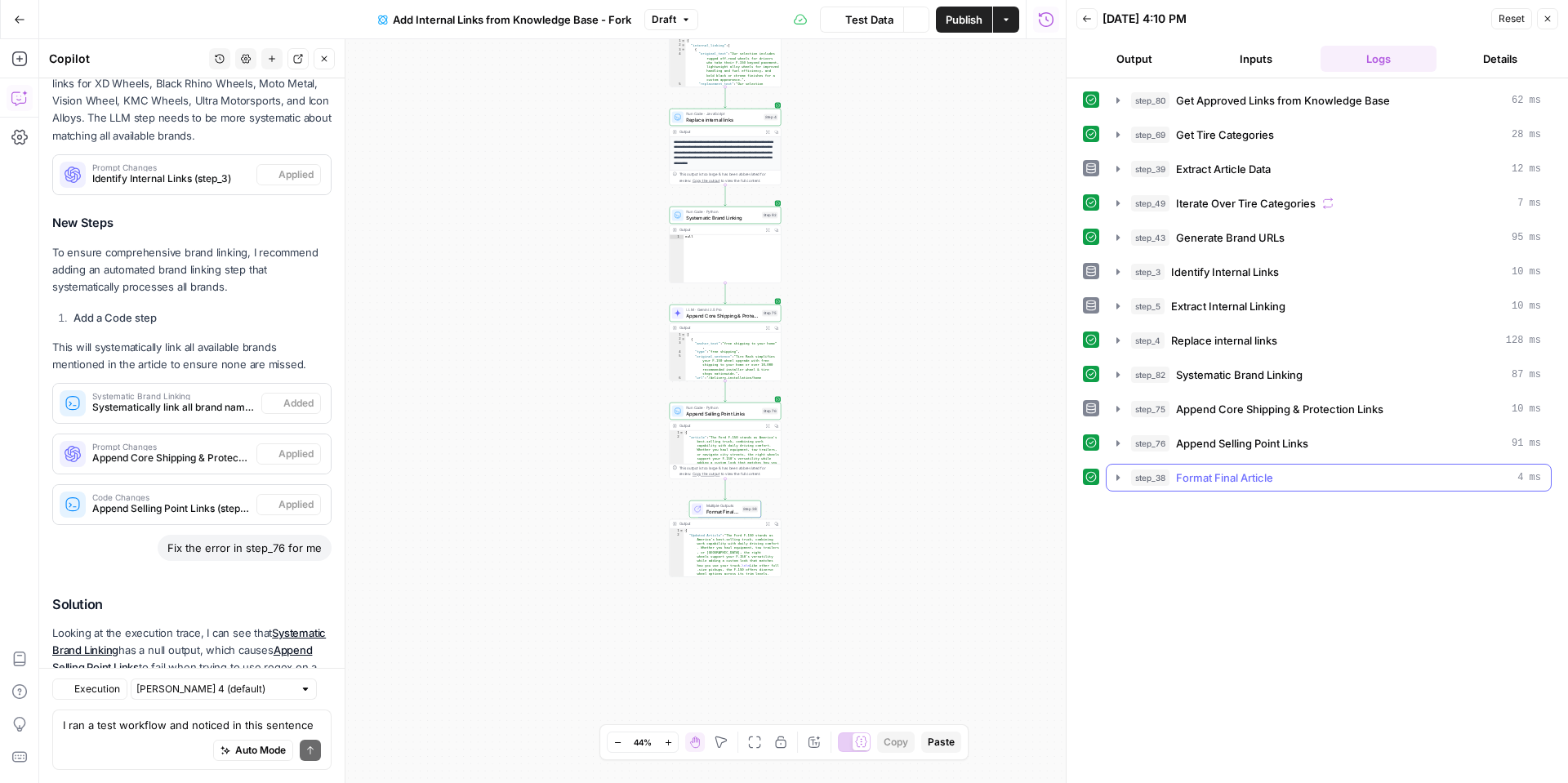
scroll to position [2735, 0]
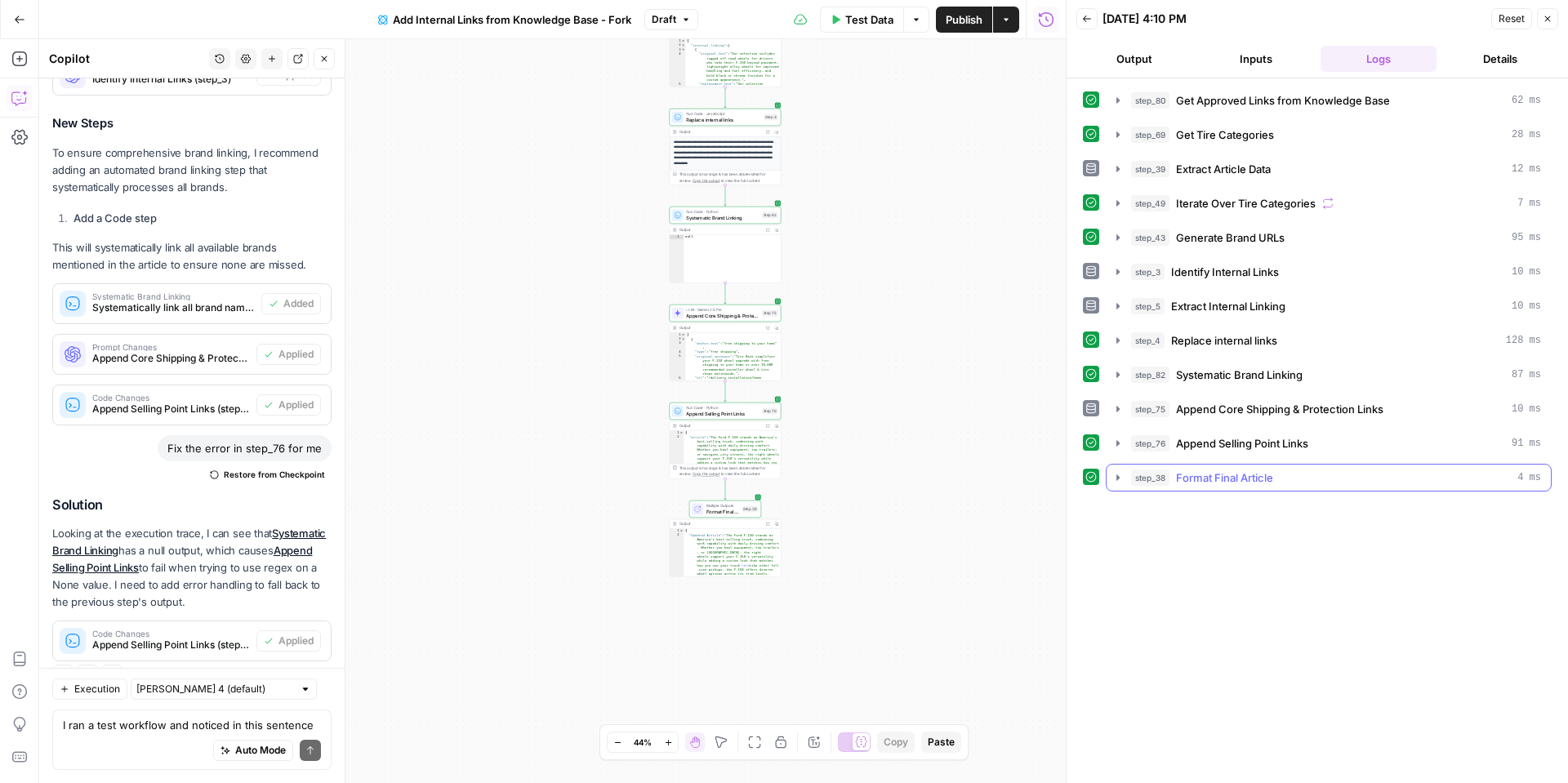
click at [1120, 480] on icon "button" at bounding box center [1118, 478] width 13 height 13
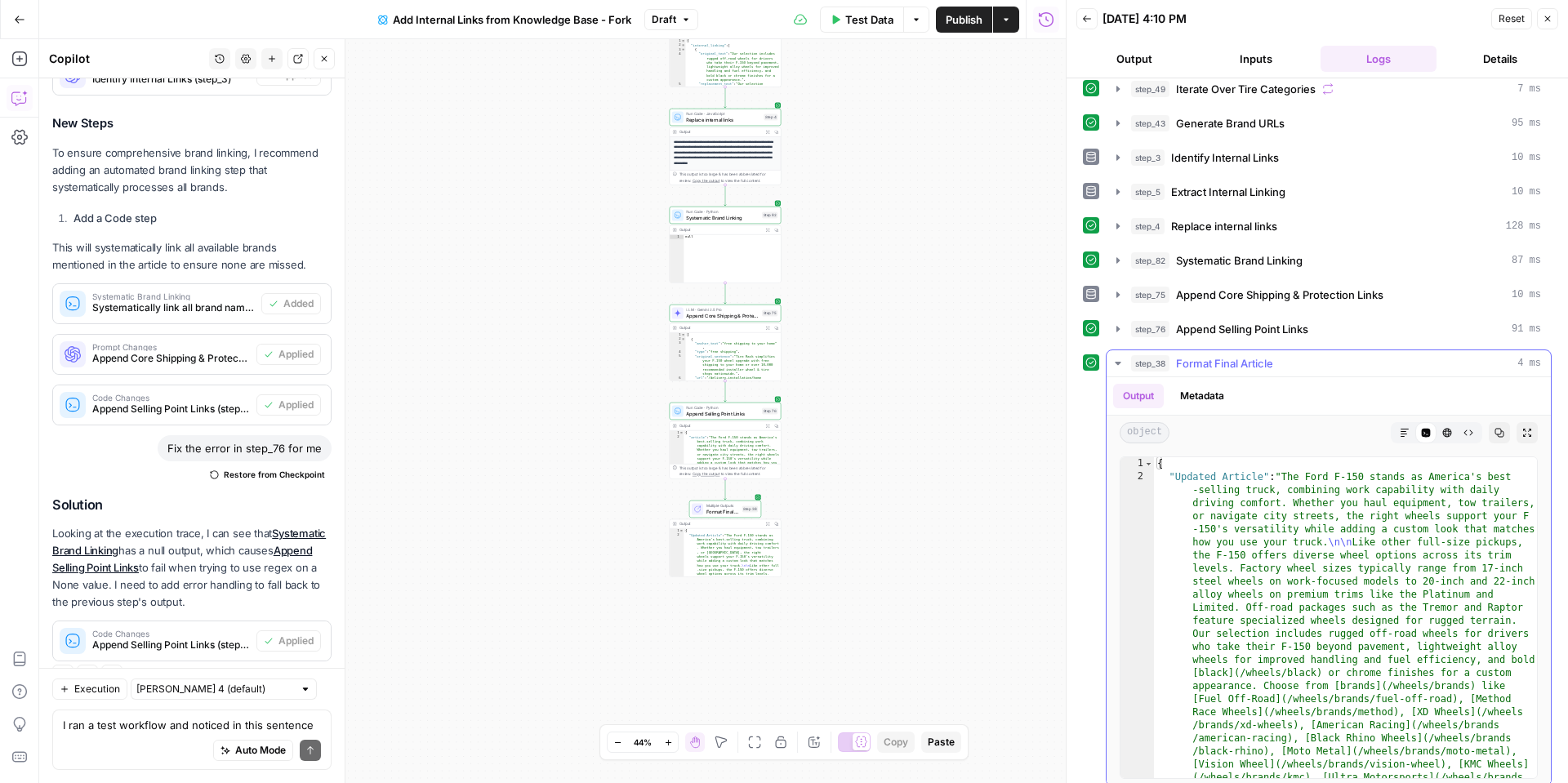
scroll to position [125, 0]
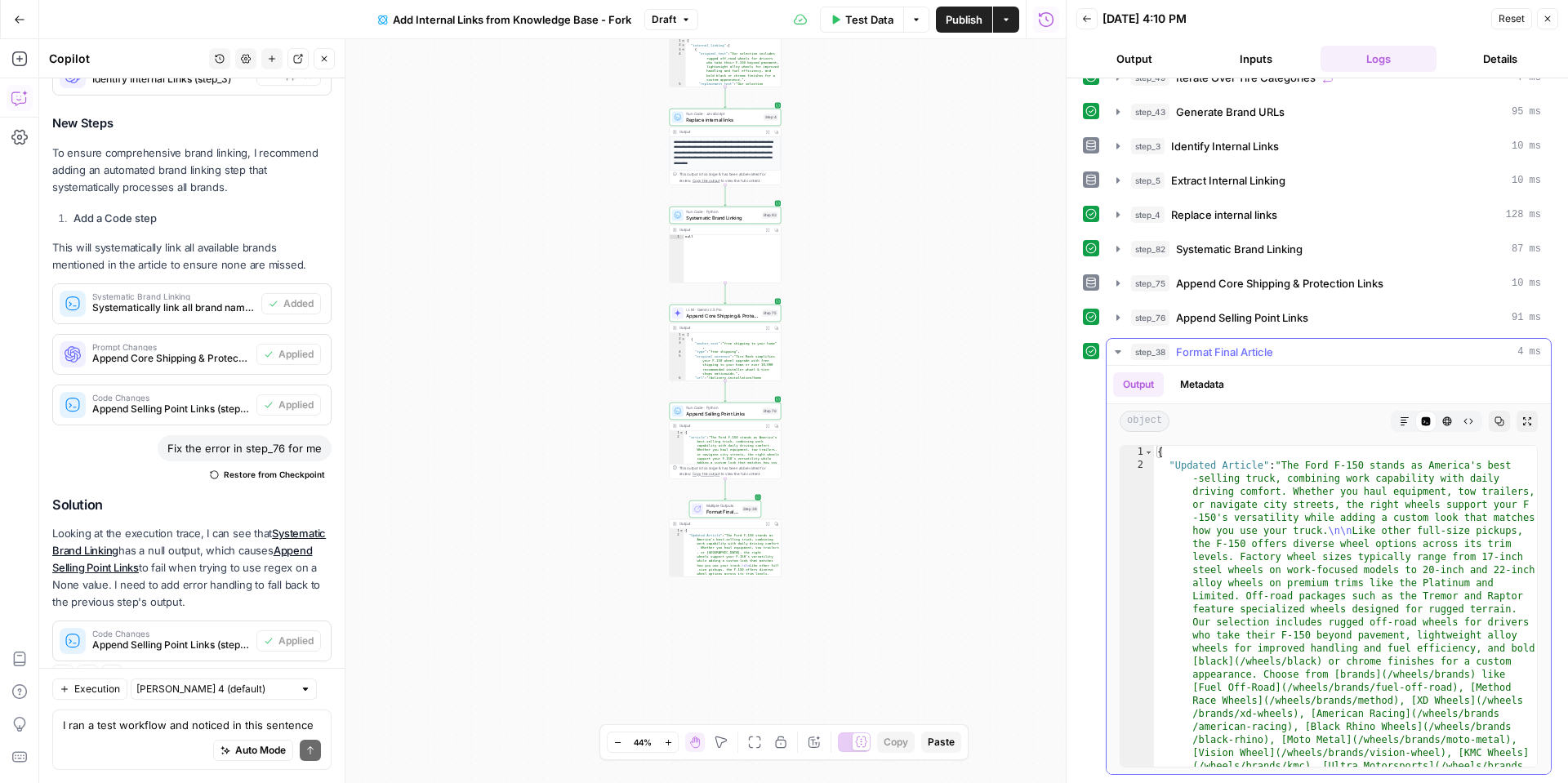
click at [1400, 417] on icon "button" at bounding box center [1404, 421] width 10 height 10
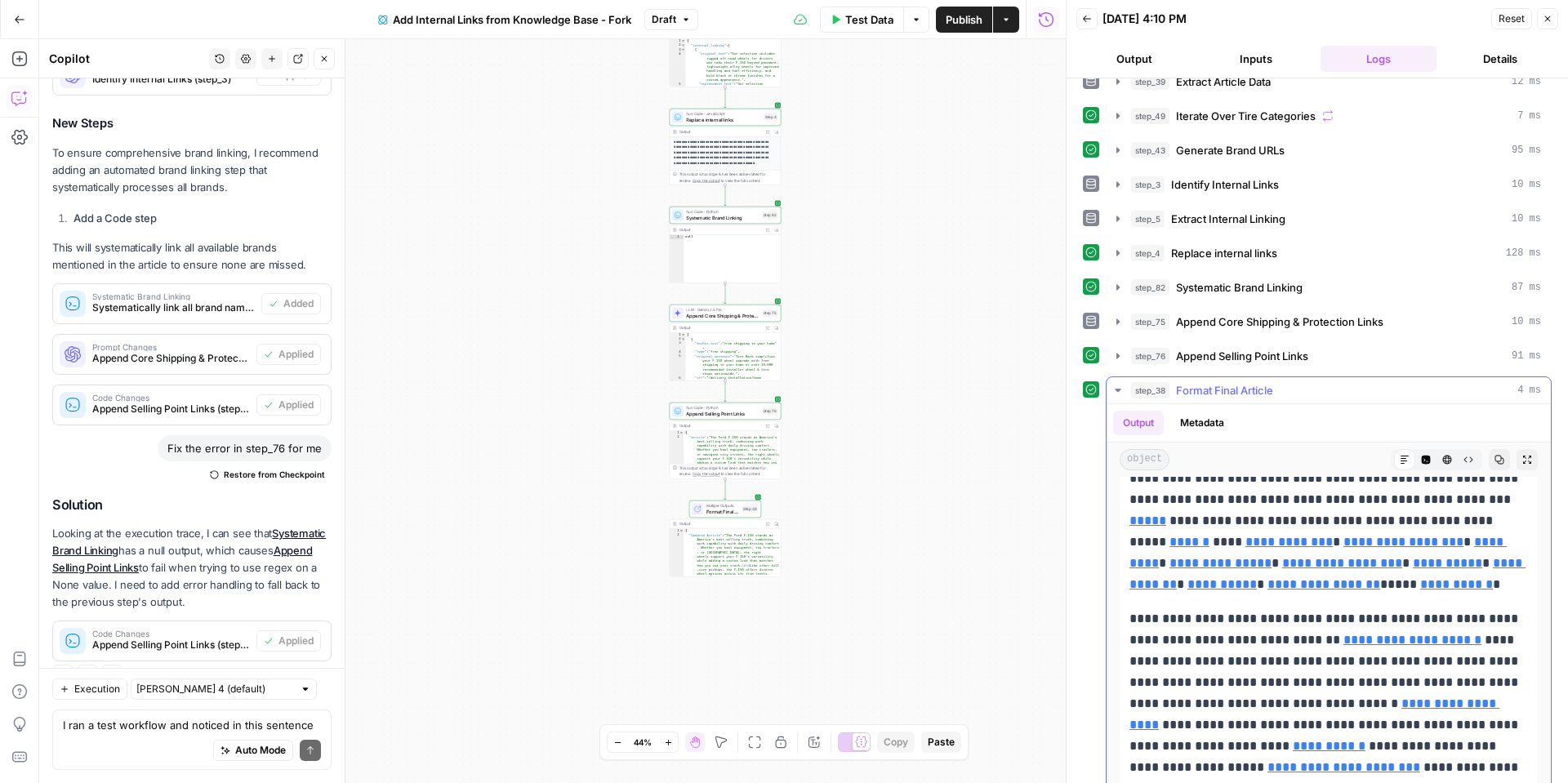
scroll to position [82, 0]
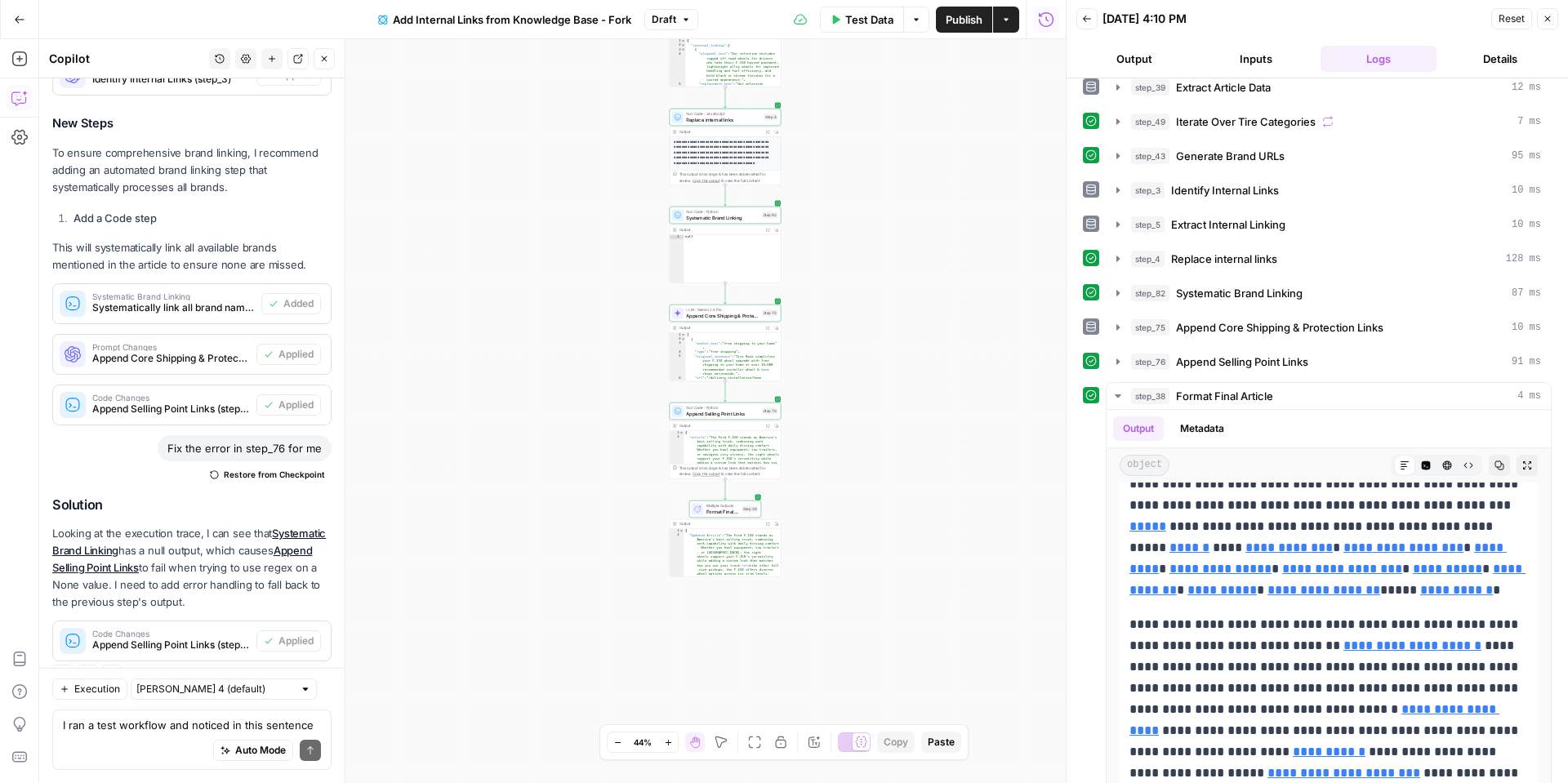
click at [879, 28] on button "Test Data" at bounding box center [862, 19] width 84 height 26
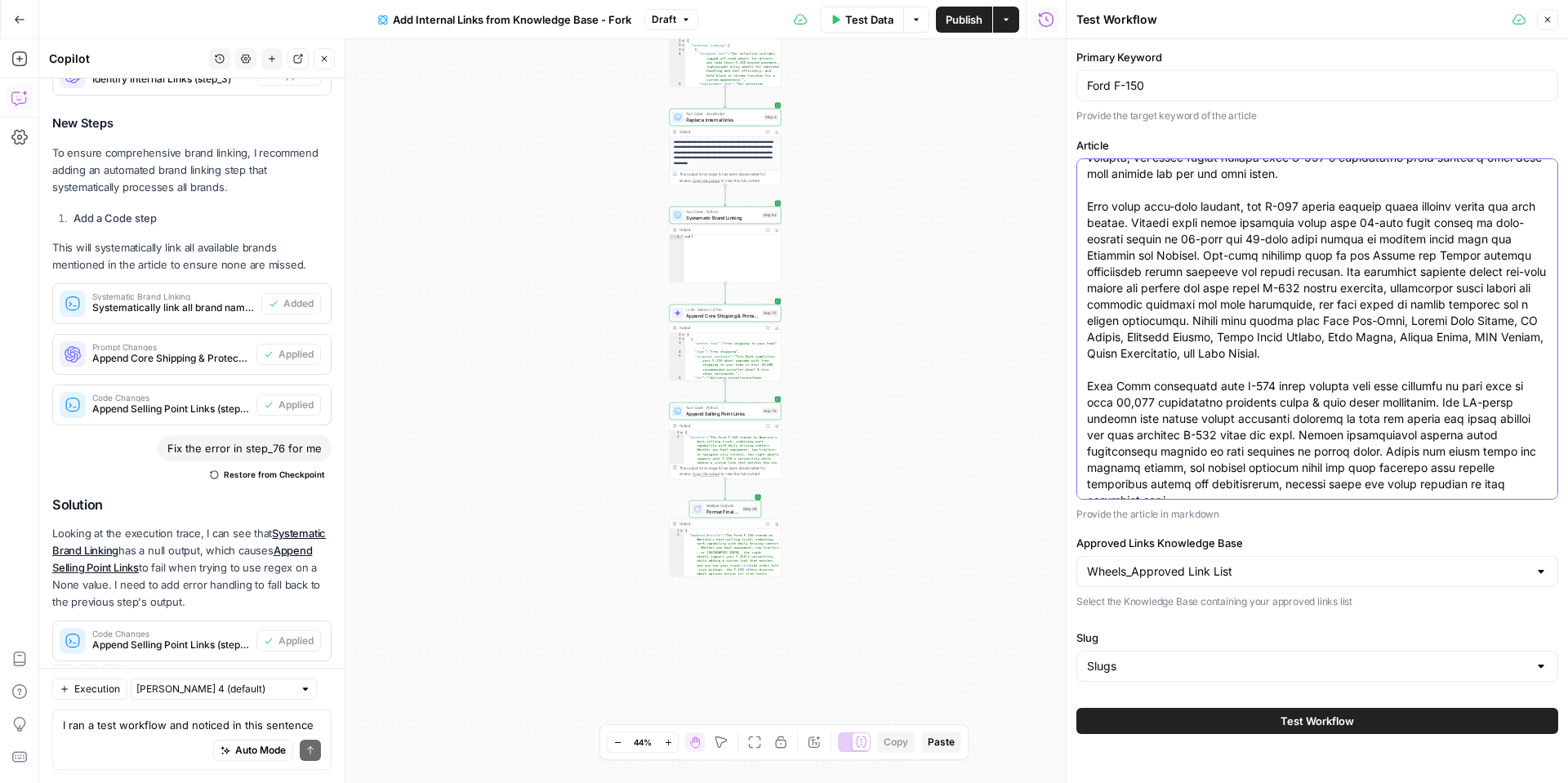
scroll to position [0, 0]
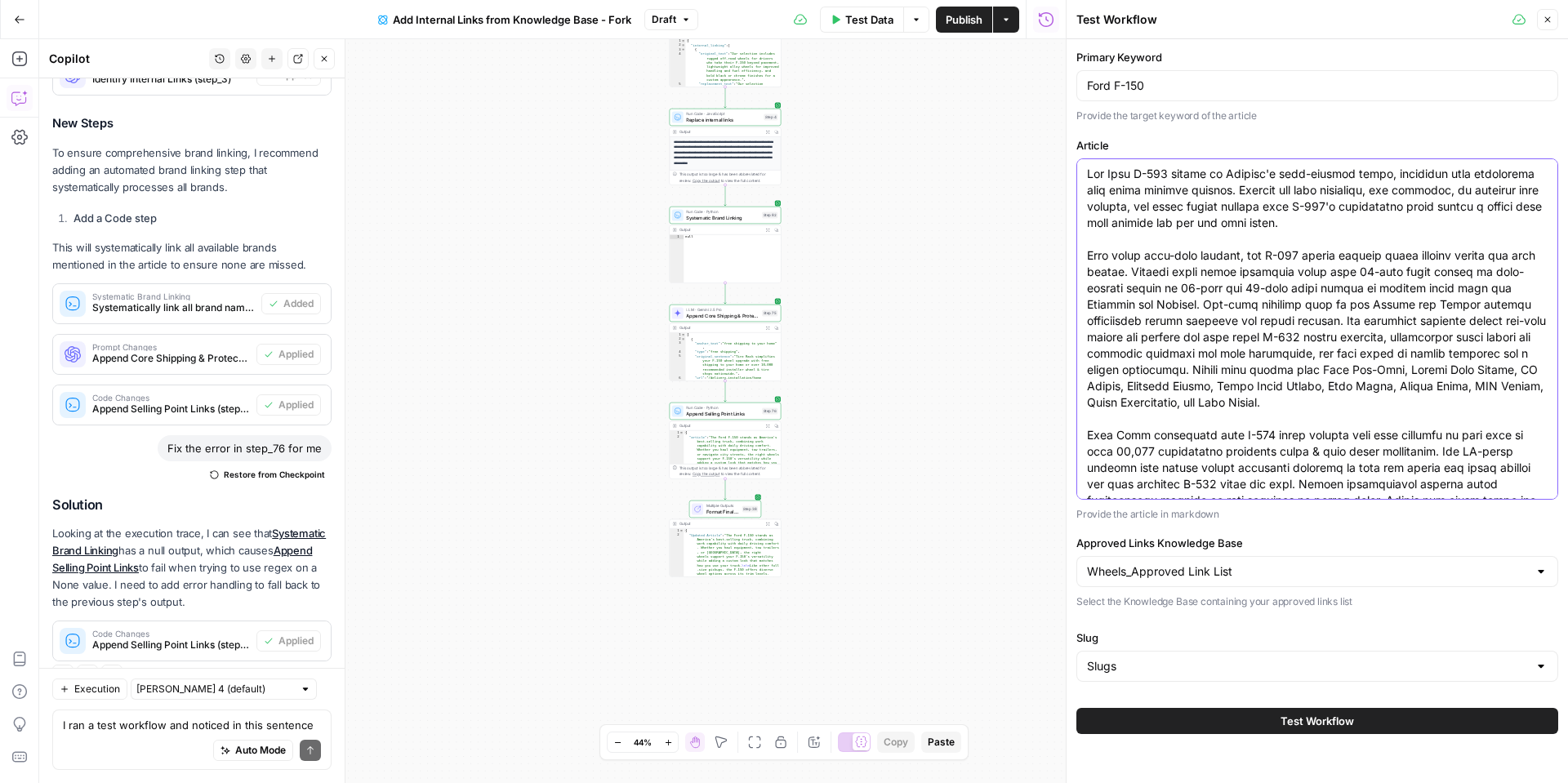
drag, startPoint x: 1469, startPoint y: 491, endPoint x: 1087, endPoint y: 131, distance: 524.9
click at [1087, 132] on div "Primary Keyword Ford F-150 Provide the target keyword of the article Article Pr…" at bounding box center [1317, 330] width 481 height 561
paste textarea "Acura ILX combines compact luxury with engaging driving dynamics, and selecting…"
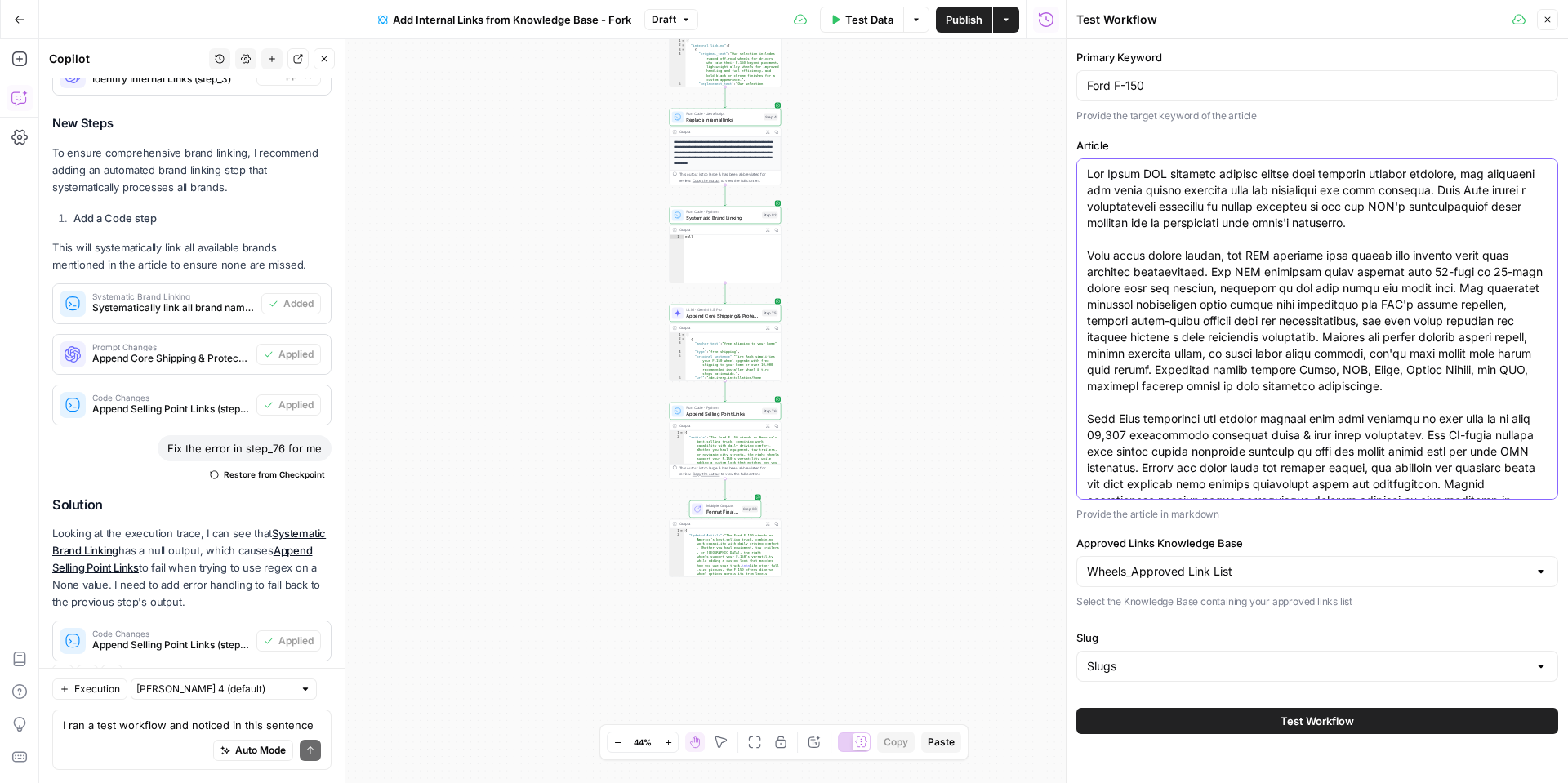
scroll to position [25, 0]
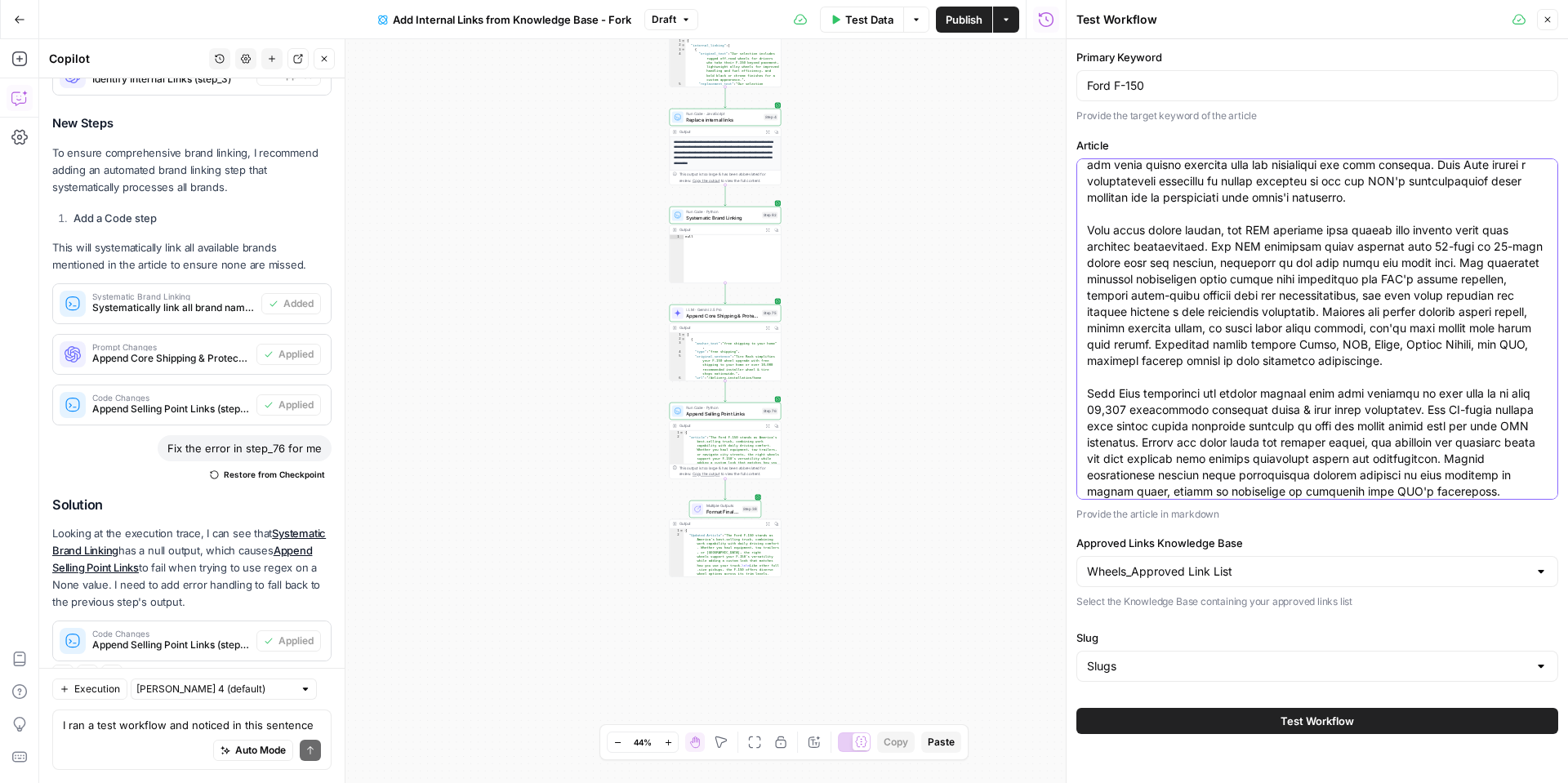
type textarea "The Acura ILX combines compact luxury with engaging driving dynamics, and selec…"
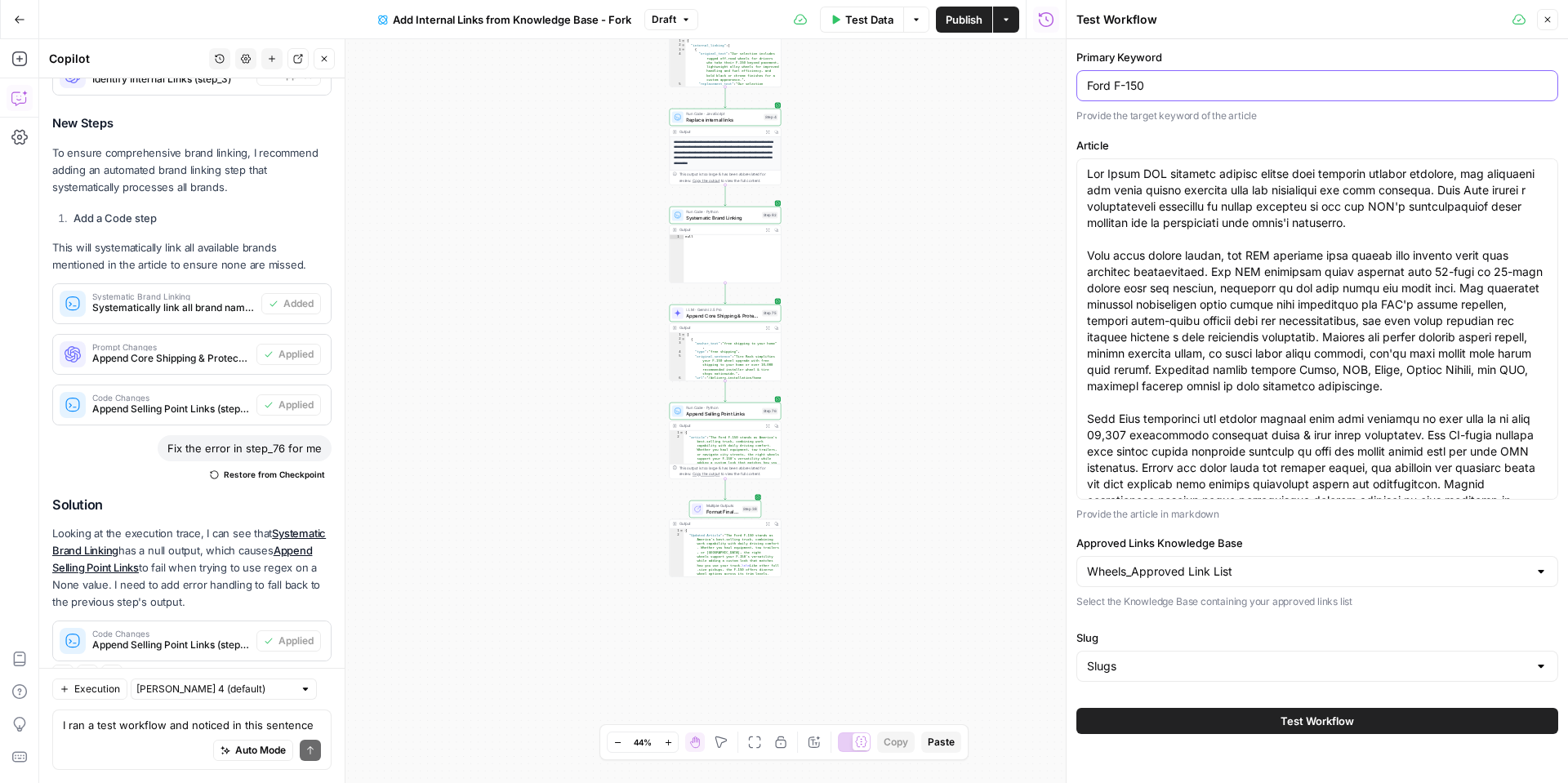
click at [1153, 84] on input "Ford F-150" at bounding box center [1317, 85] width 461 height 16
type input "Acura ILX"
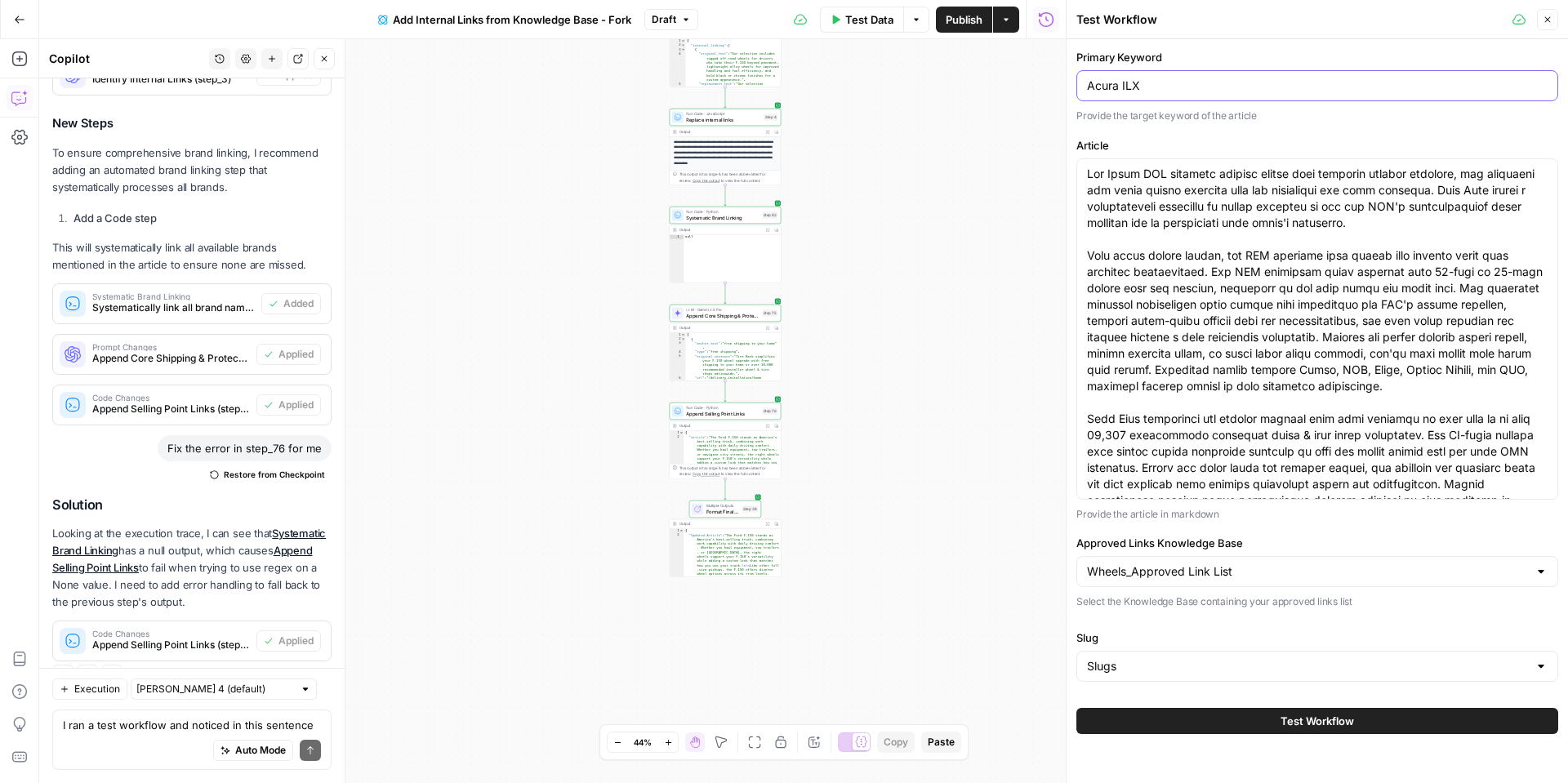
scroll to position [33, 0]
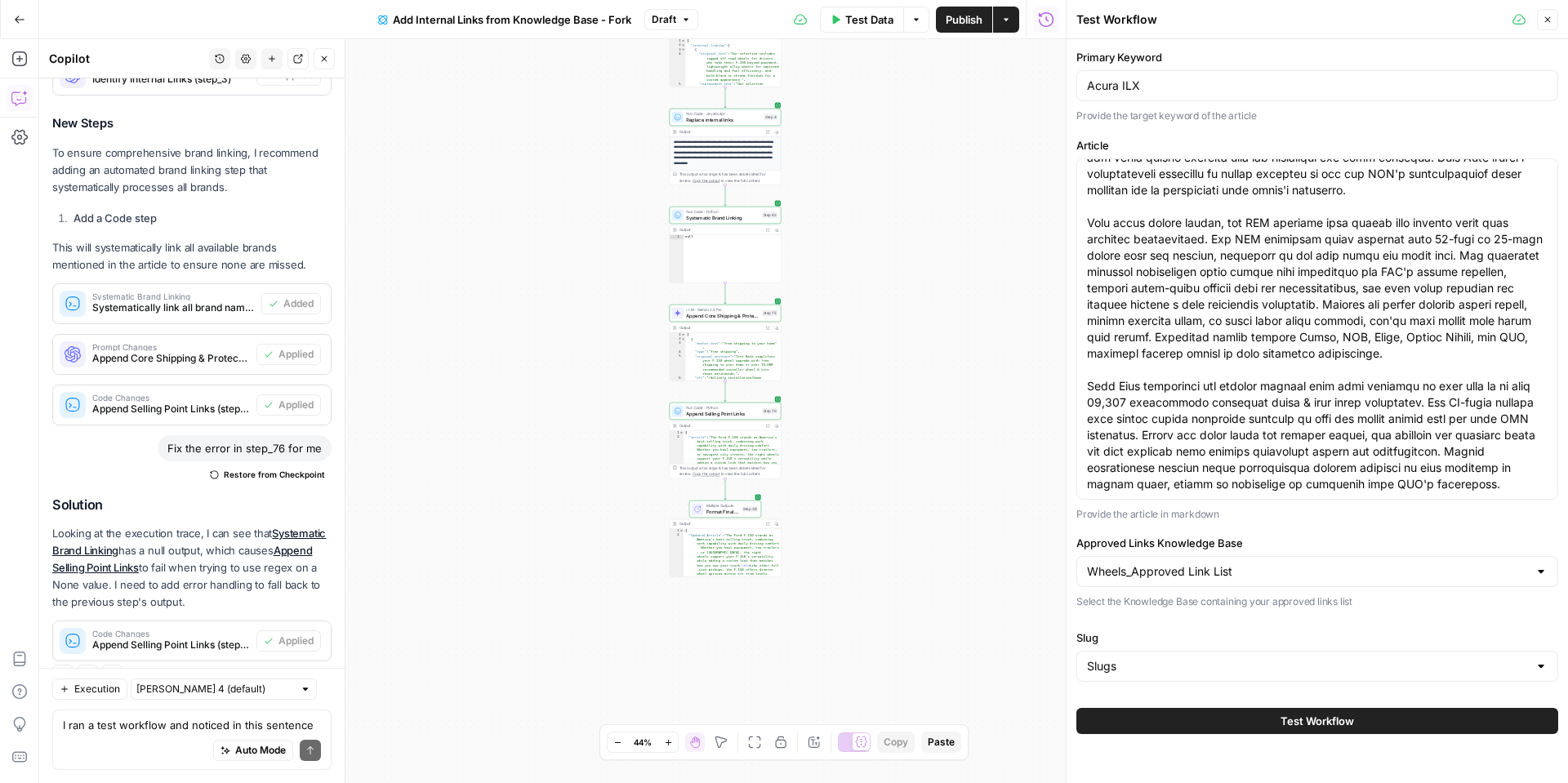
click at [1236, 705] on div "Test Workflow" at bounding box center [1317, 721] width 481 height 45
click at [1231, 717] on button "Test Workflow" at bounding box center [1317, 720] width 481 height 26
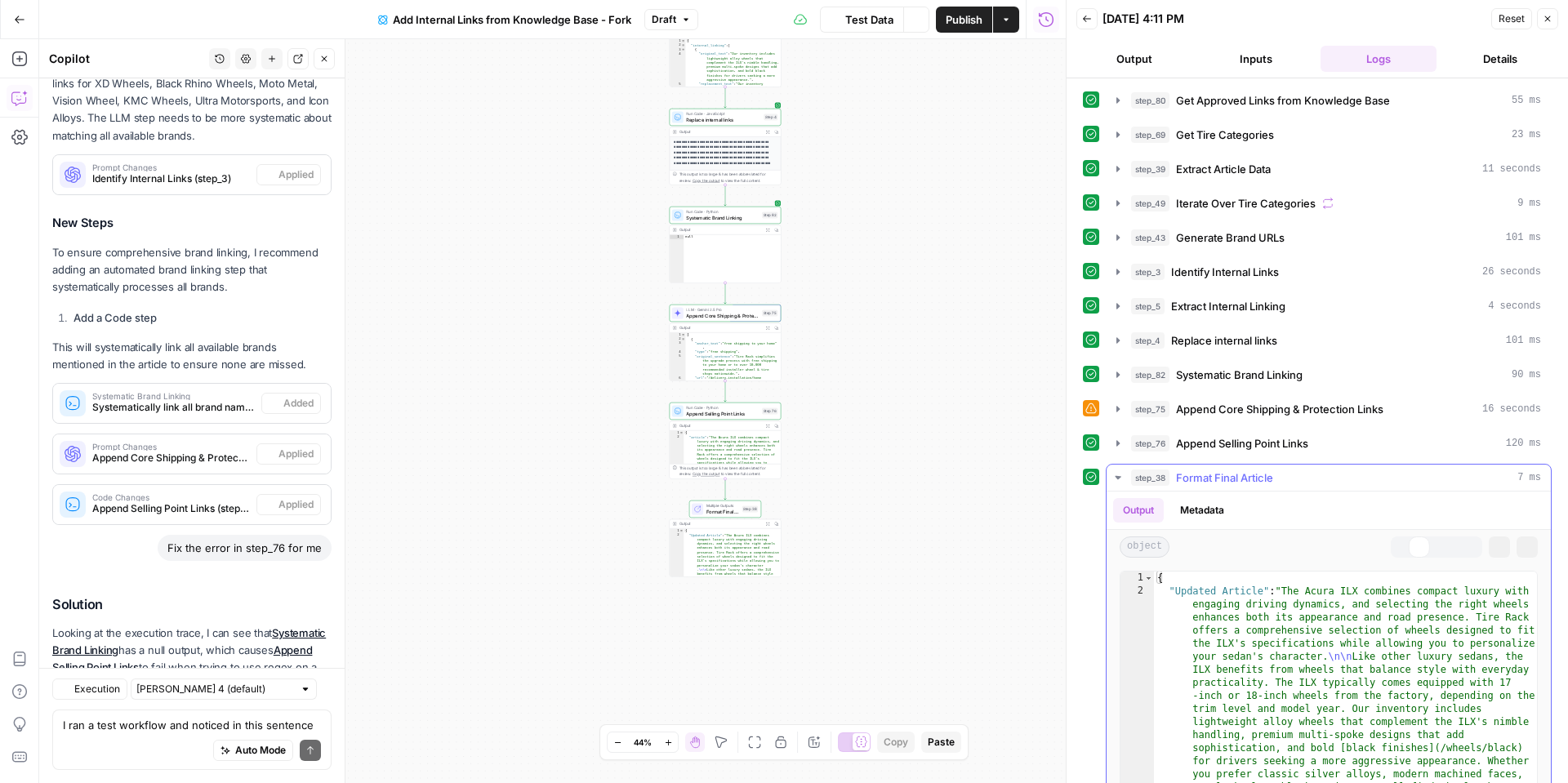
scroll to position [2735, 0]
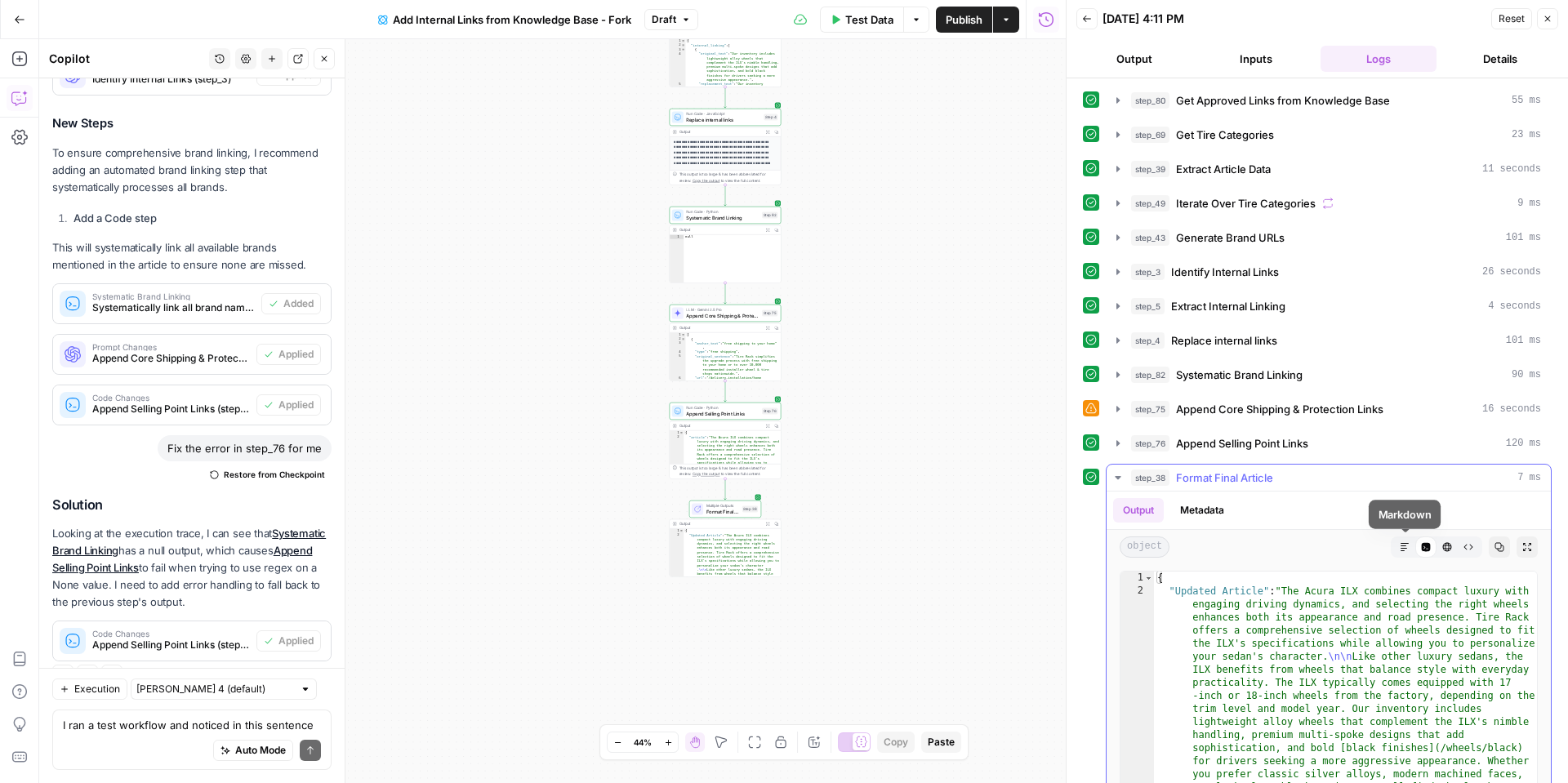
click at [1395, 550] on button "Markdown" at bounding box center [1404, 547] width 21 height 21
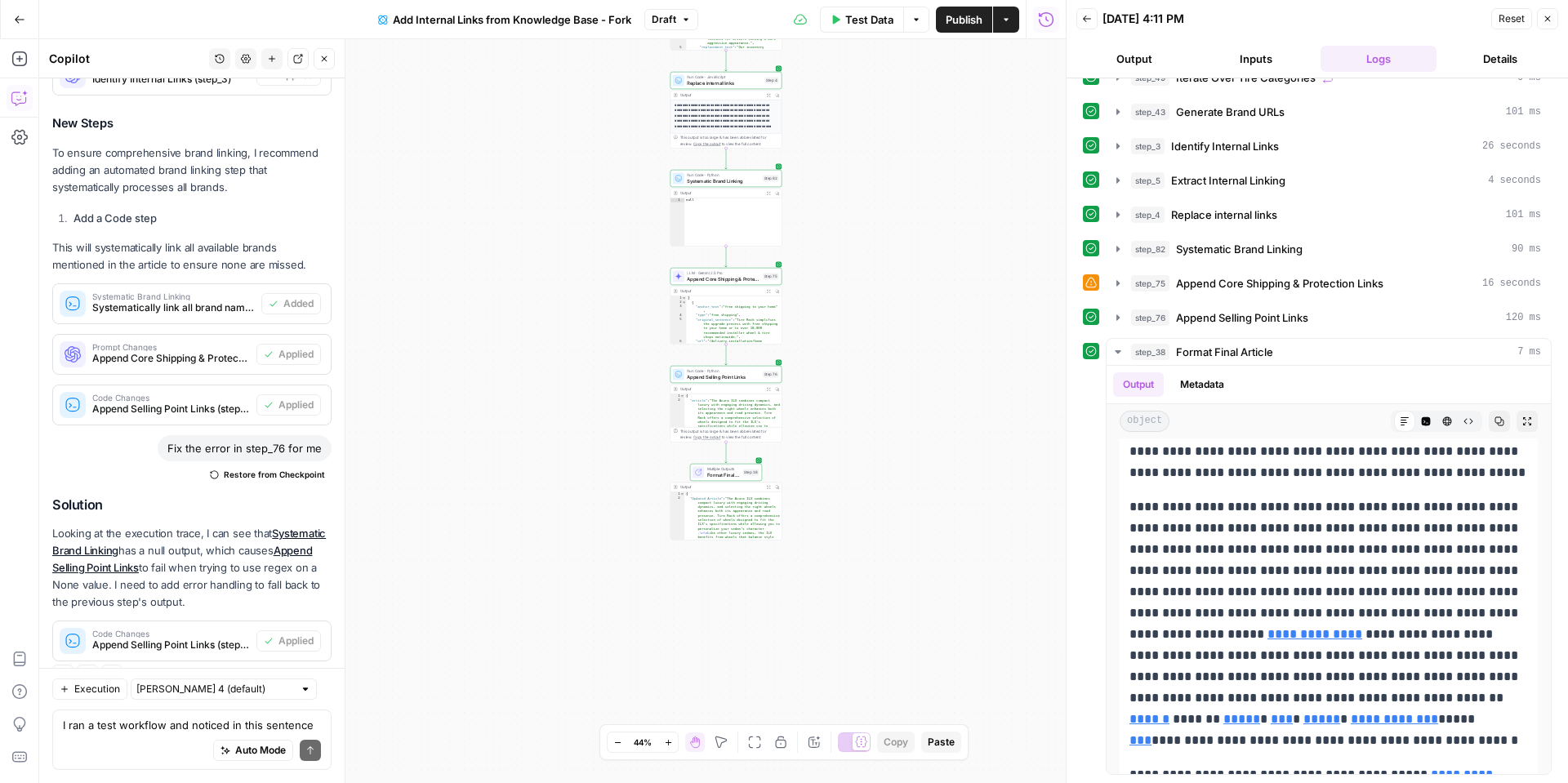
scroll to position [91, 0]
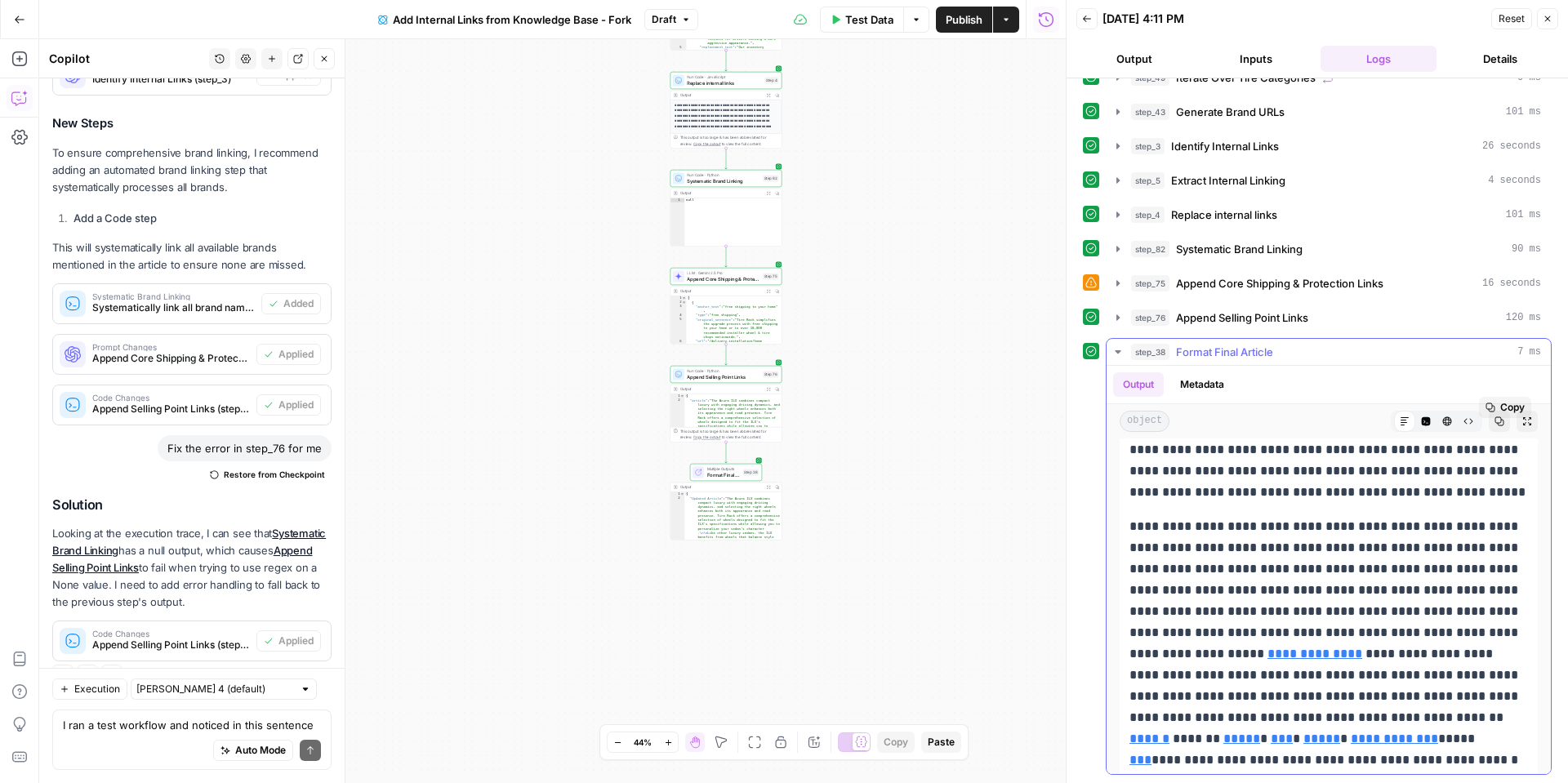
click at [1299, 674] on p "**********" at bounding box center [1328, 643] width 399 height 255
click at [976, 35] on div "Test Data Options Publish Actions Run History" at bounding box center [882, 19] width 368 height 38
click at [975, 22] on span "Publish" at bounding box center [964, 20] width 36 height 16
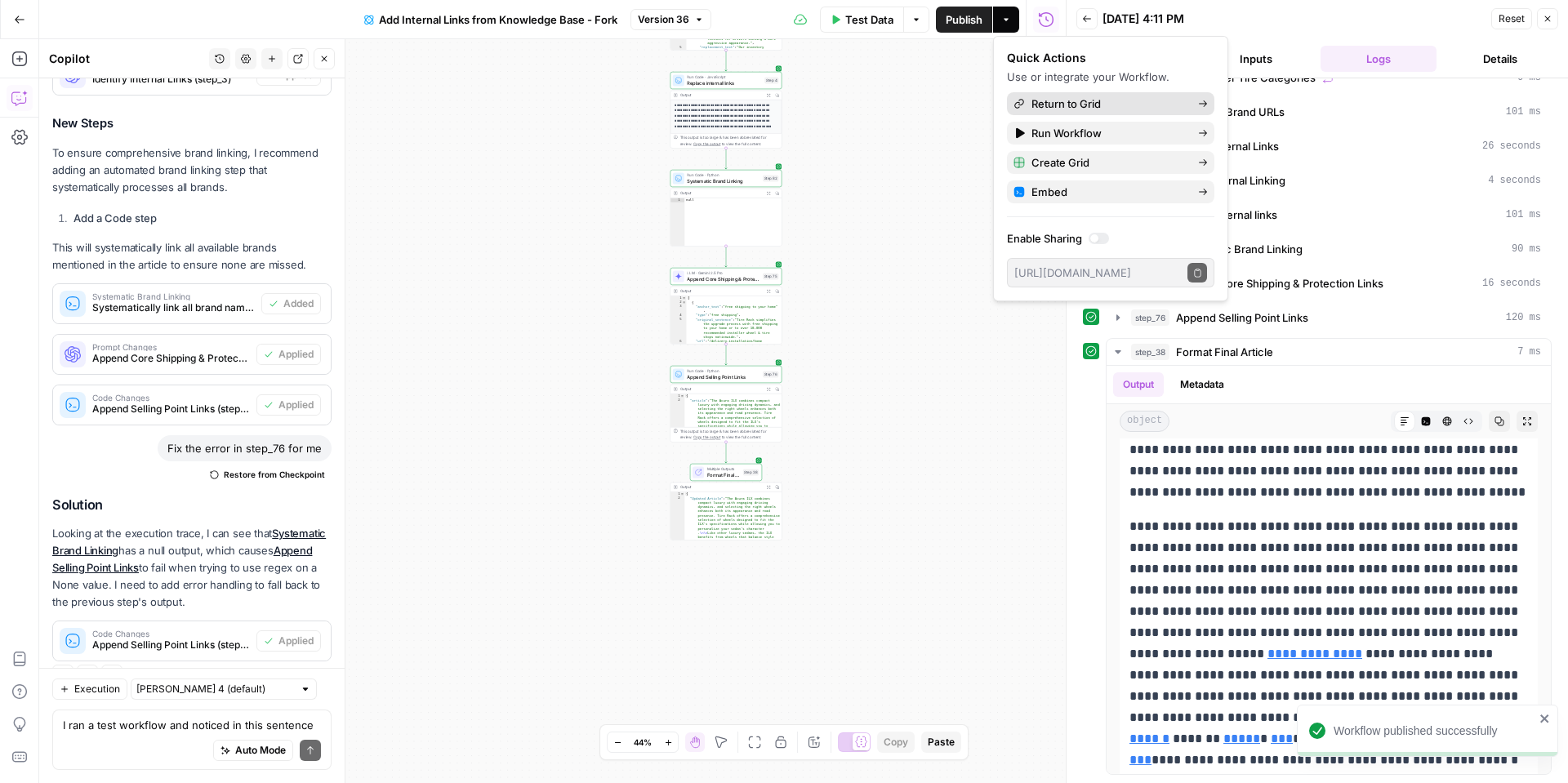
click at [1067, 104] on span "Return to Grid" at bounding box center [1108, 104] width 154 height 16
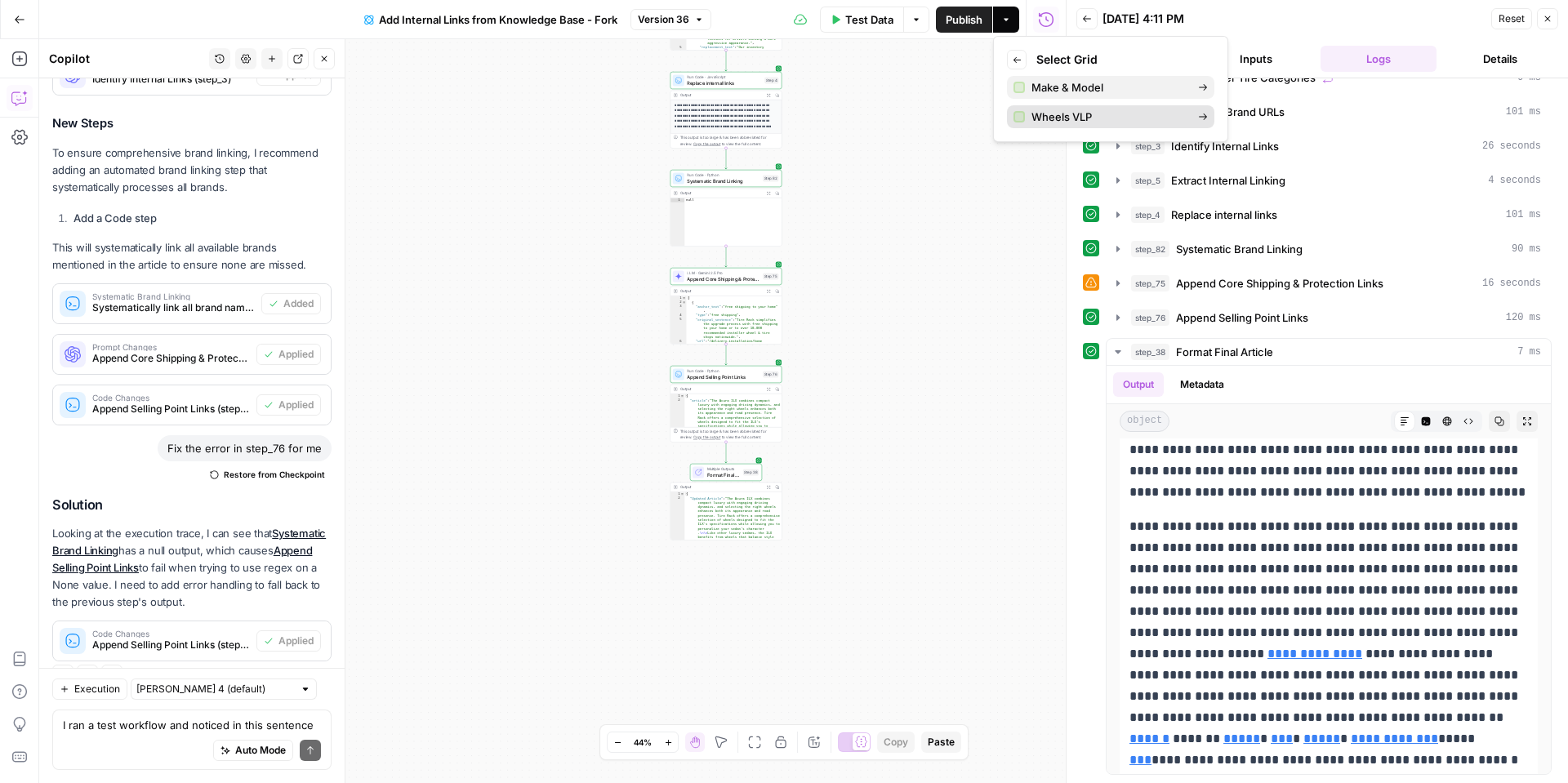
click at [1085, 119] on span "Wheels VLP" at bounding box center [1108, 117] width 154 height 16
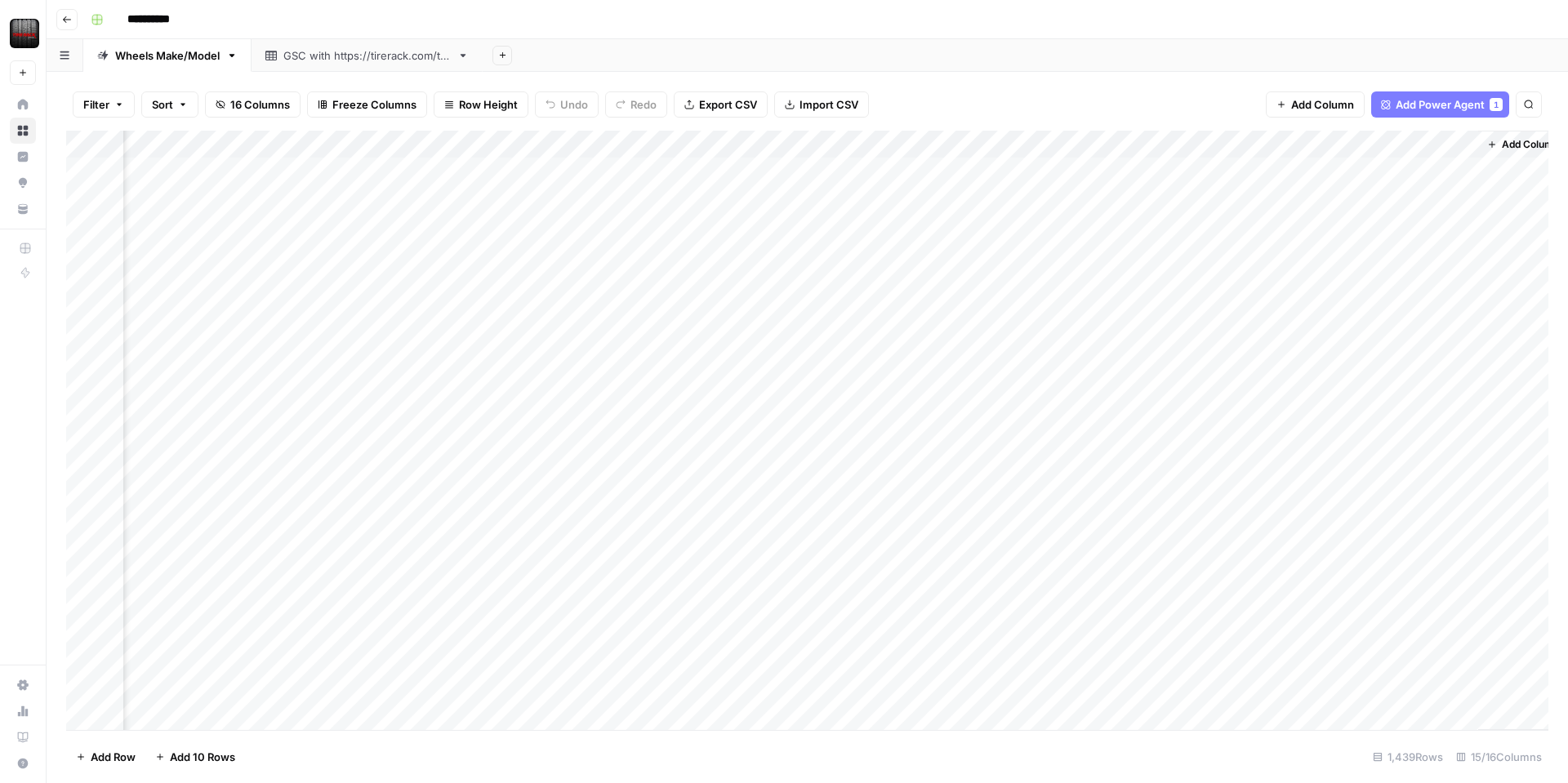
scroll to position [0, 1277]
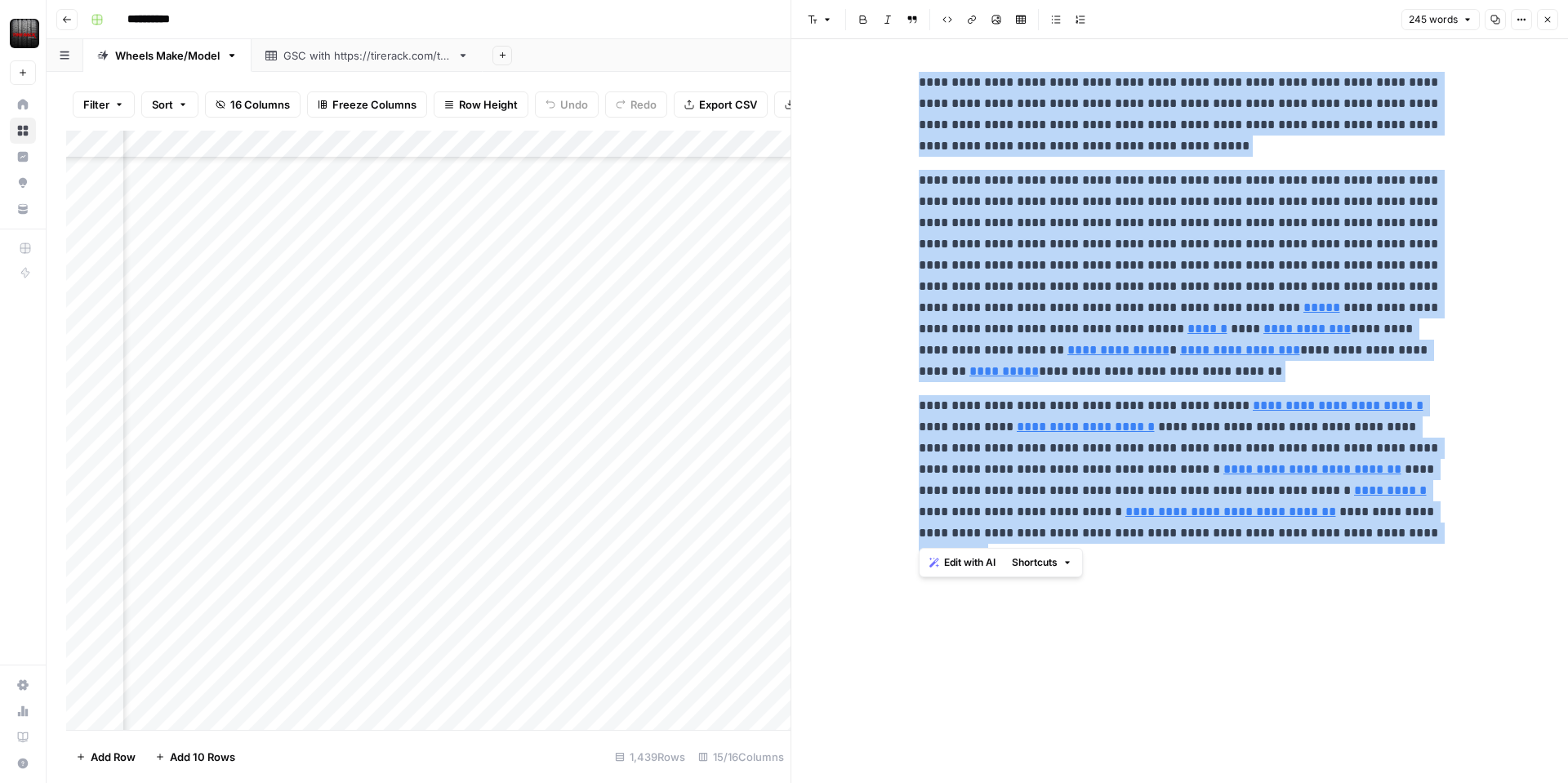
scroll to position [10949, 1277]
drag, startPoint x: 1548, startPoint y: 22, endPoint x: 1477, endPoint y: 95, distance: 101.8
click at [1547, 23] on icon "button" at bounding box center [1547, 19] width 10 height 10
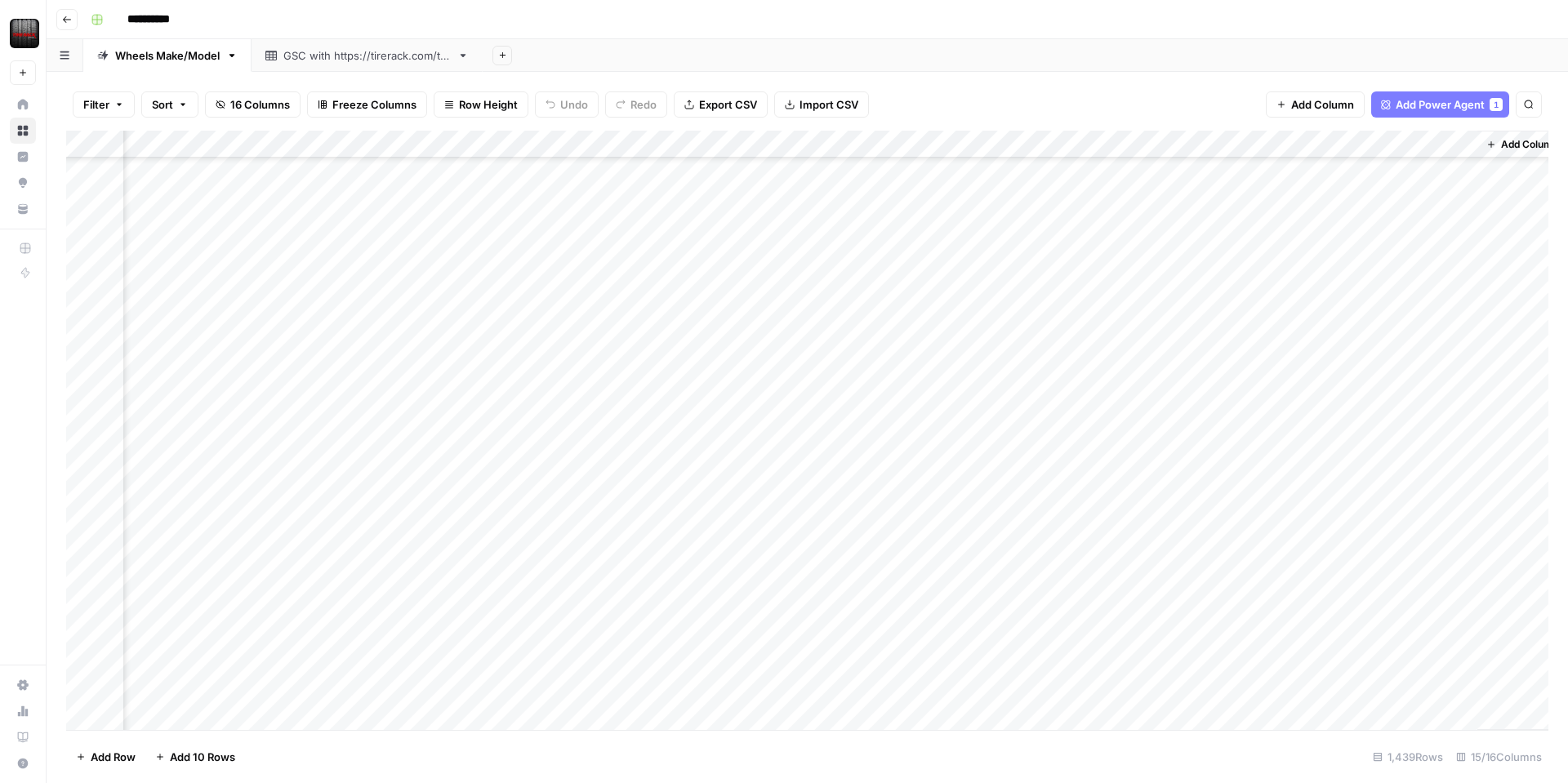
scroll to position [0, 1258]
click at [1465, 168] on div "Add Column" at bounding box center [808, 431] width 1483 height 600
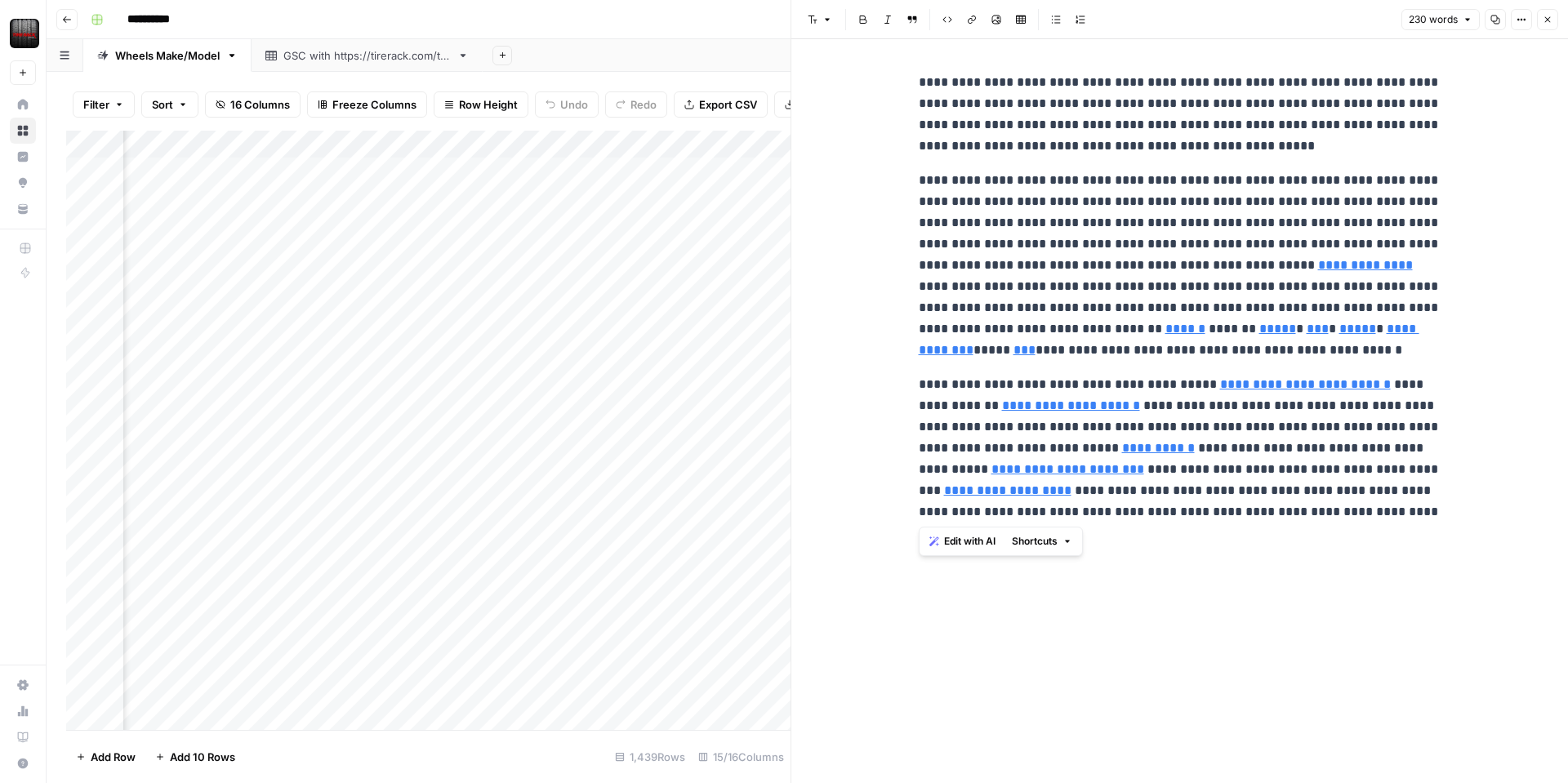
drag, startPoint x: 1245, startPoint y: 524, endPoint x: 842, endPoint y: 81, distance: 598.9
click at [846, 81] on div "**********" at bounding box center [1179, 411] width 777 height 744
